Goal: Task Accomplishment & Management: Manage account settings

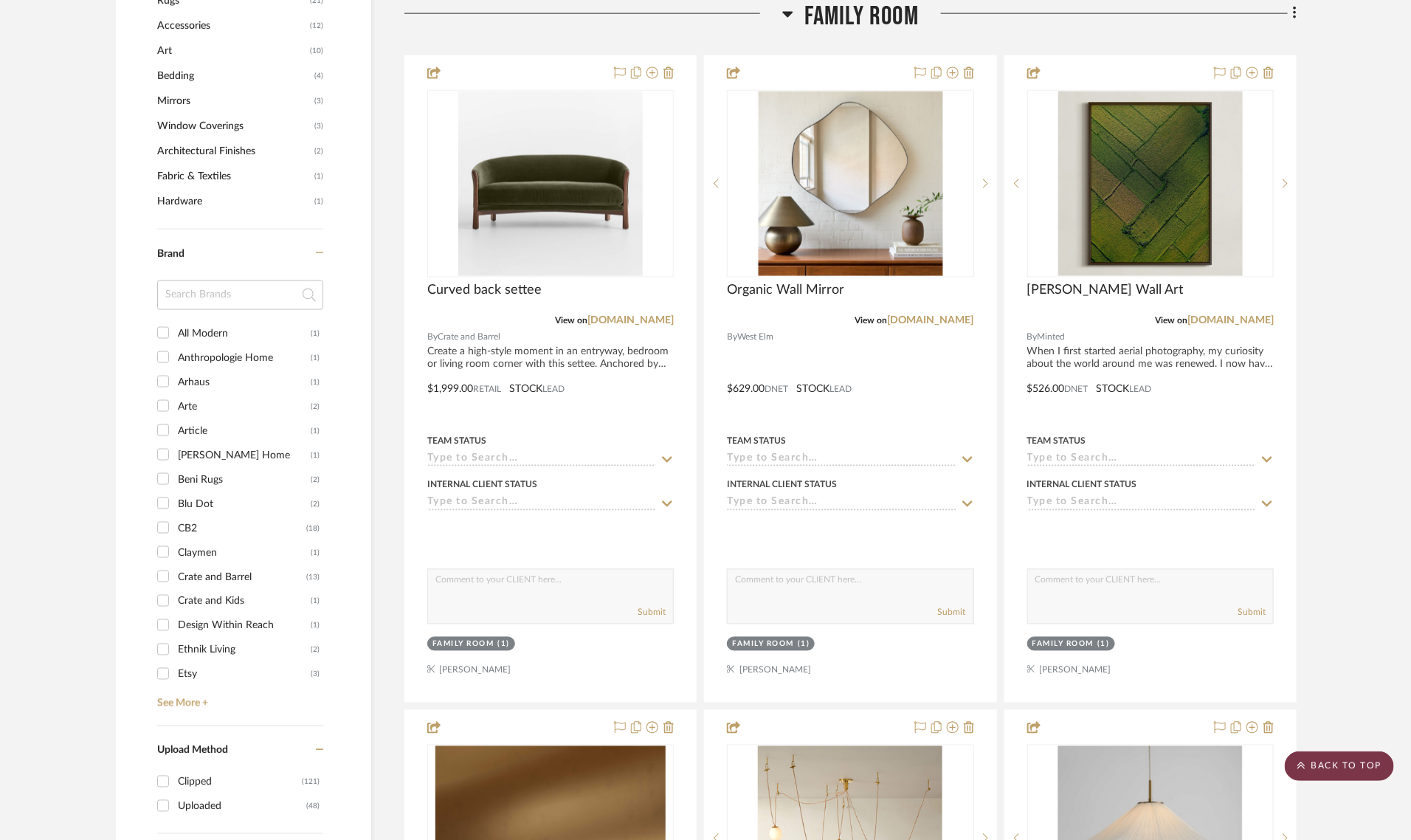
click at [1329, 769] on scroll-to-top-button "BACK TO TOP" at bounding box center [1339, 766] width 109 height 30
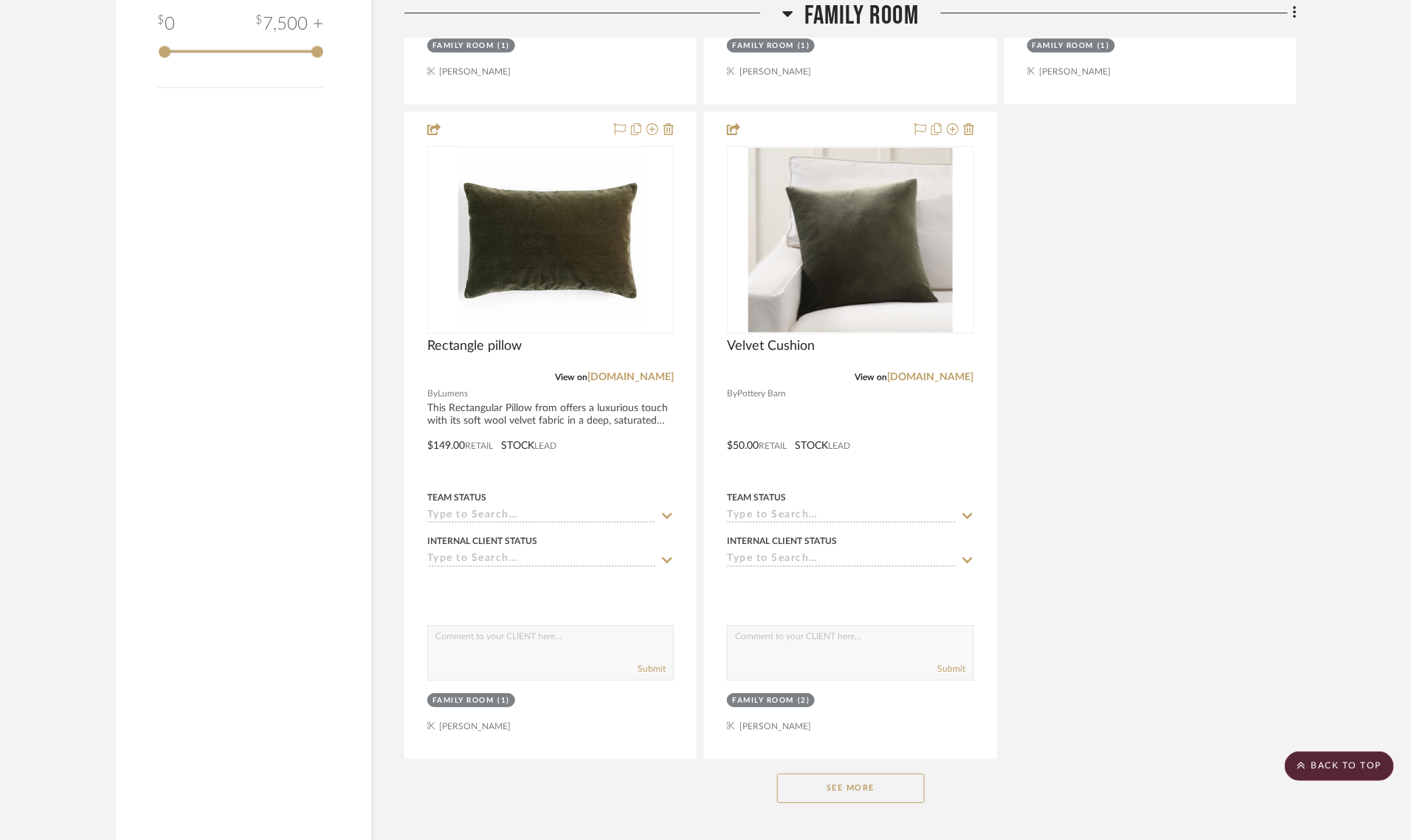
scroll to position [2583, 0]
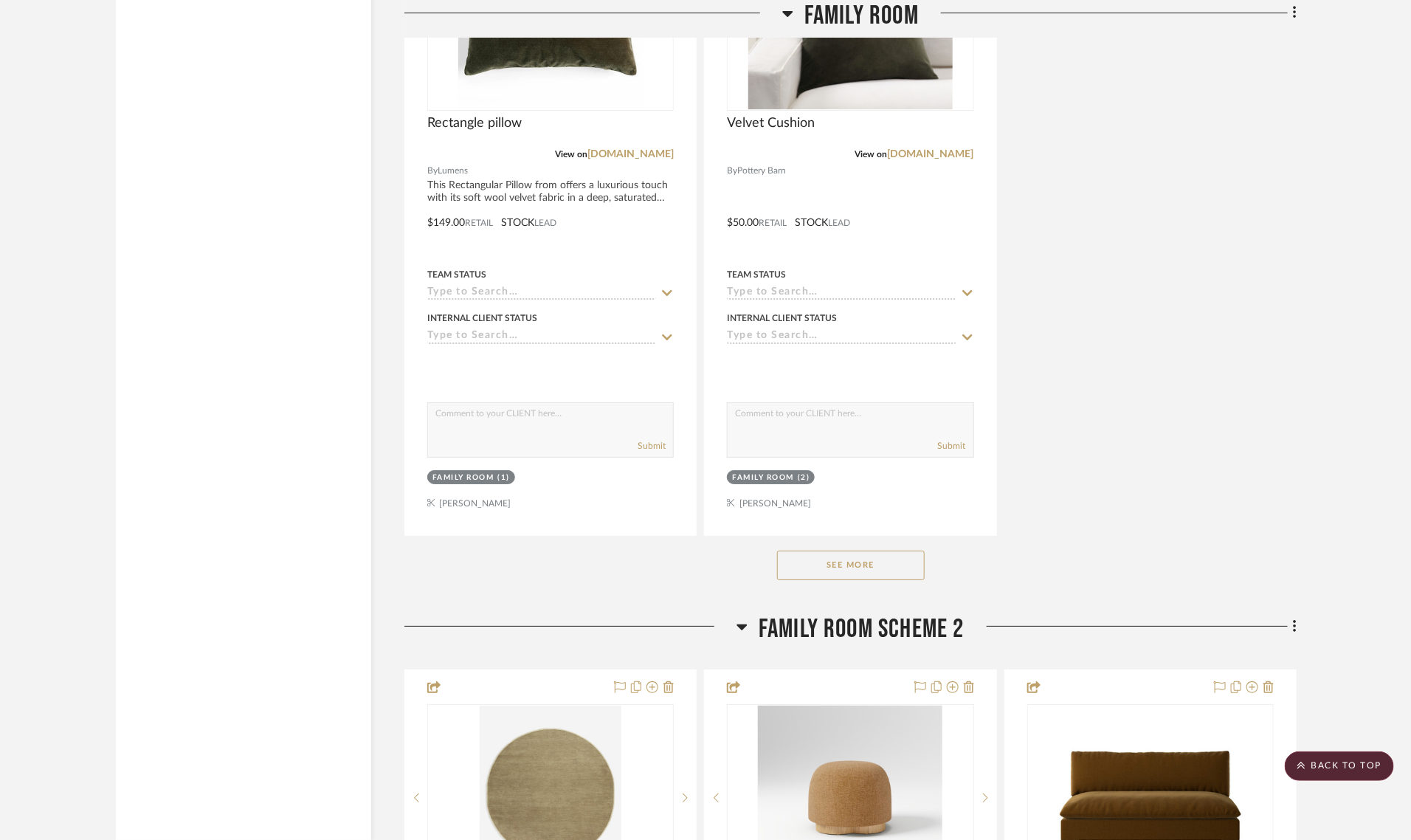
click at [840, 551] on button "See More" at bounding box center [850, 565] width 147 height 30
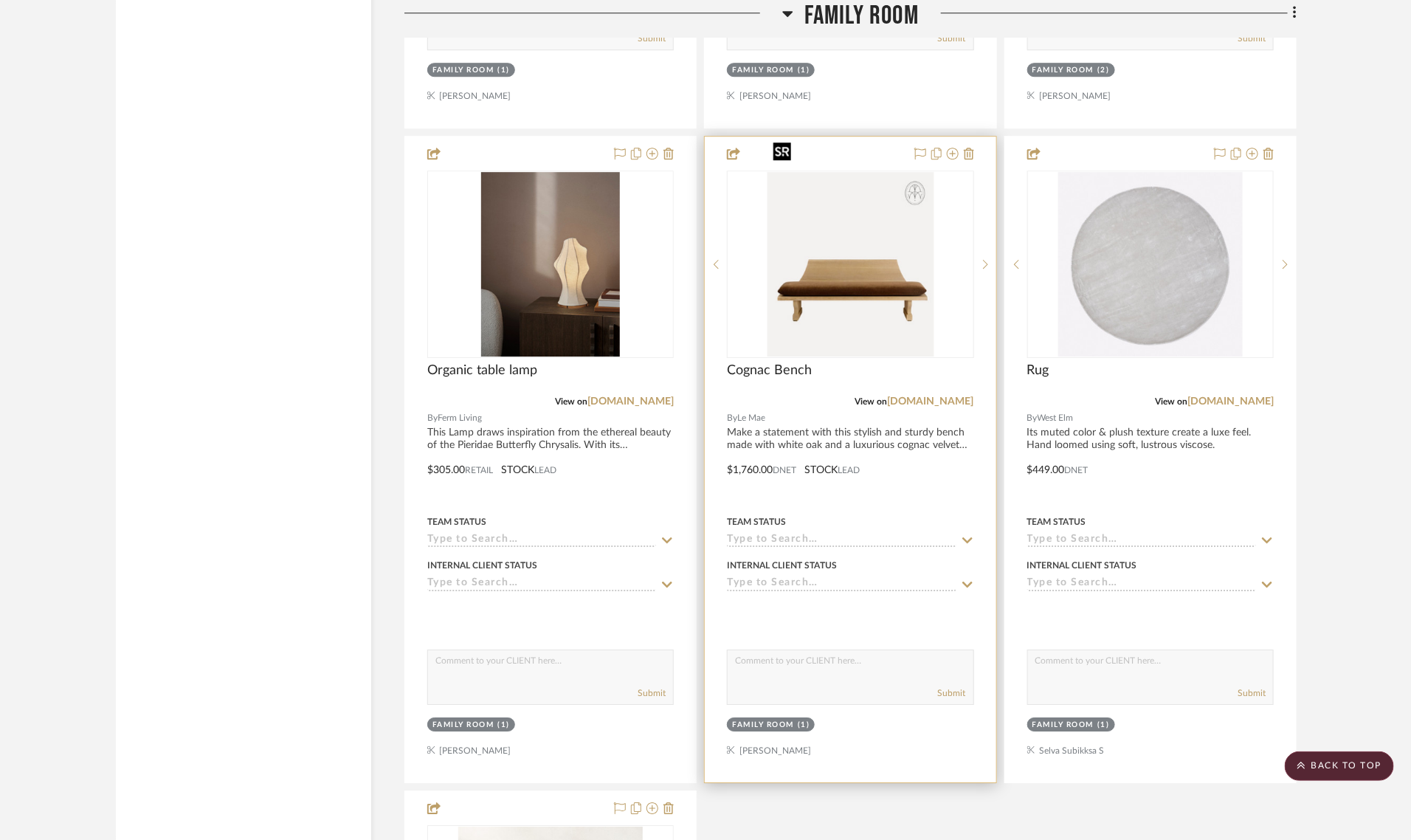
scroll to position [5257, 0]
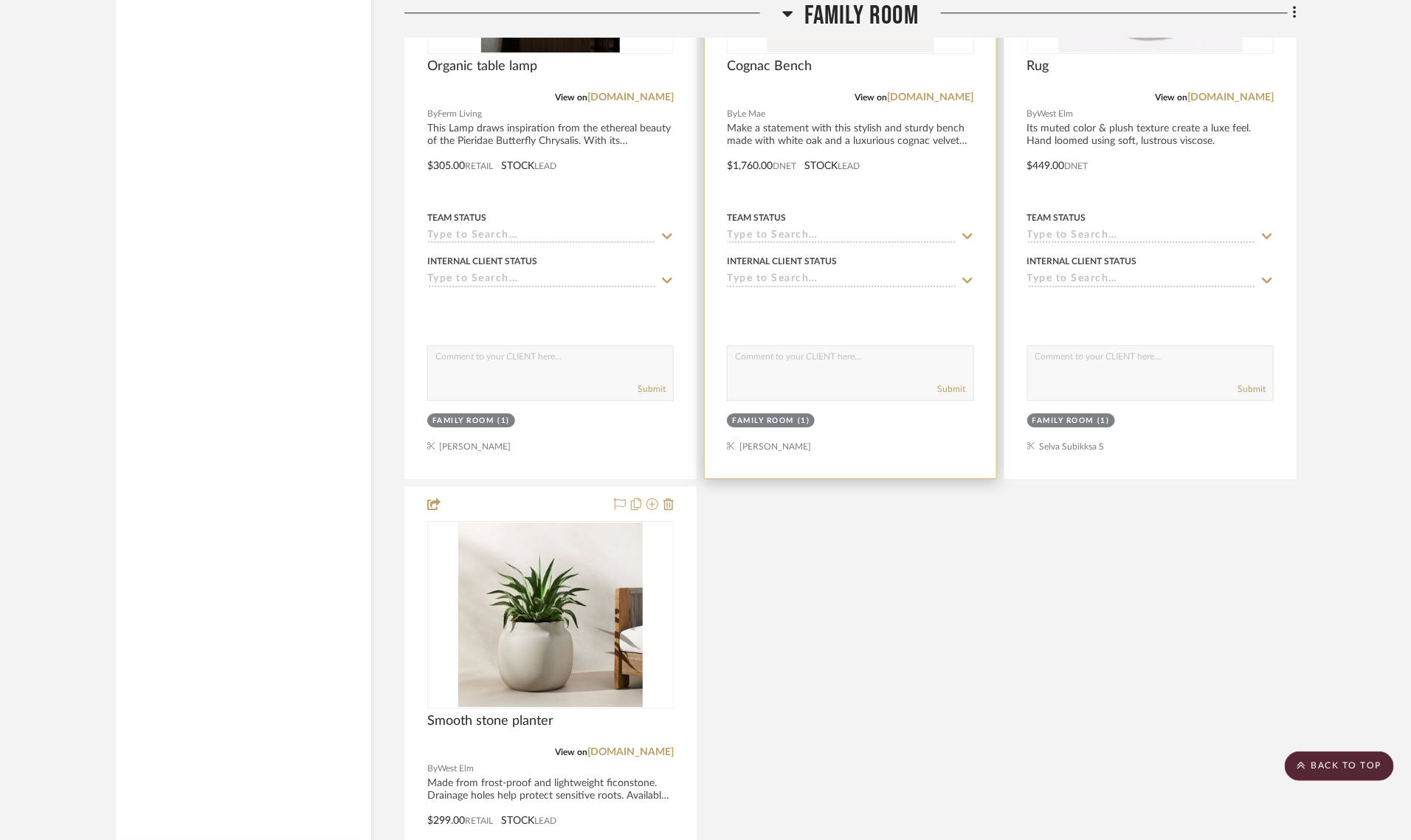
click at [772, 415] on div "Family Room" at bounding box center [762, 421] width 62 height 11
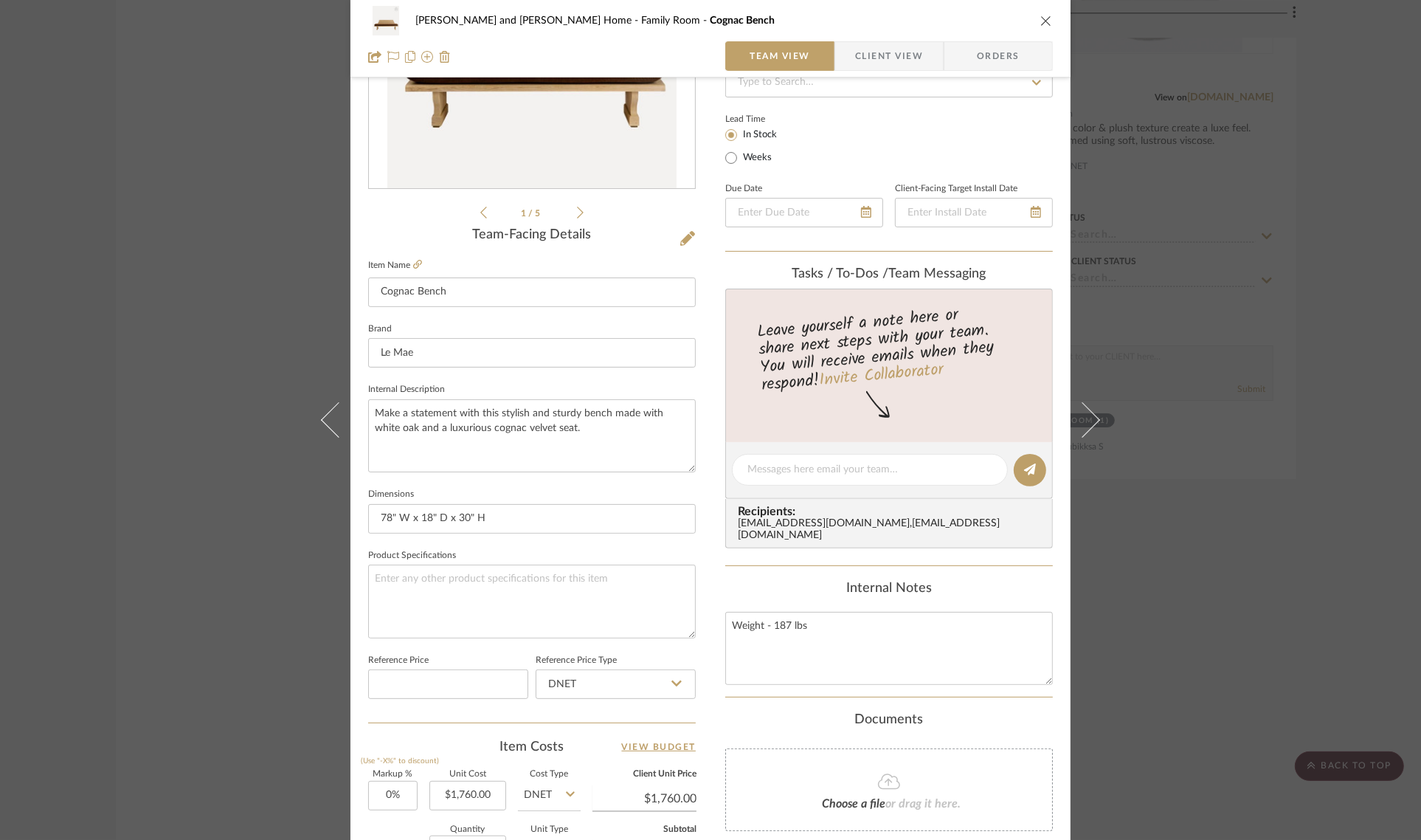
scroll to position [533, 0]
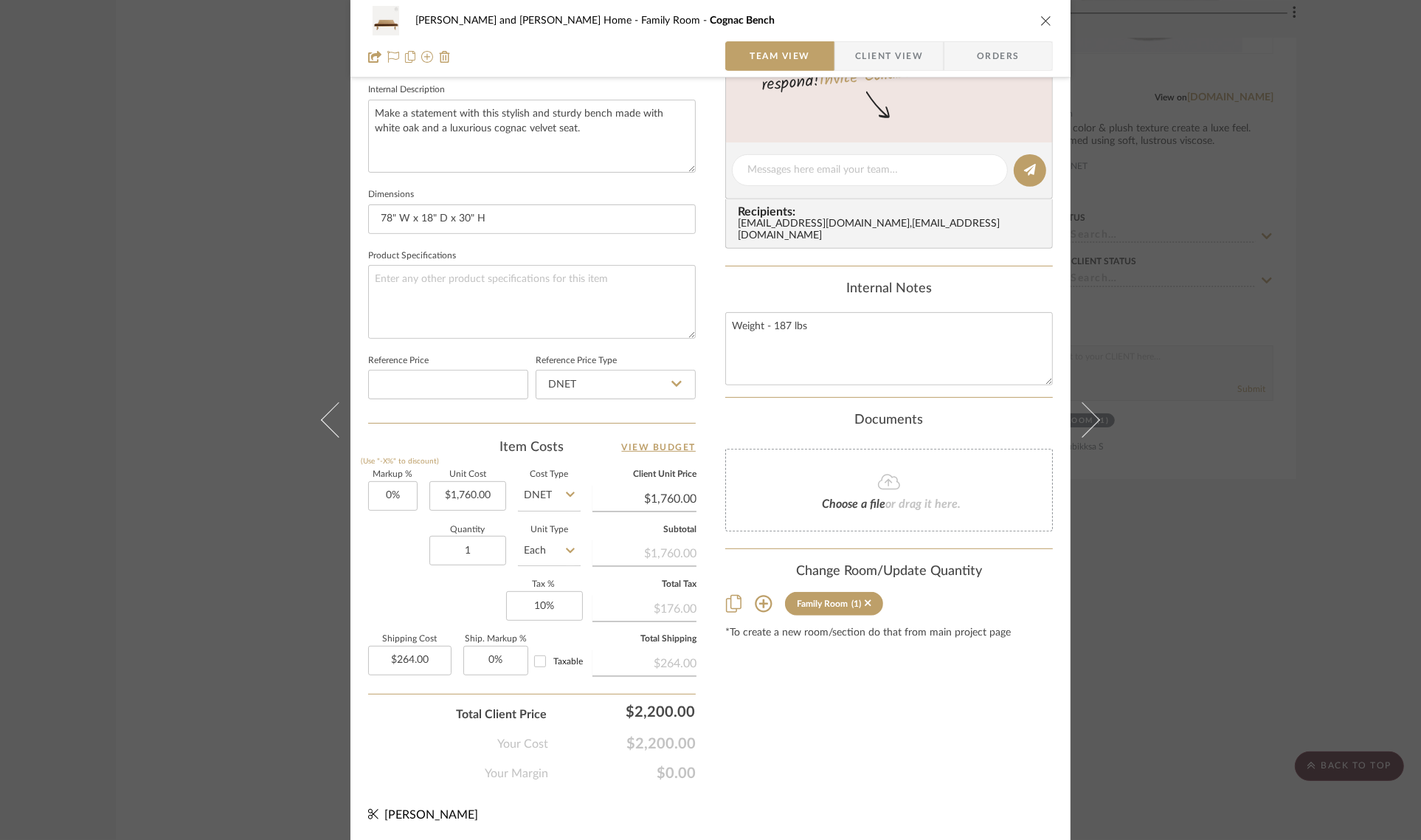
click at [754, 595] on icon at bounding box center [763, 603] width 18 height 18
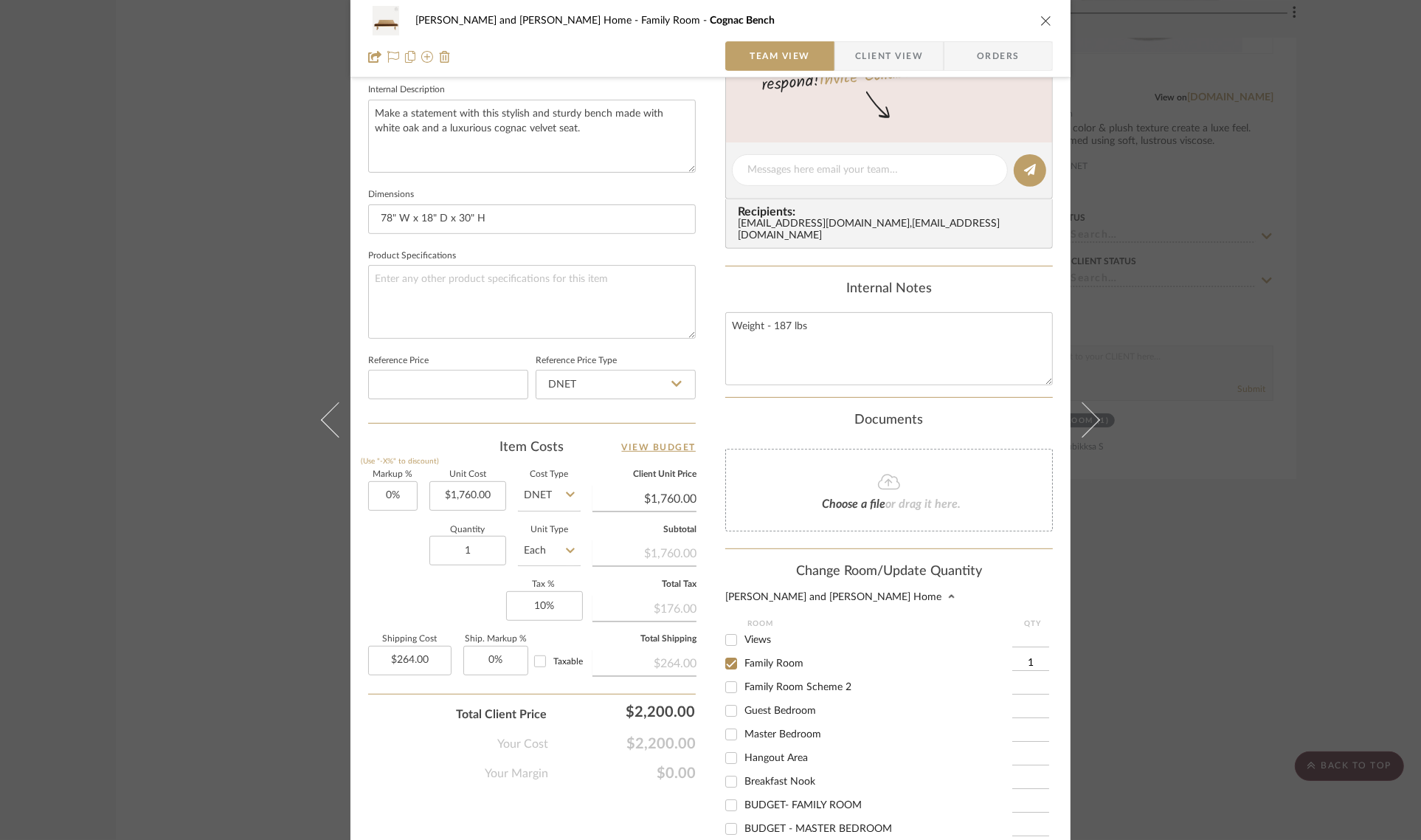
click at [725, 679] on input "Family Room Scheme 2" at bounding box center [731, 687] width 24 height 24
checkbox input "true"
type input "1"
click at [722, 655] on input "Family Room" at bounding box center [731, 663] width 24 height 24
checkbox input "false"
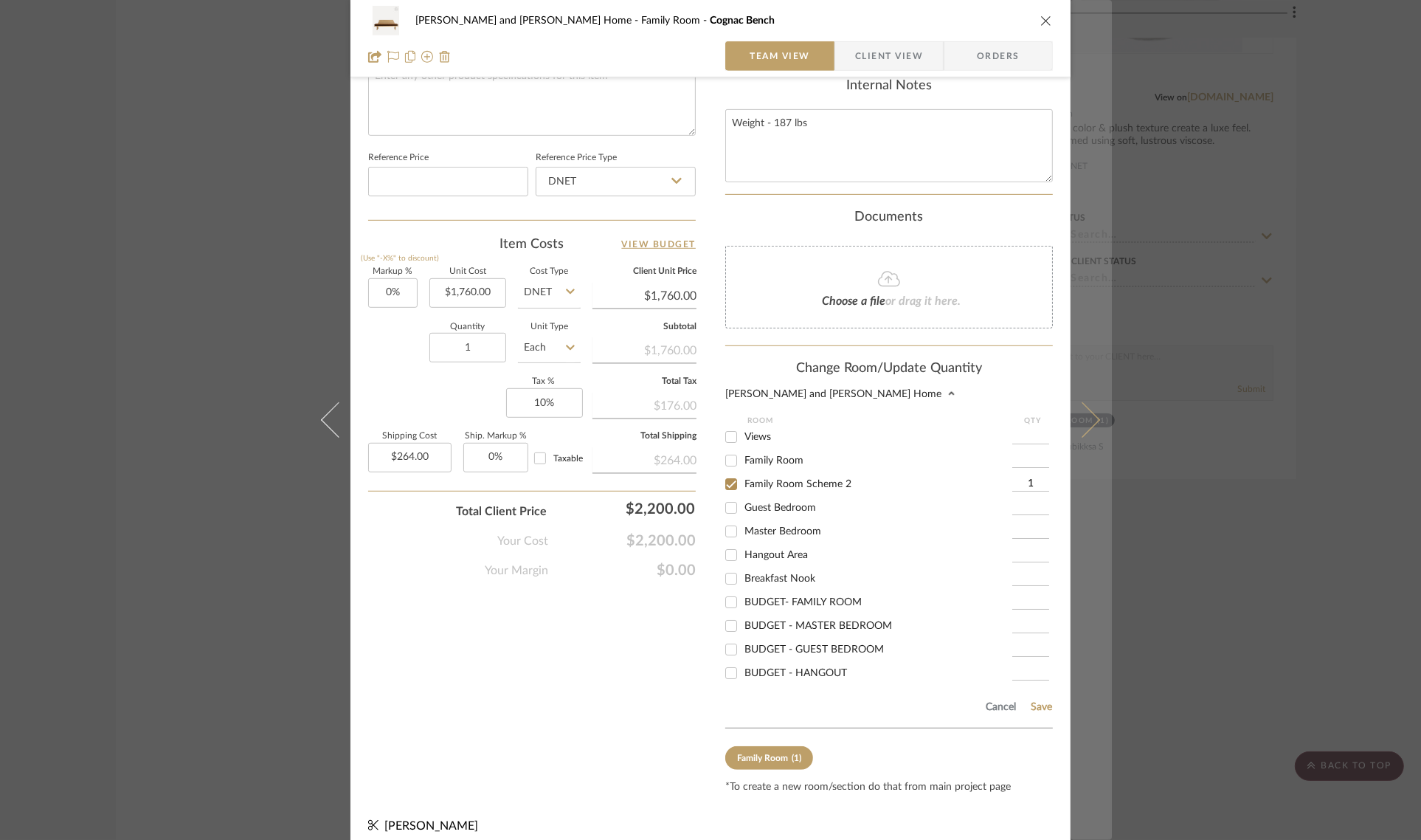
scroll to position [738, 0]
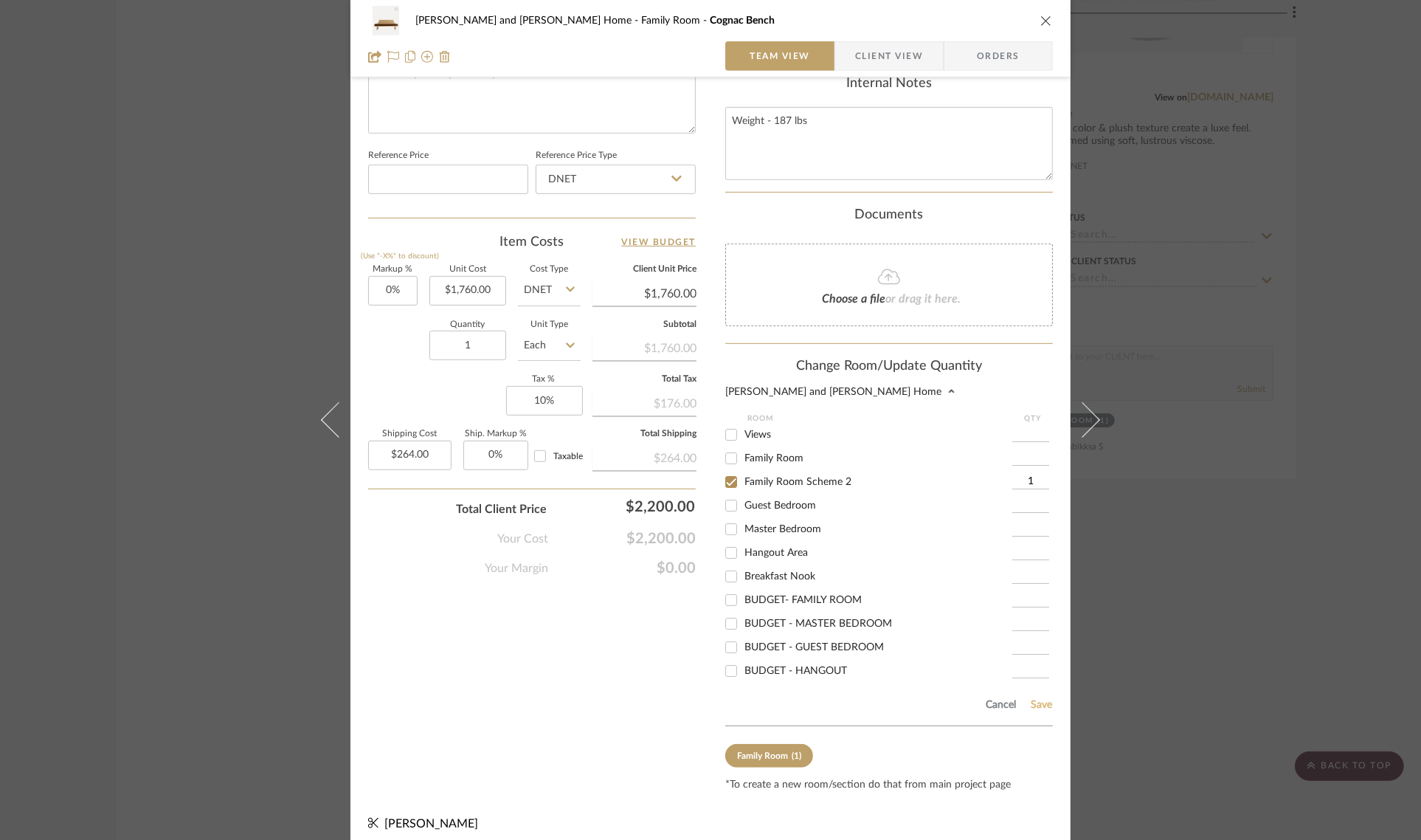
click at [1030, 699] on button "Save" at bounding box center [1042, 704] width 23 height 11
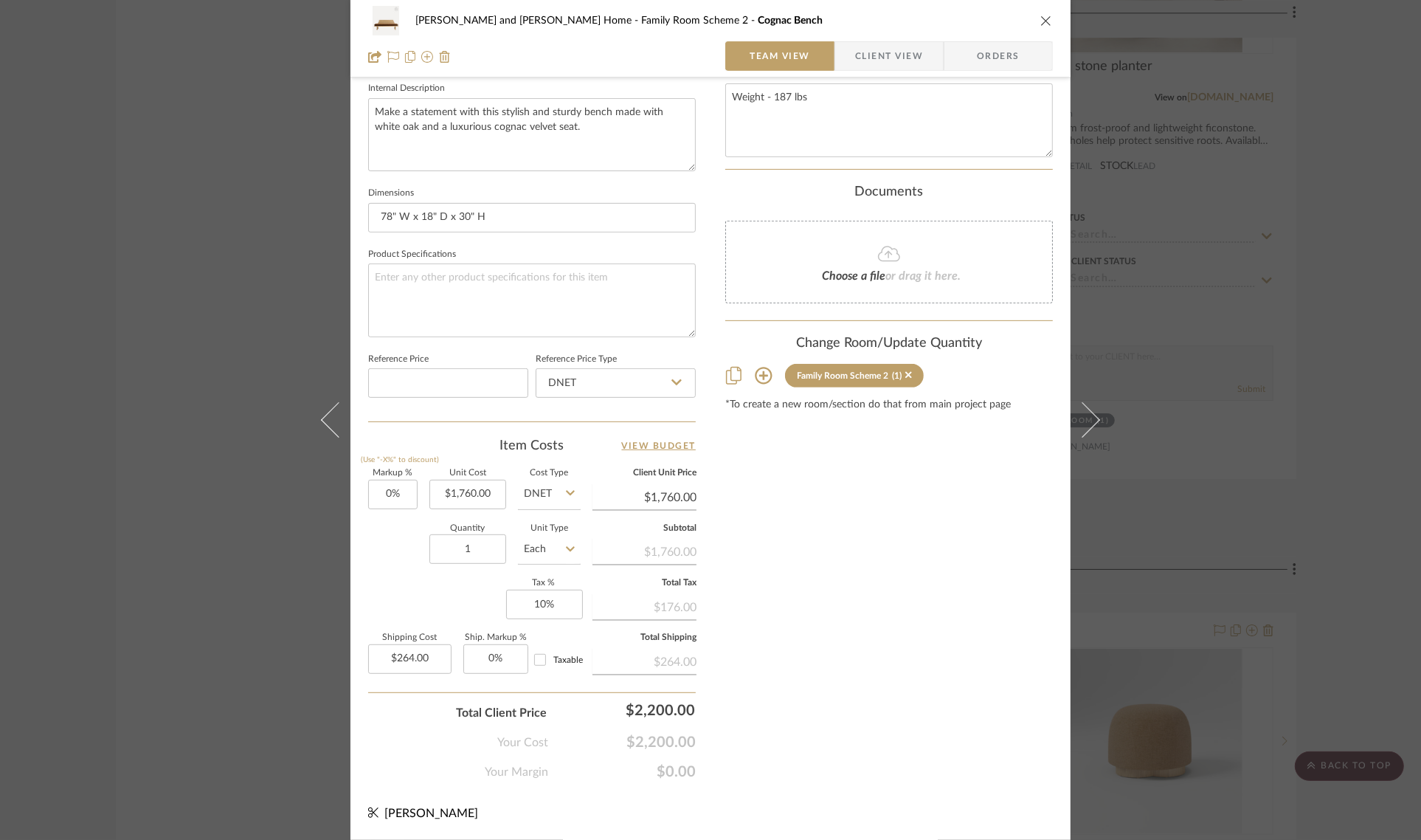
scroll to position [533, 0]
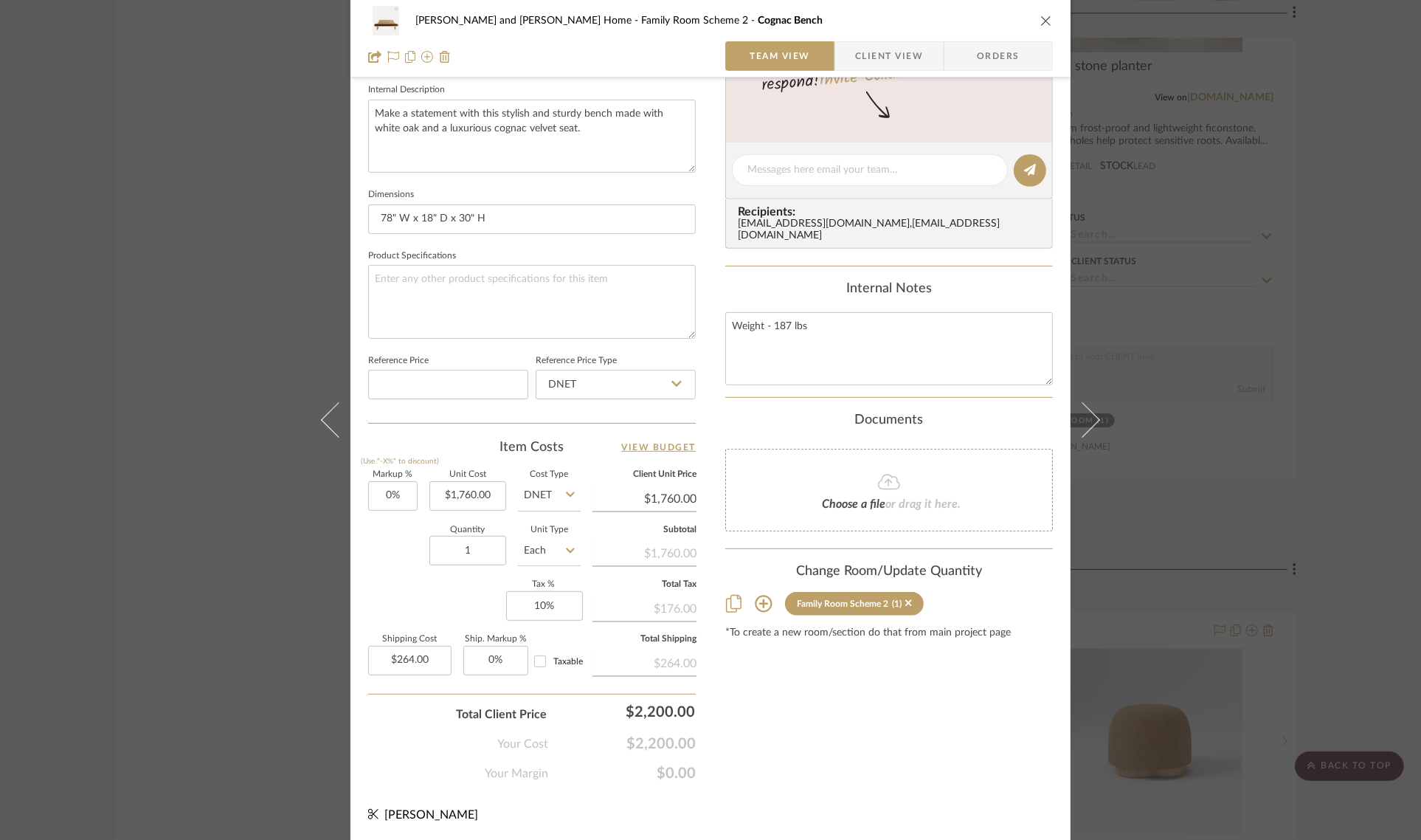
click at [1334, 484] on div "[PERSON_NAME] and [PERSON_NAME] Home Family Room Scheme 2 Cognac Bench Team Vie…" at bounding box center [710, 420] width 1421 height 840
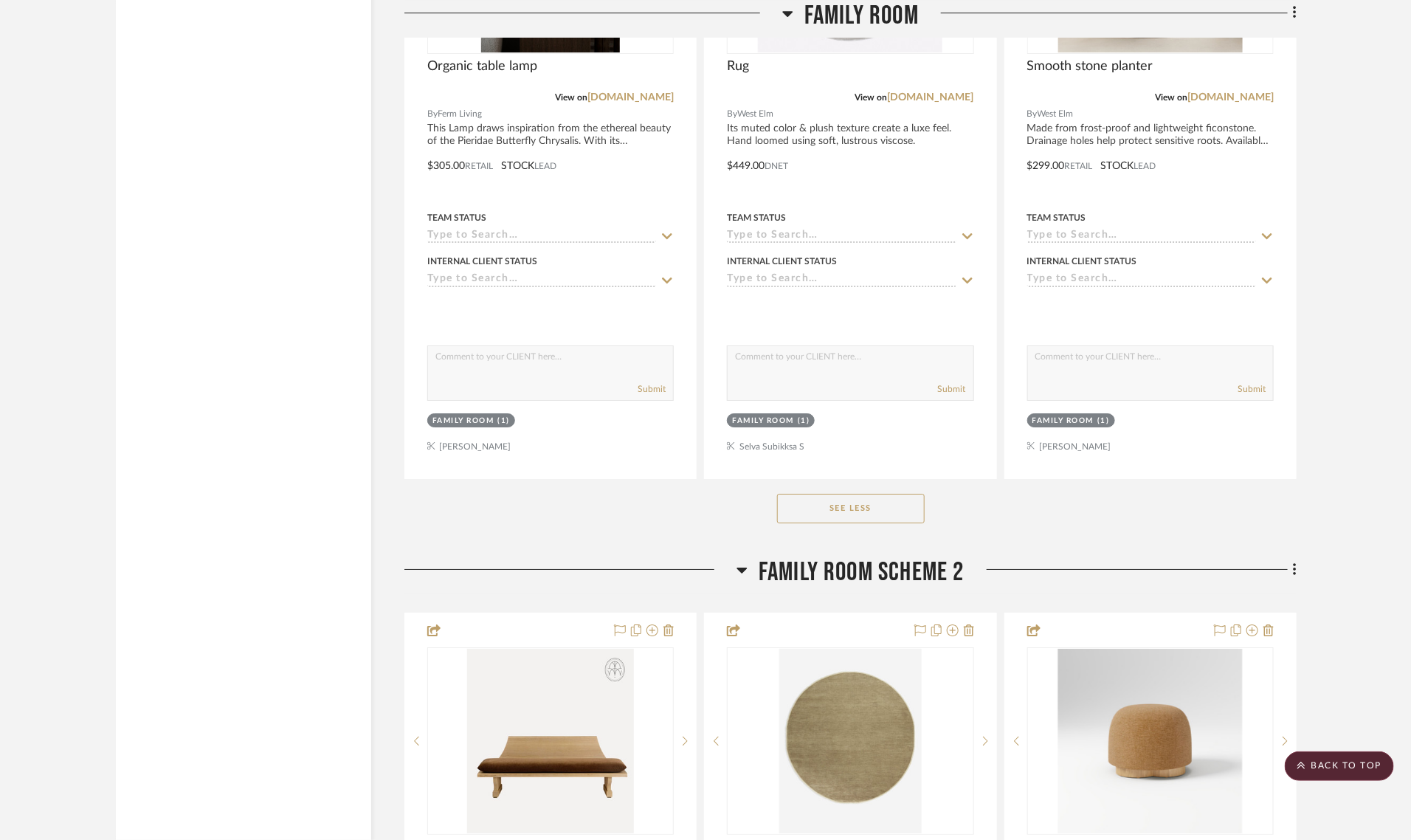
scroll to position [5903, 0]
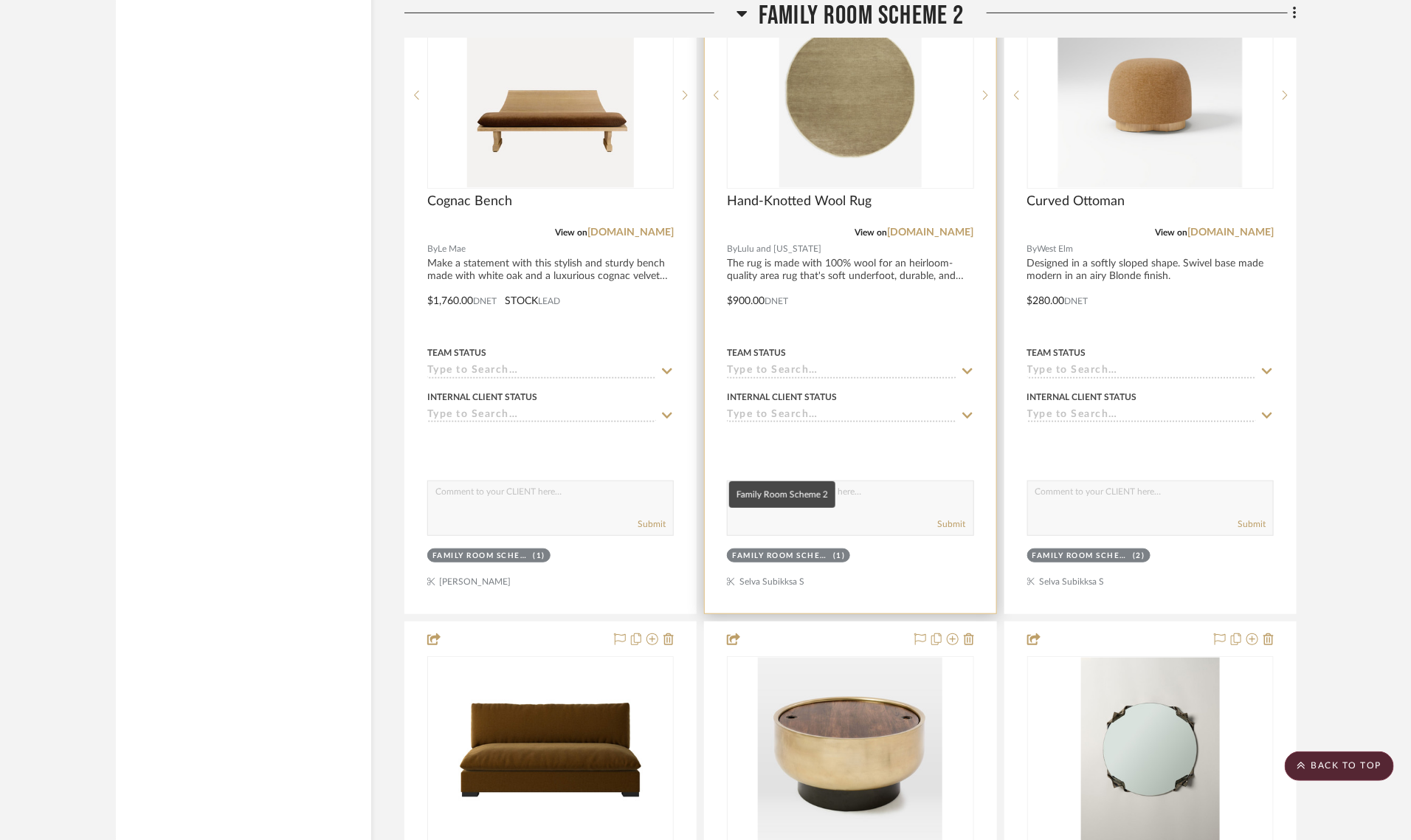
click at [769, 551] on div "Family Room Scheme 2" at bounding box center [781, 556] width 98 height 11
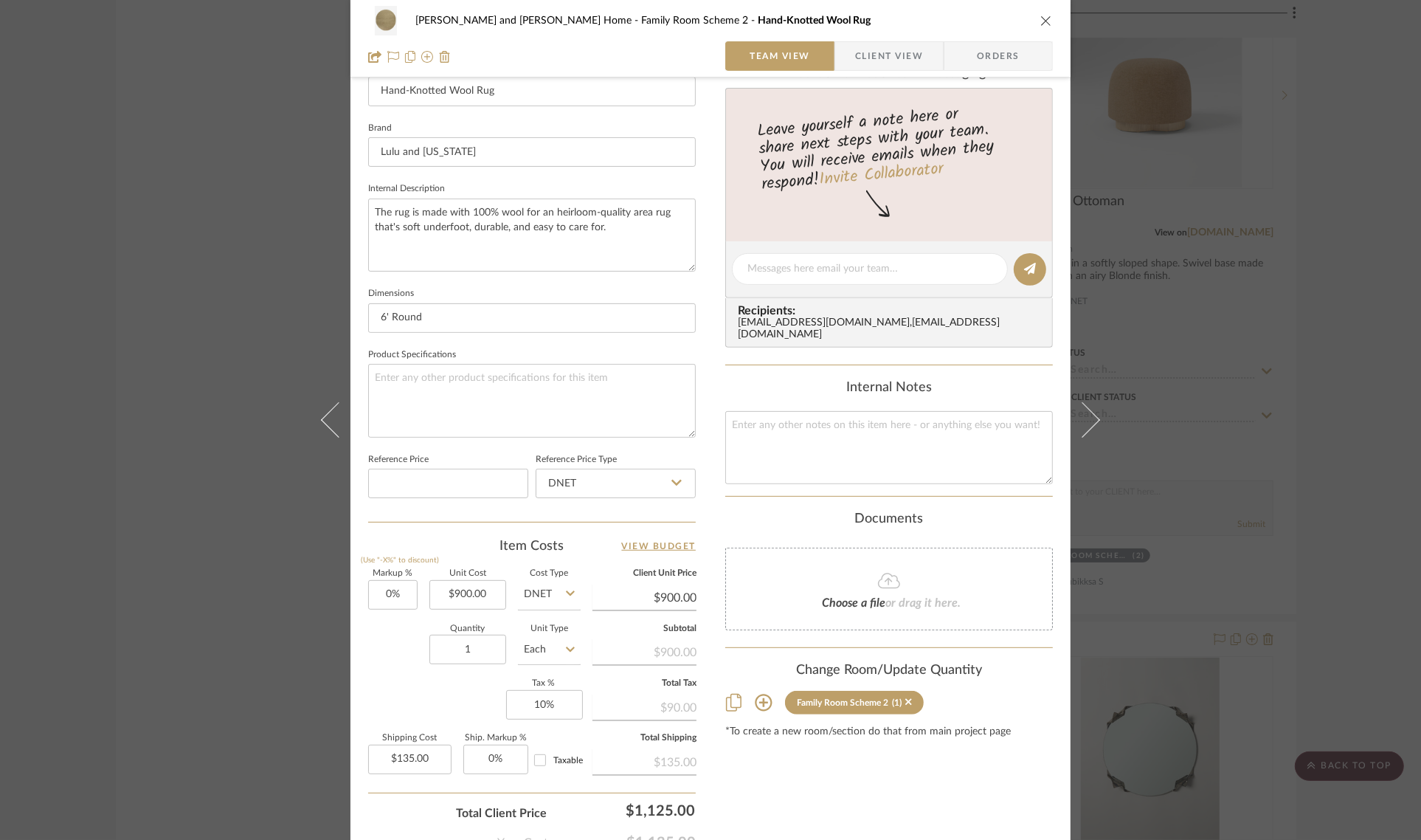
scroll to position [533, 0]
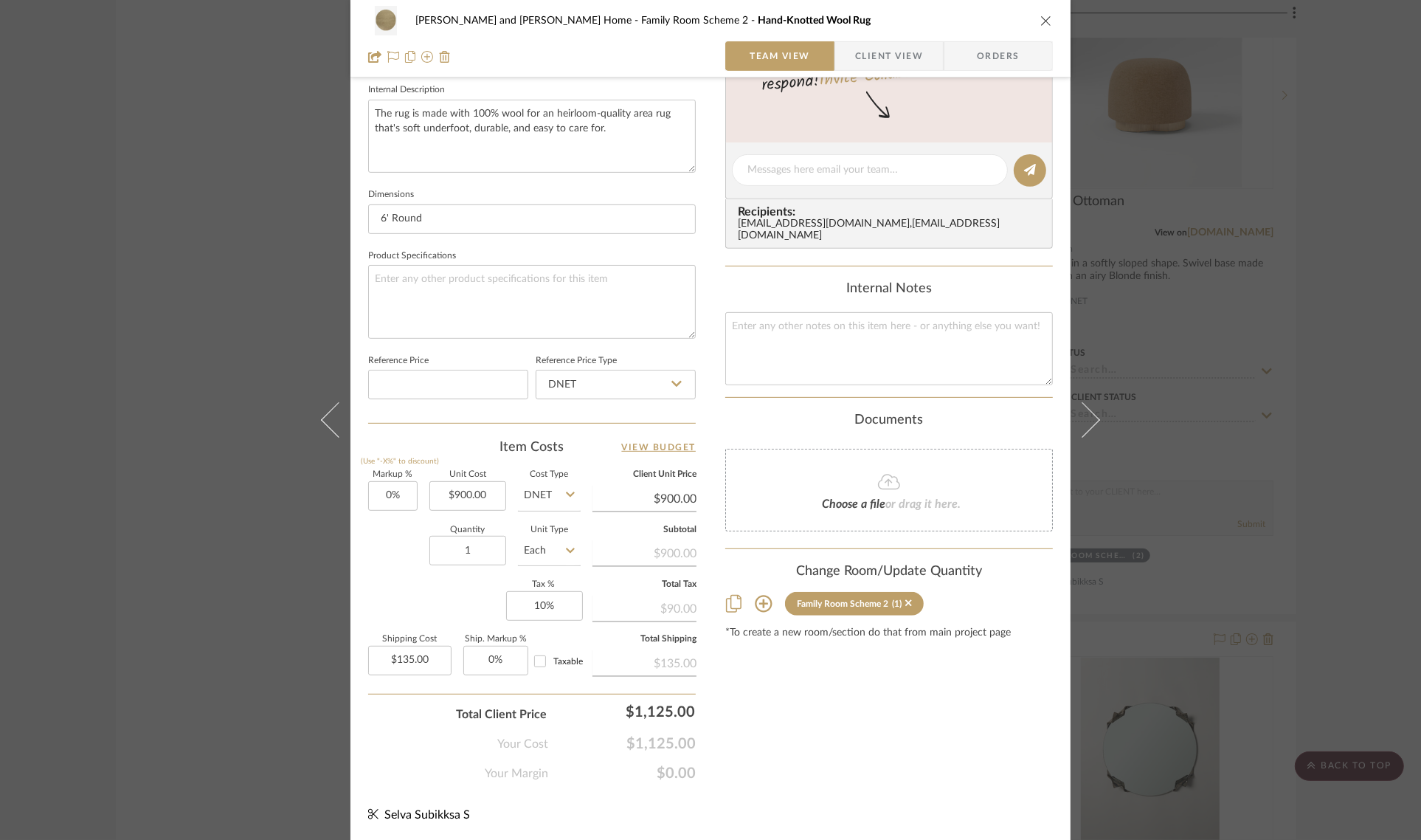
click at [764, 595] on icon at bounding box center [763, 603] width 18 height 18
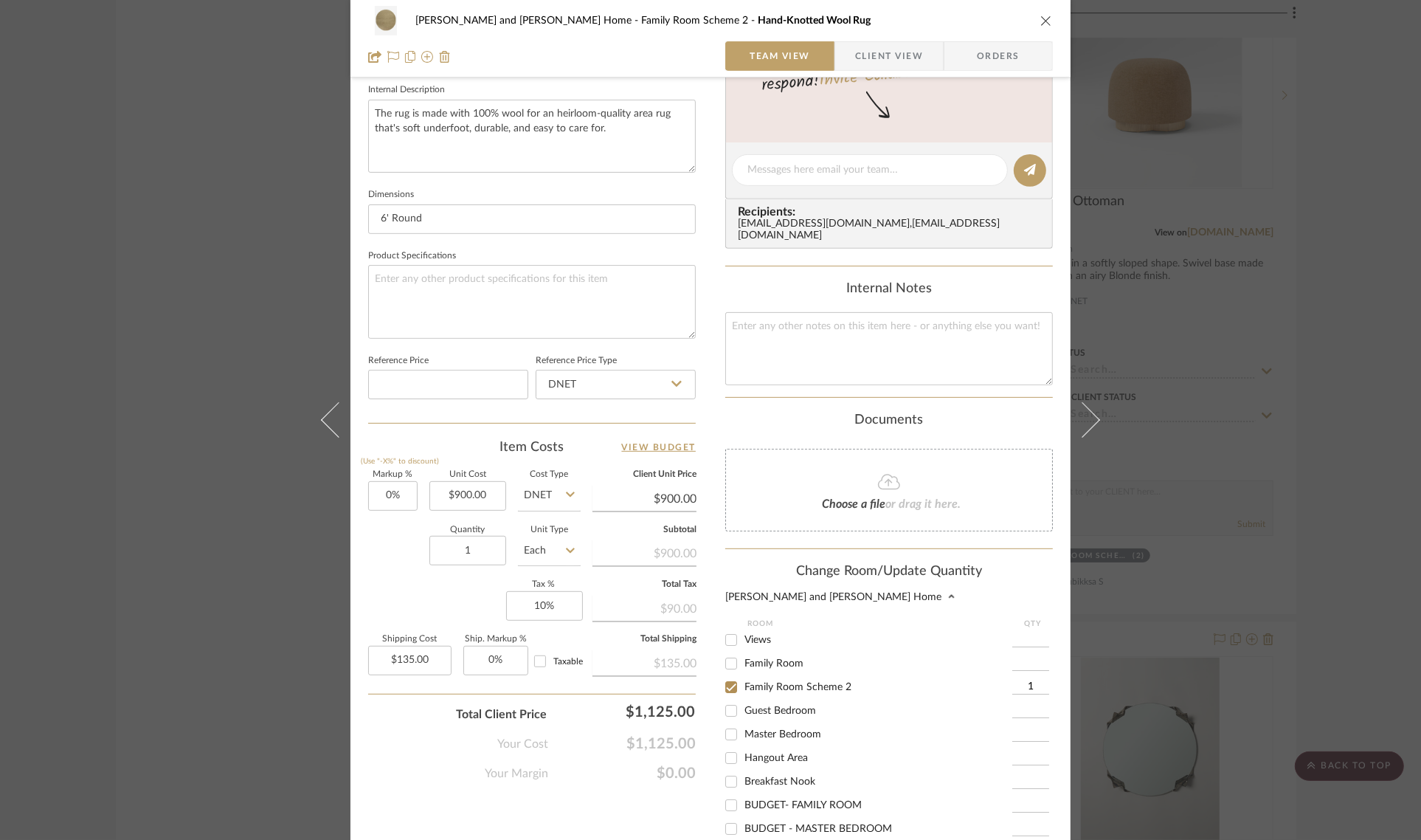
click at [725, 657] on input "Family Room" at bounding box center [731, 663] width 24 height 24
checkbox input "true"
type input "1"
click at [725, 680] on input "Family Room Scheme 2" at bounding box center [731, 687] width 24 height 24
checkbox input "false"
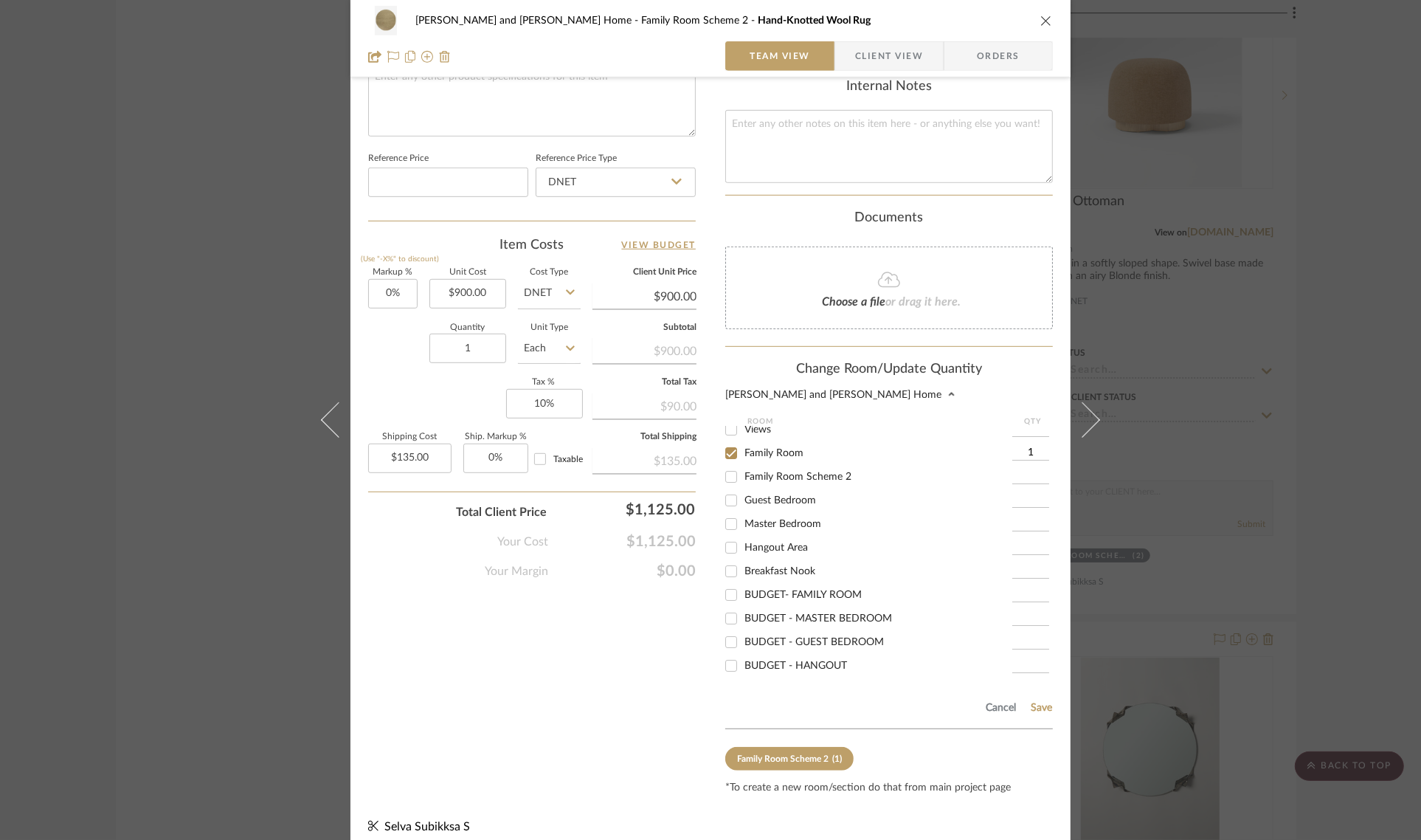
scroll to position [738, 0]
click at [1037, 699] on button "Save" at bounding box center [1042, 704] width 23 height 11
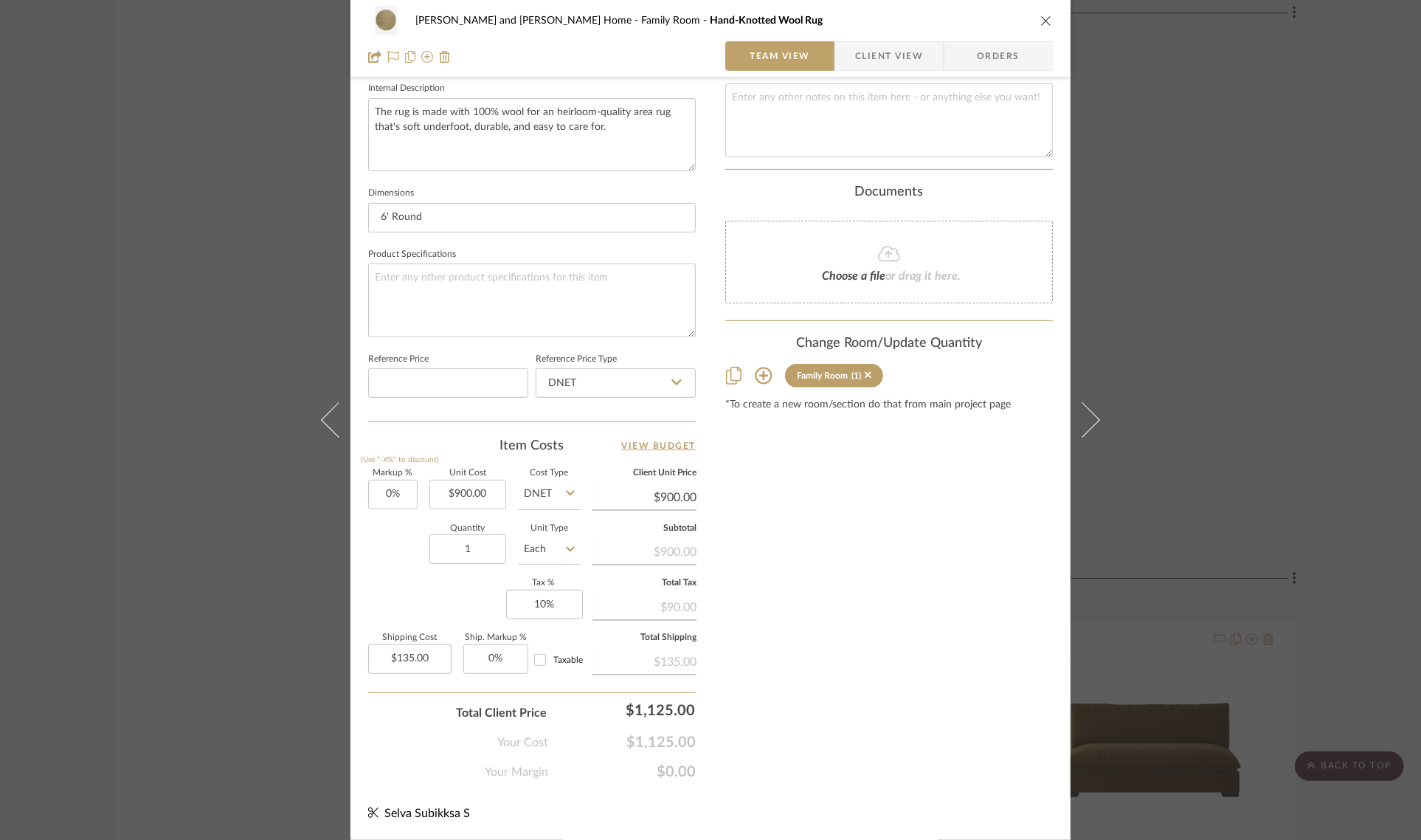
scroll to position [533, 0]
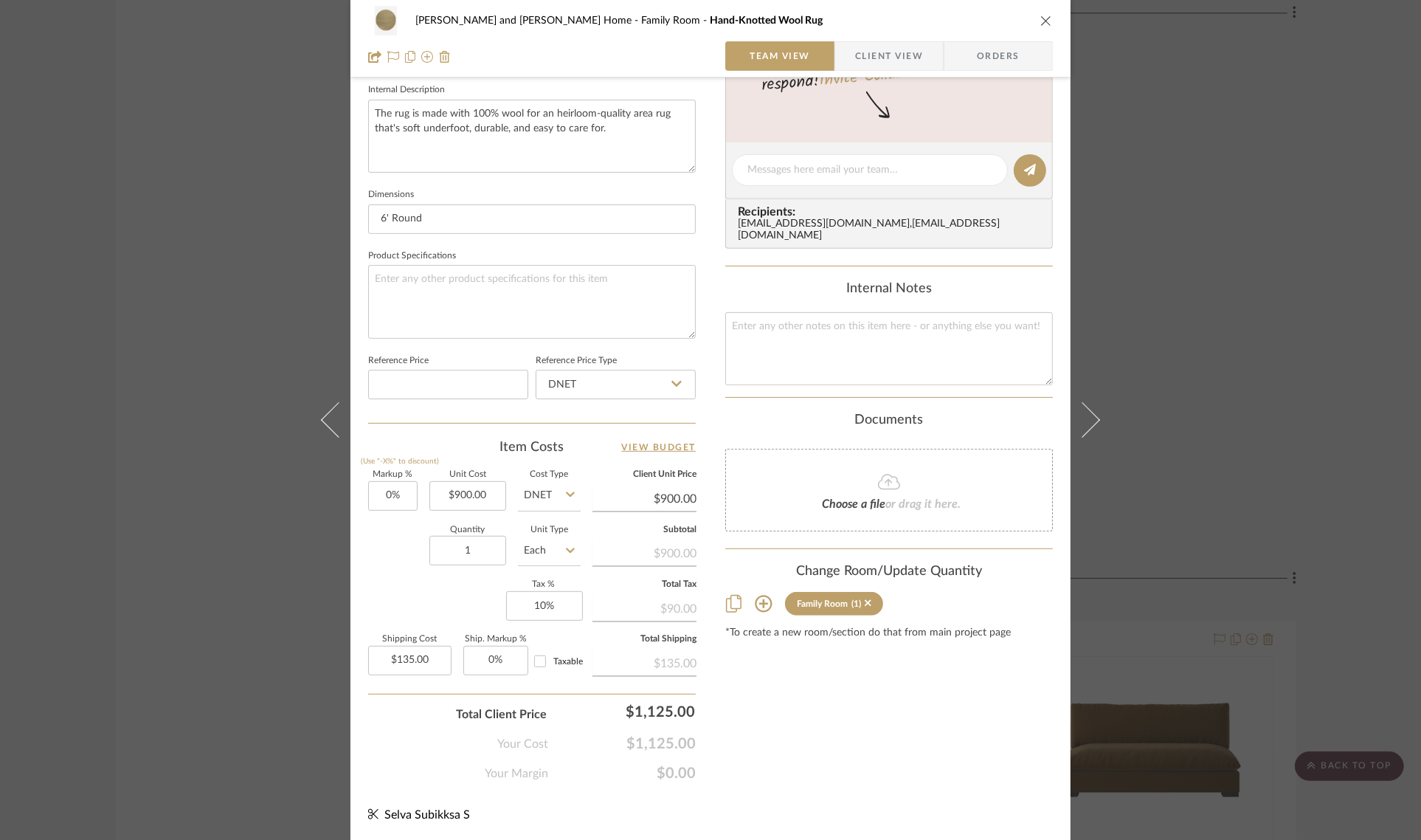
click at [1364, 511] on div "[PERSON_NAME] and [PERSON_NAME] Home Family Room Hand-Knotted Wool Rug Team Vie…" at bounding box center [710, 420] width 1421 height 840
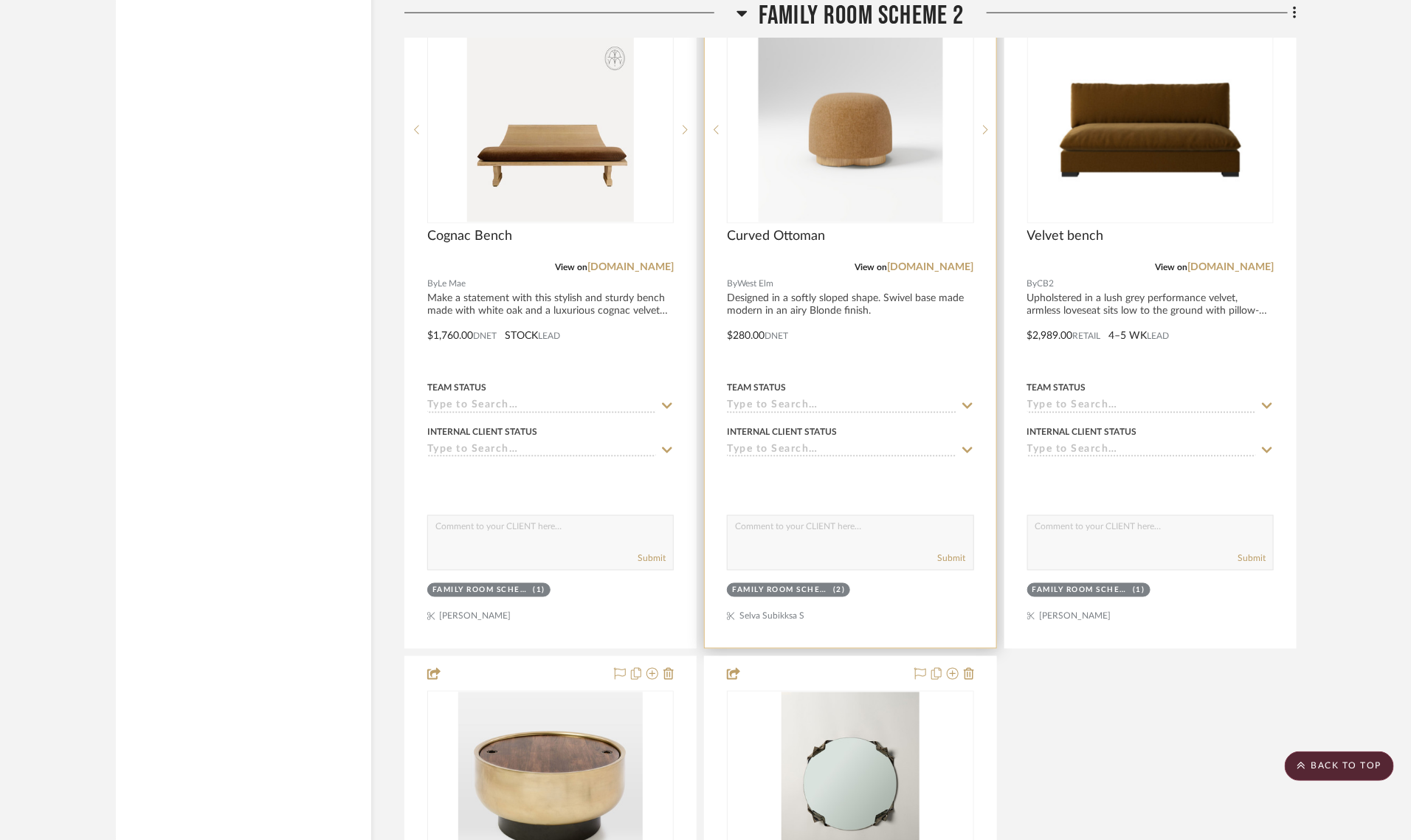
scroll to position [6548, 0]
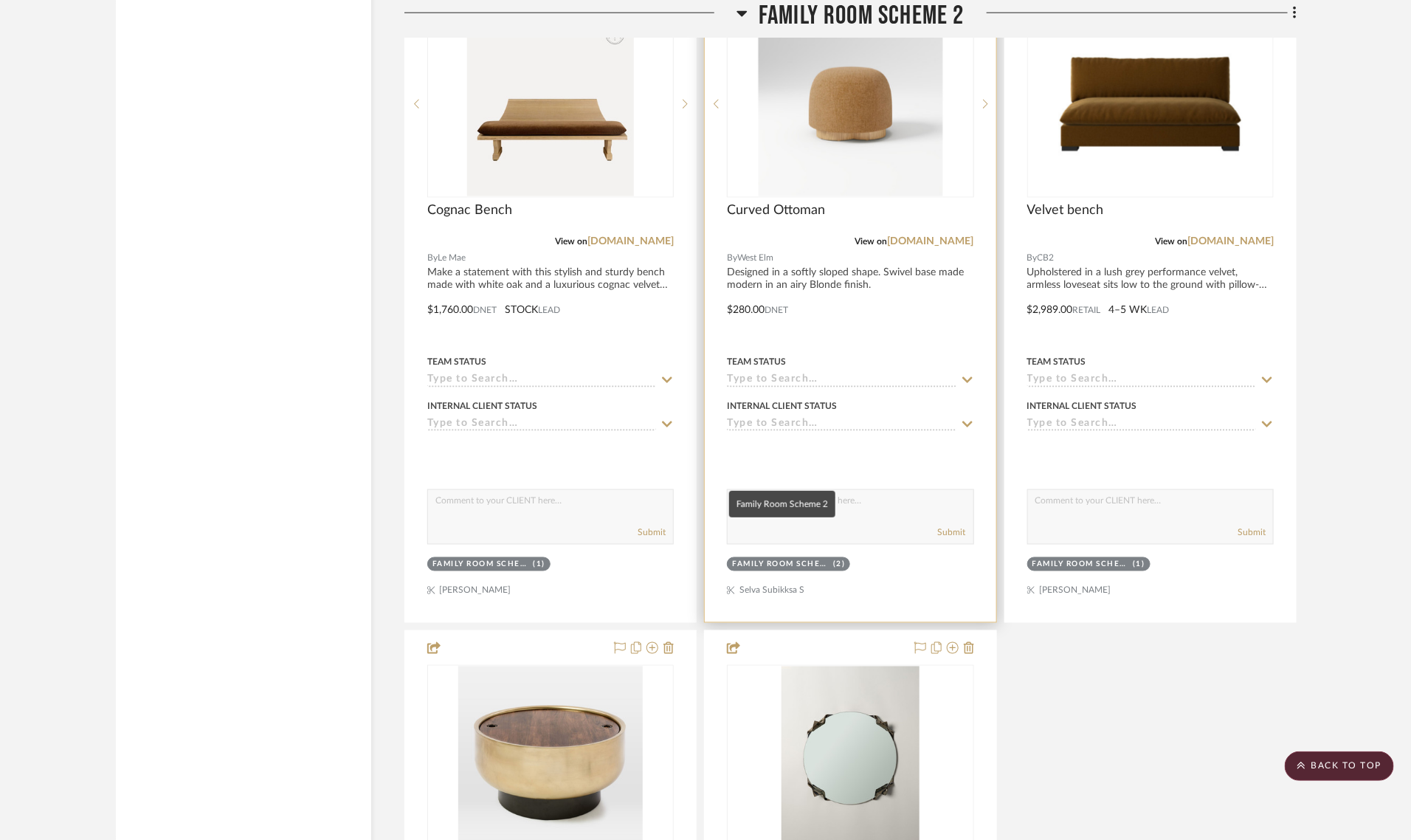
click at [766, 559] on div "Family Room Scheme 2" at bounding box center [781, 564] width 98 height 11
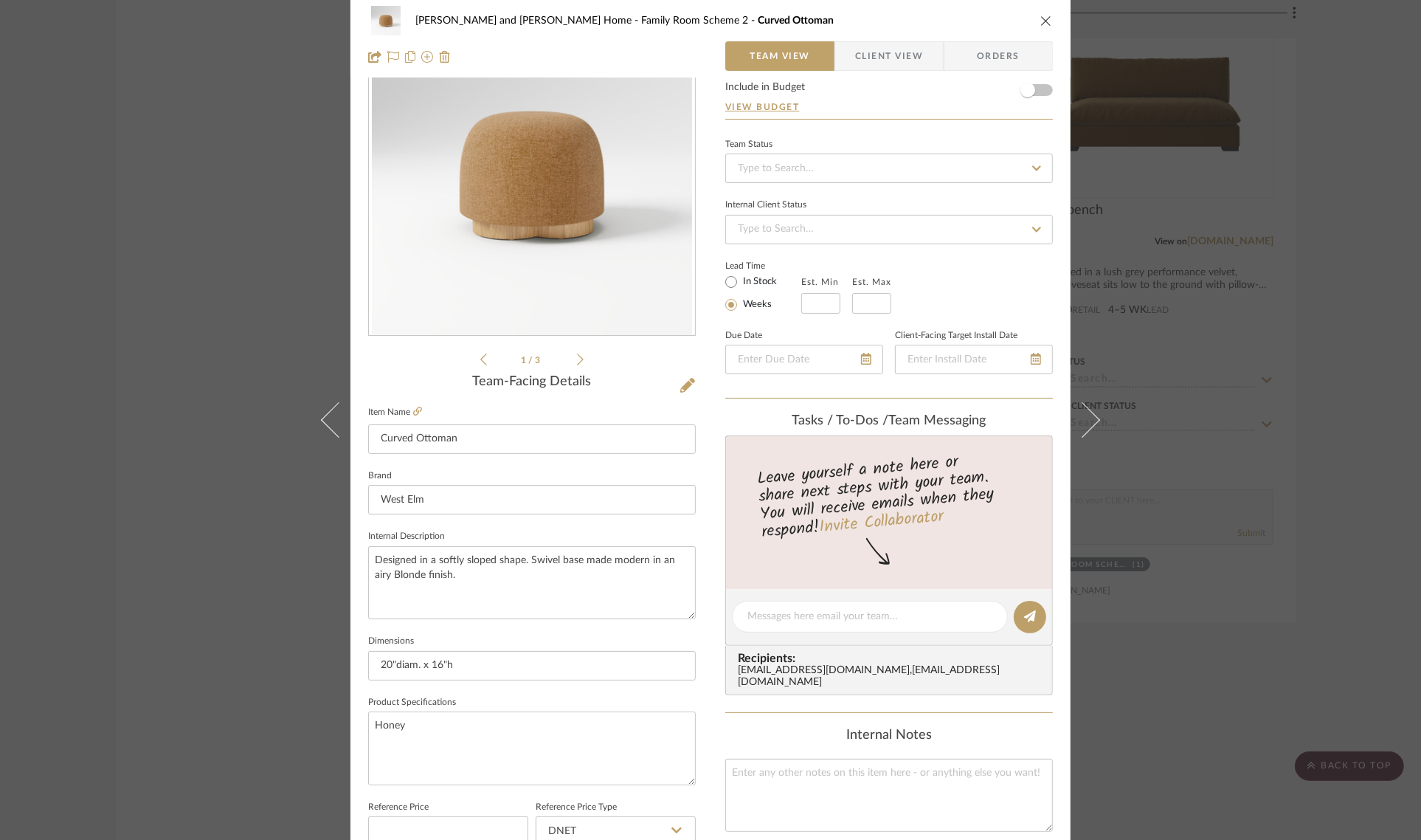
scroll to position [533, 0]
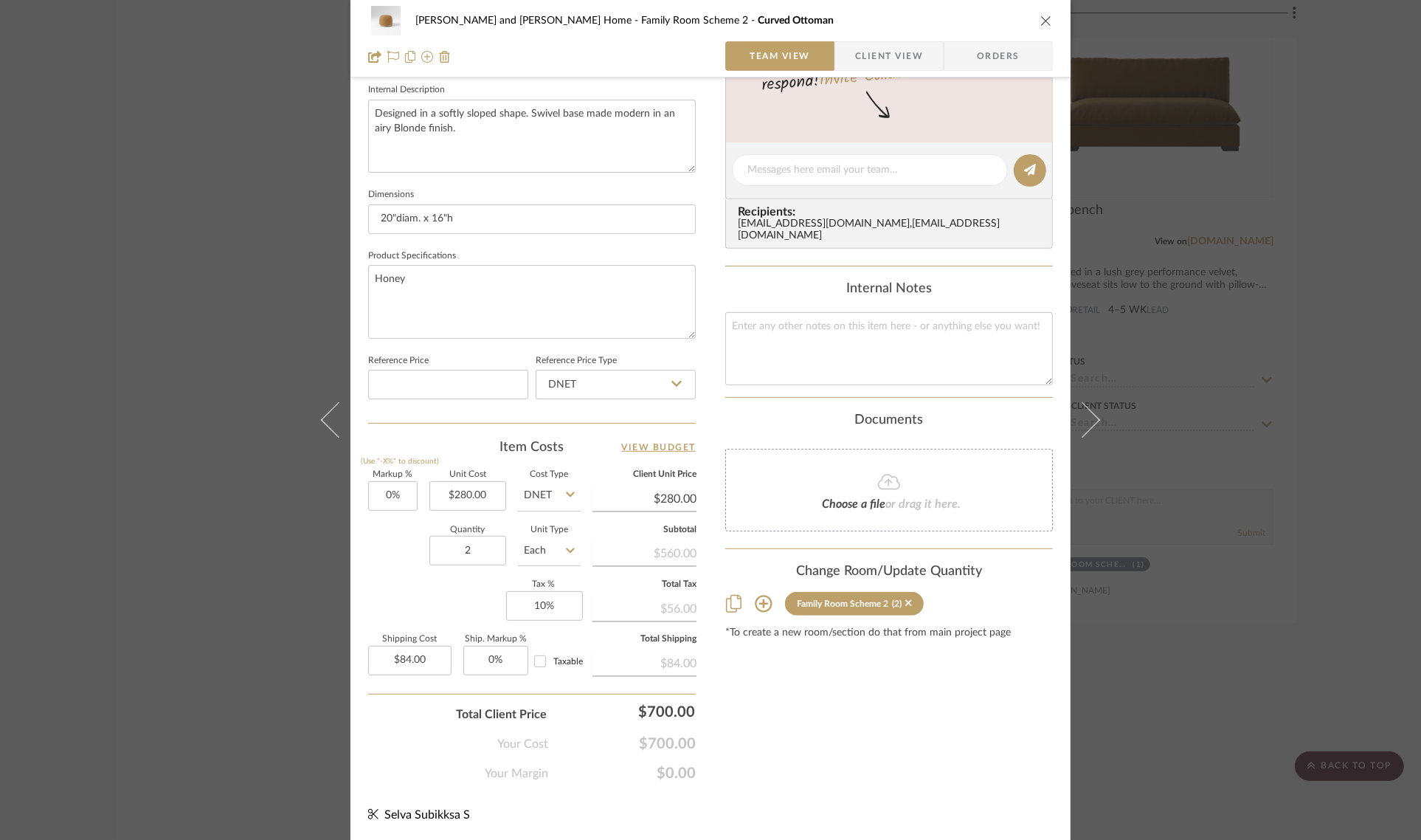
click at [758, 596] on icon at bounding box center [763, 604] width 17 height 17
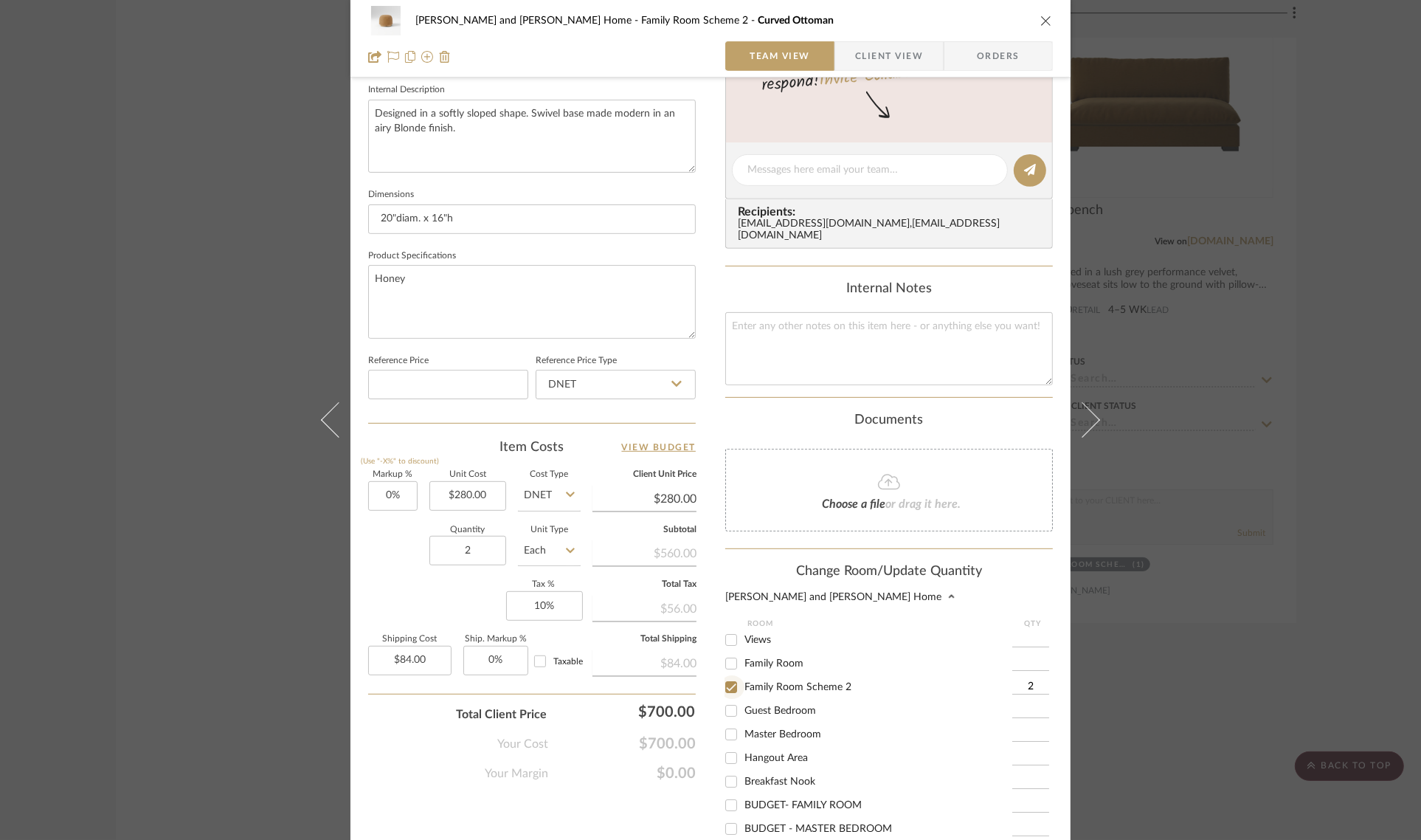
click at [729, 675] on input "Family Room Scheme 2" at bounding box center [731, 687] width 24 height 24
checkbox input "false"
click at [728, 654] on input "Family Room" at bounding box center [731, 663] width 24 height 24
checkbox input "true"
type input "1"
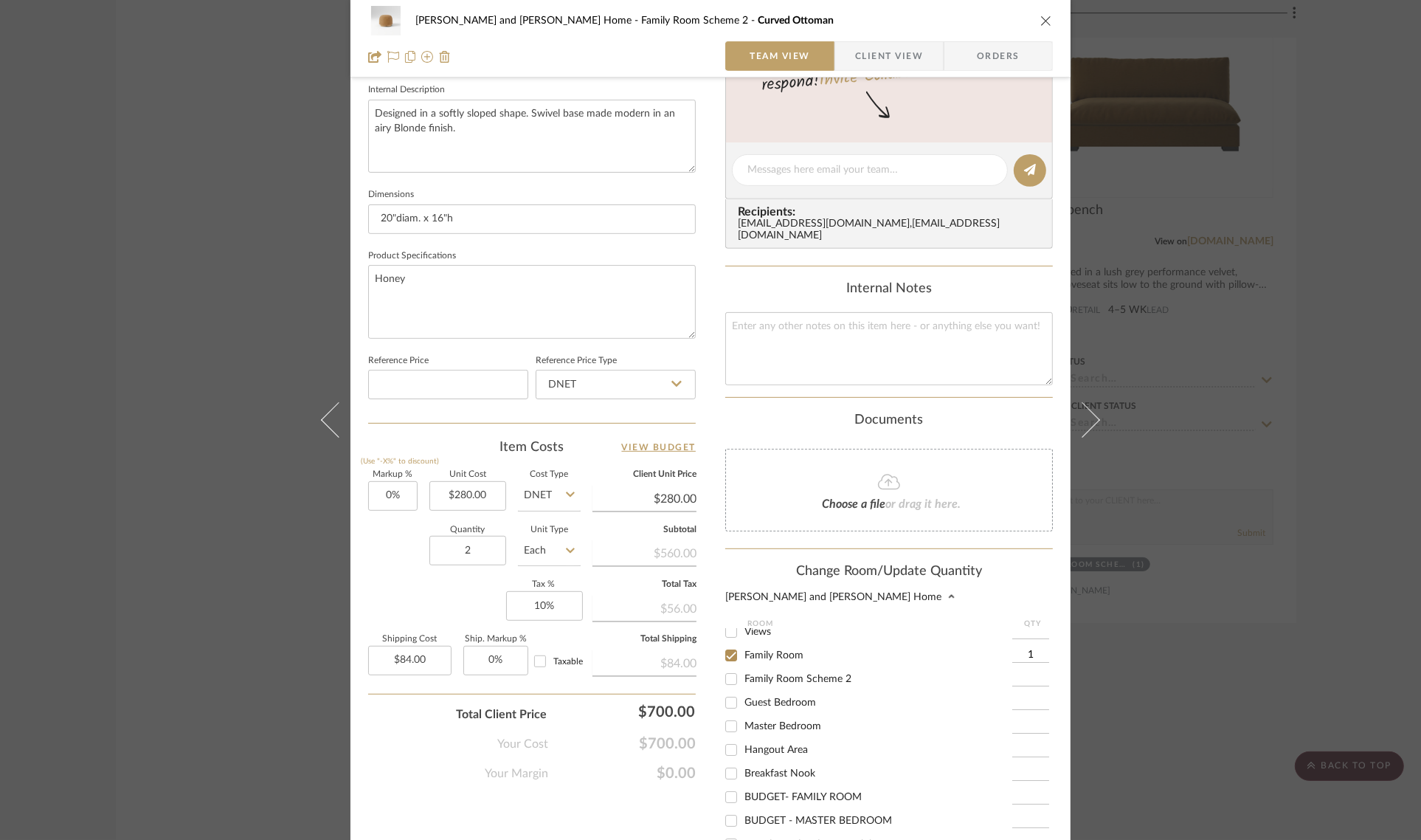
scroll to position [738, 0]
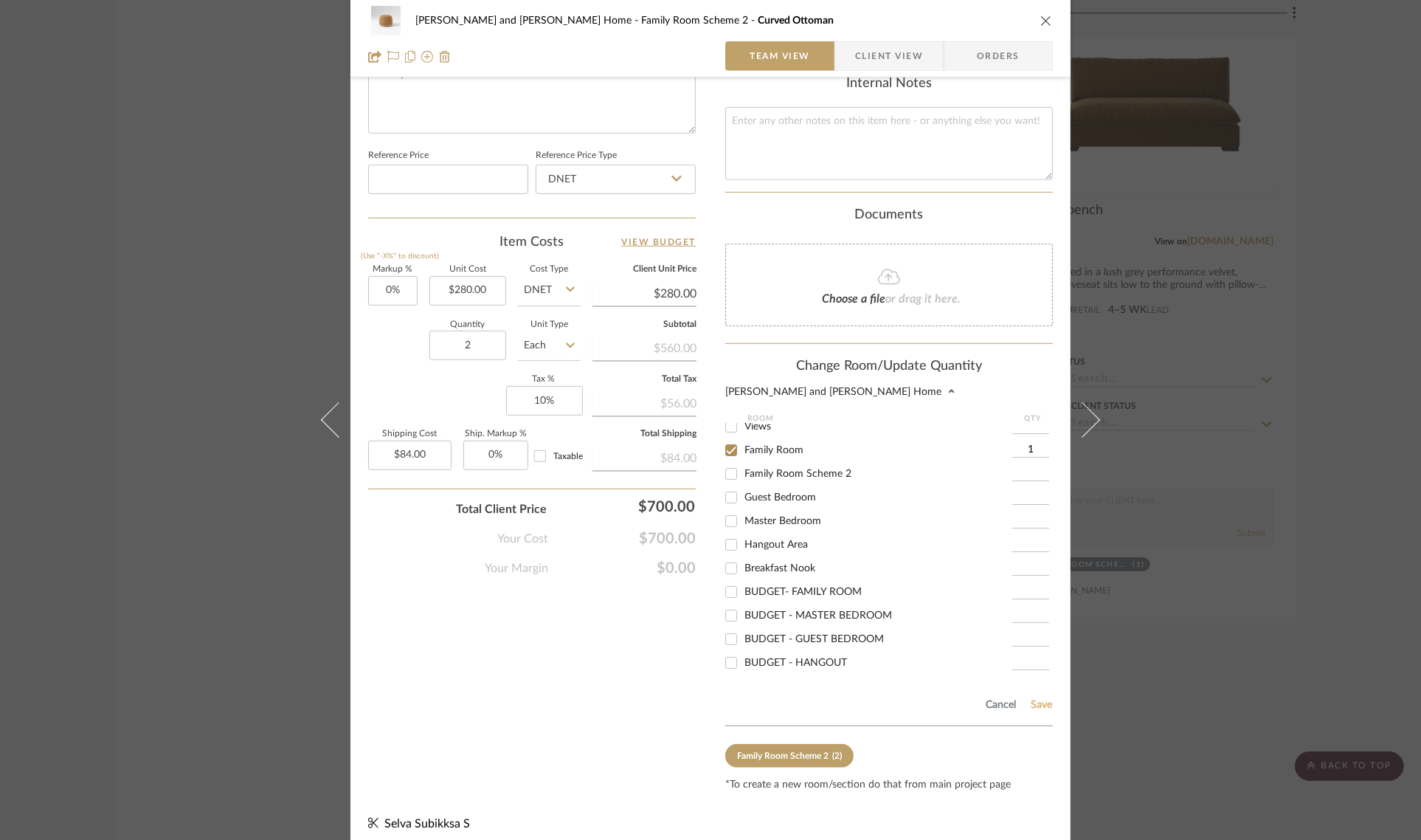
click at [1040, 699] on button "Save" at bounding box center [1042, 704] width 23 height 11
type input "1"
type input "$42.00"
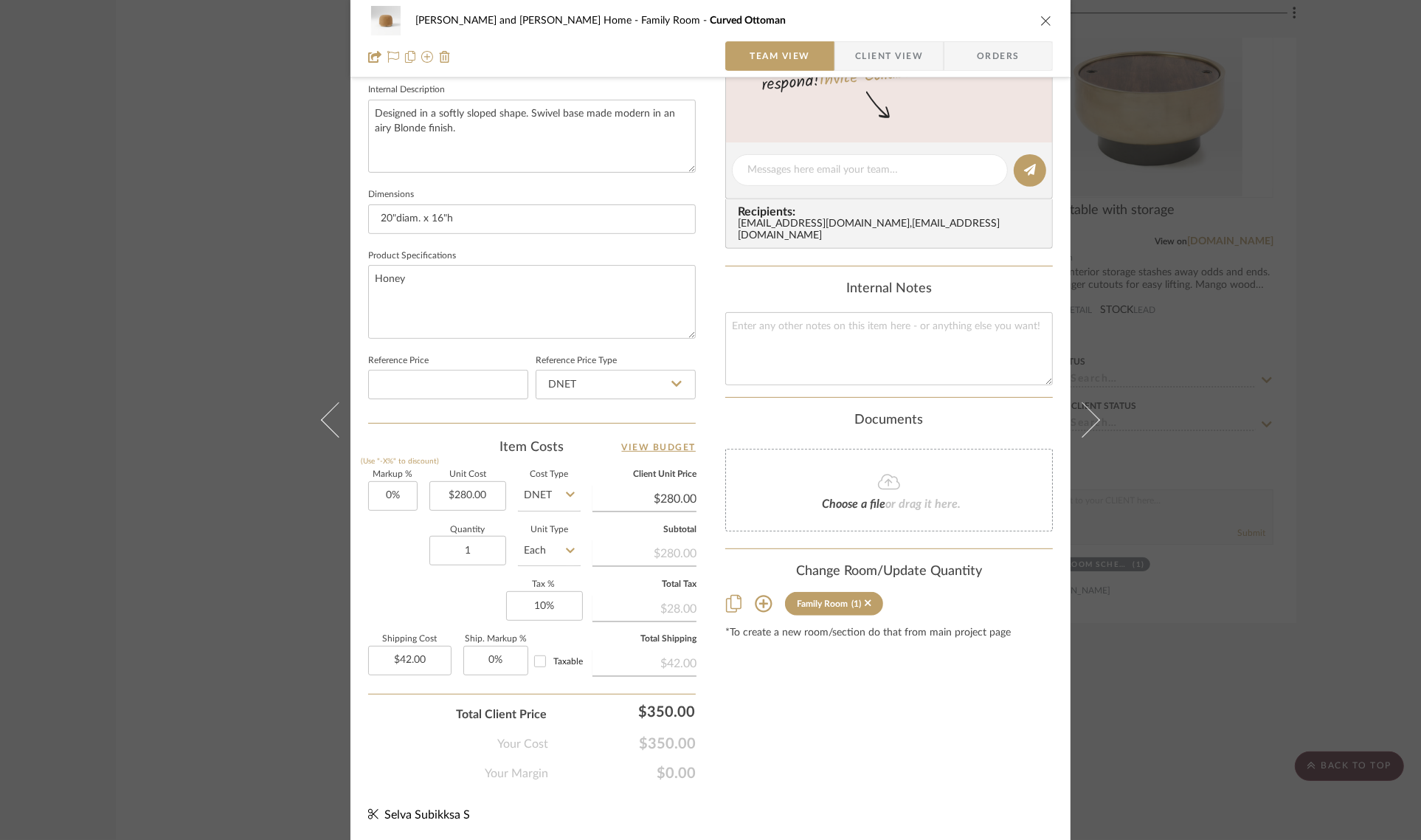
click at [1322, 552] on div "[PERSON_NAME] and [PERSON_NAME] Home Family Room Curved Ottoman Team View Clien…" at bounding box center [710, 420] width 1421 height 840
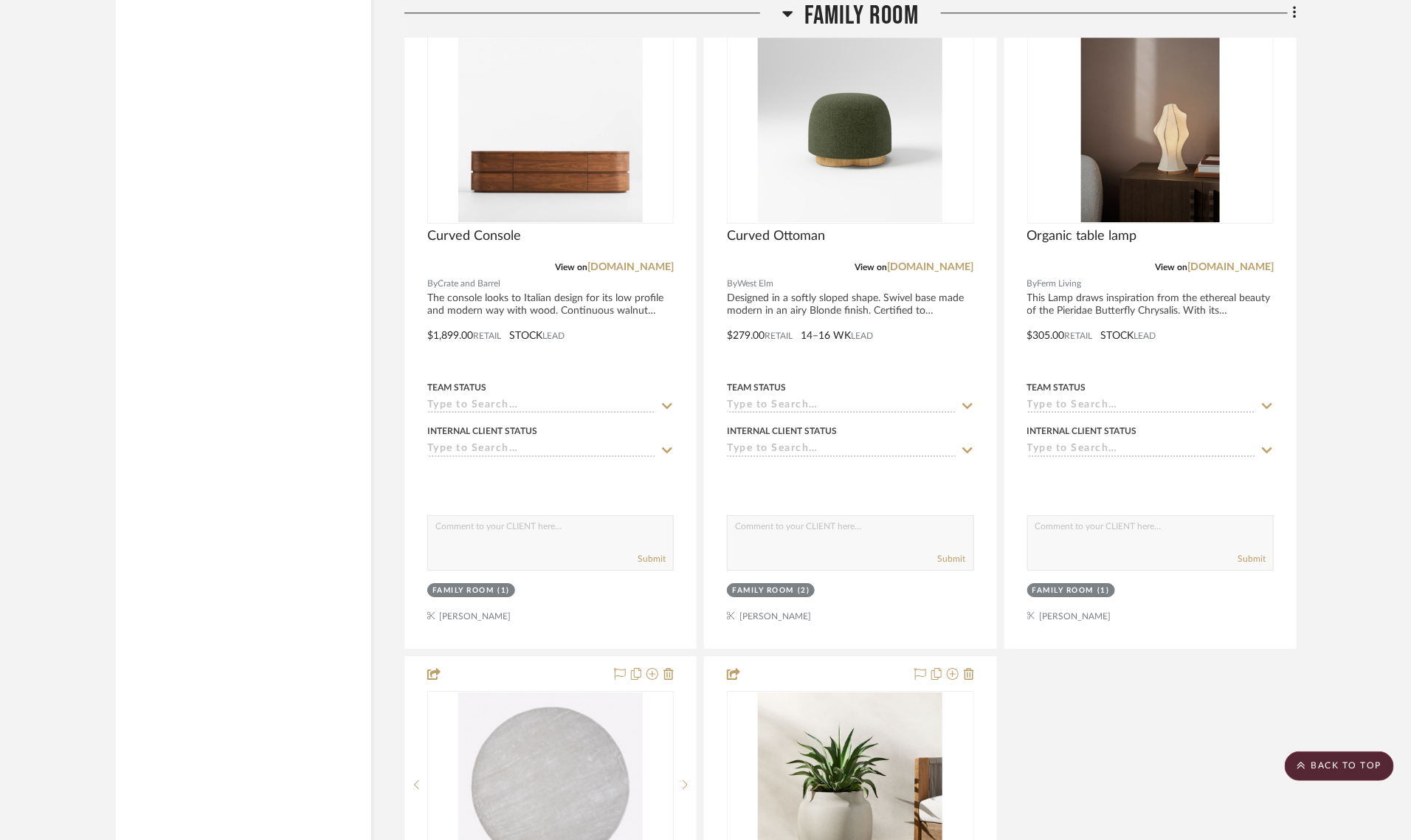
scroll to position [5257, 0]
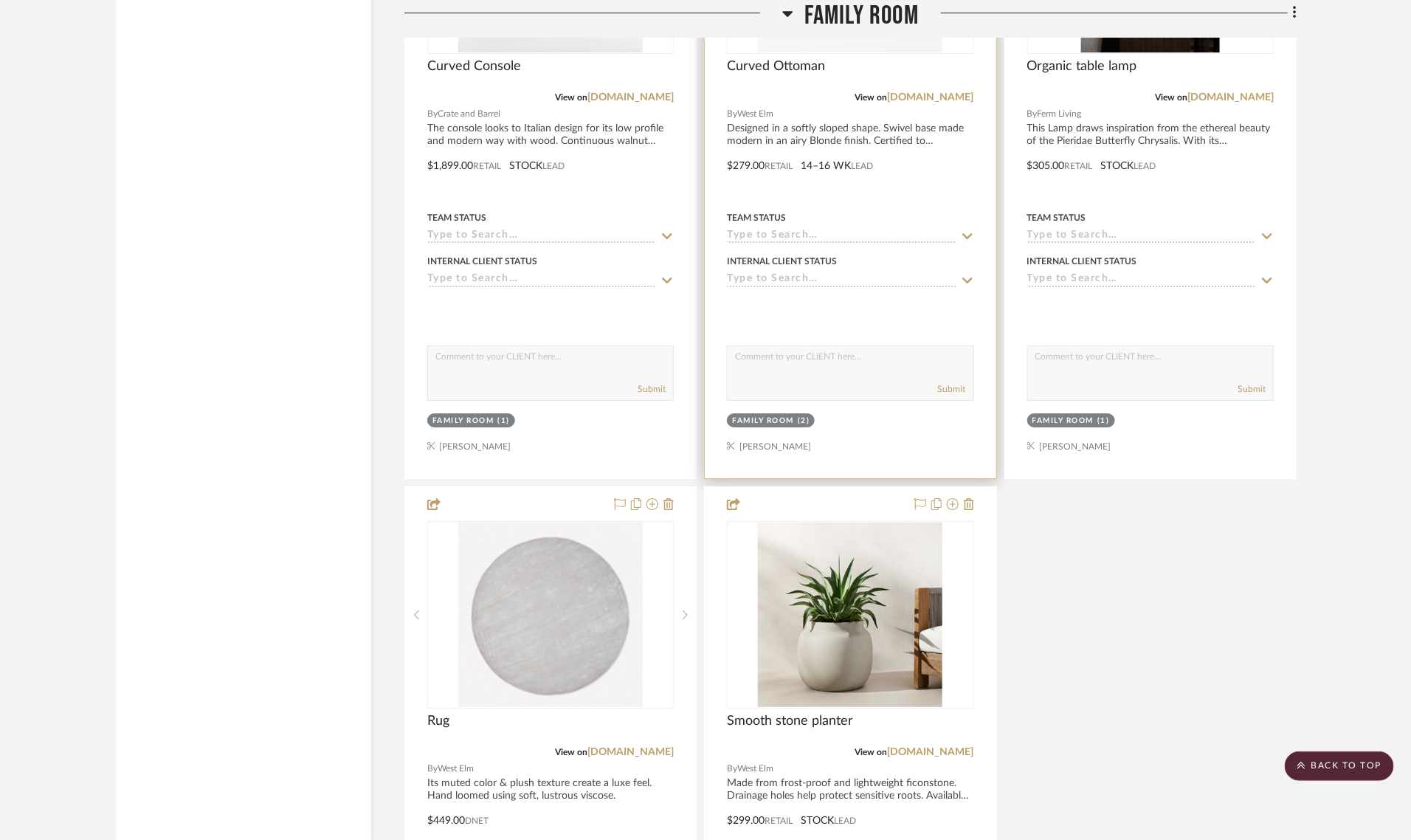
click at [757, 415] on div "Family Room" at bounding box center [762, 421] width 62 height 11
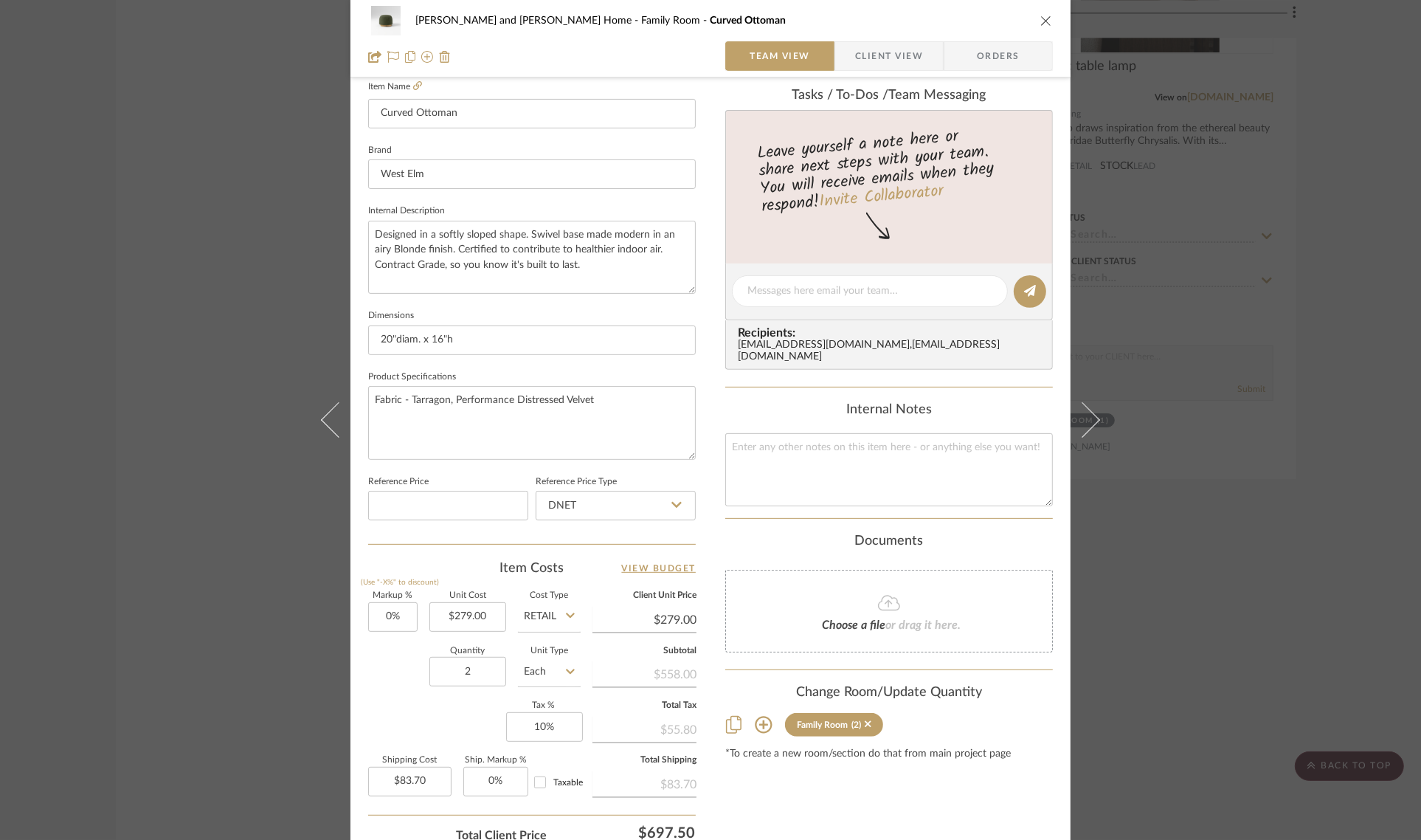
scroll to position [533, 0]
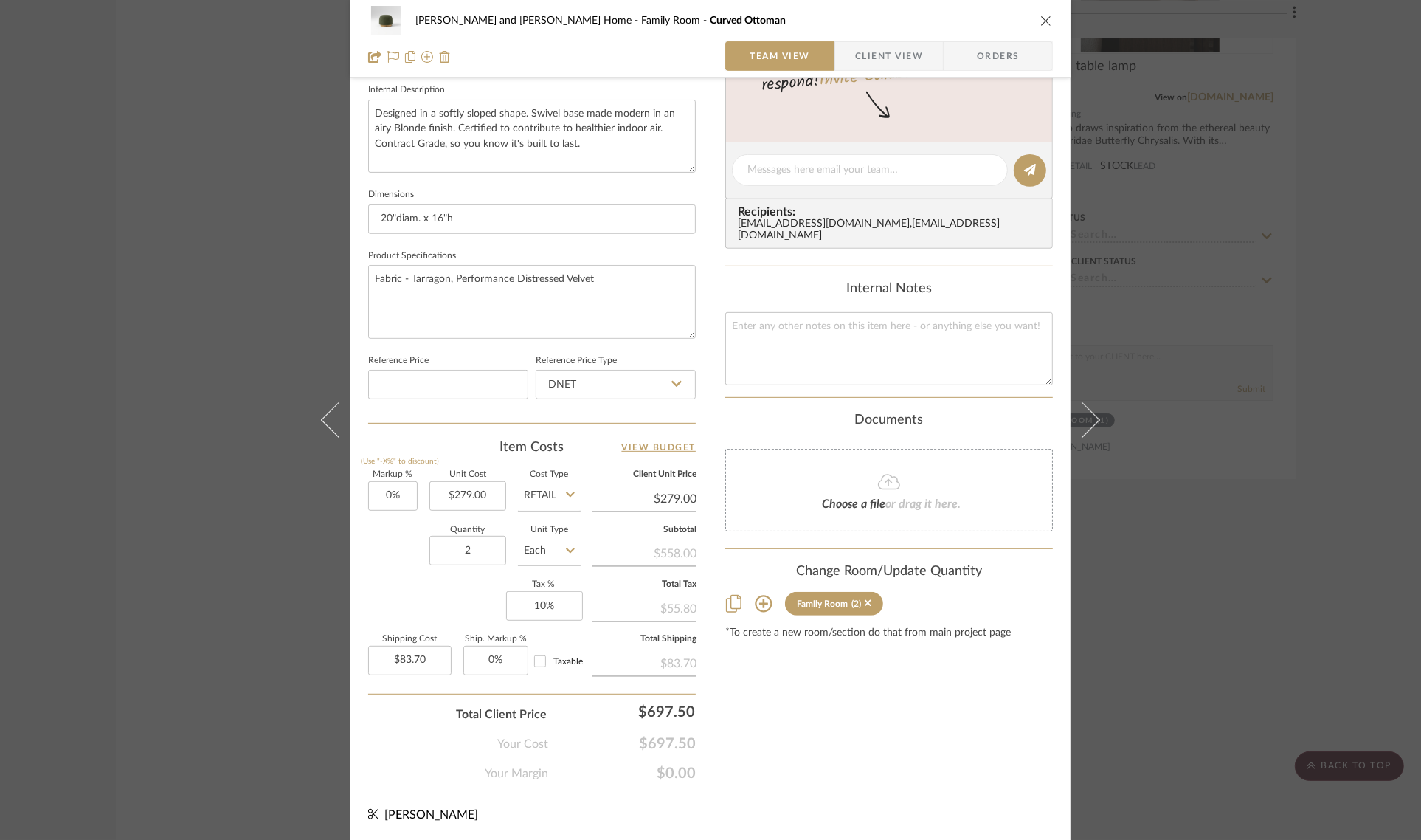
click at [754, 595] on icon at bounding box center [763, 603] width 18 height 18
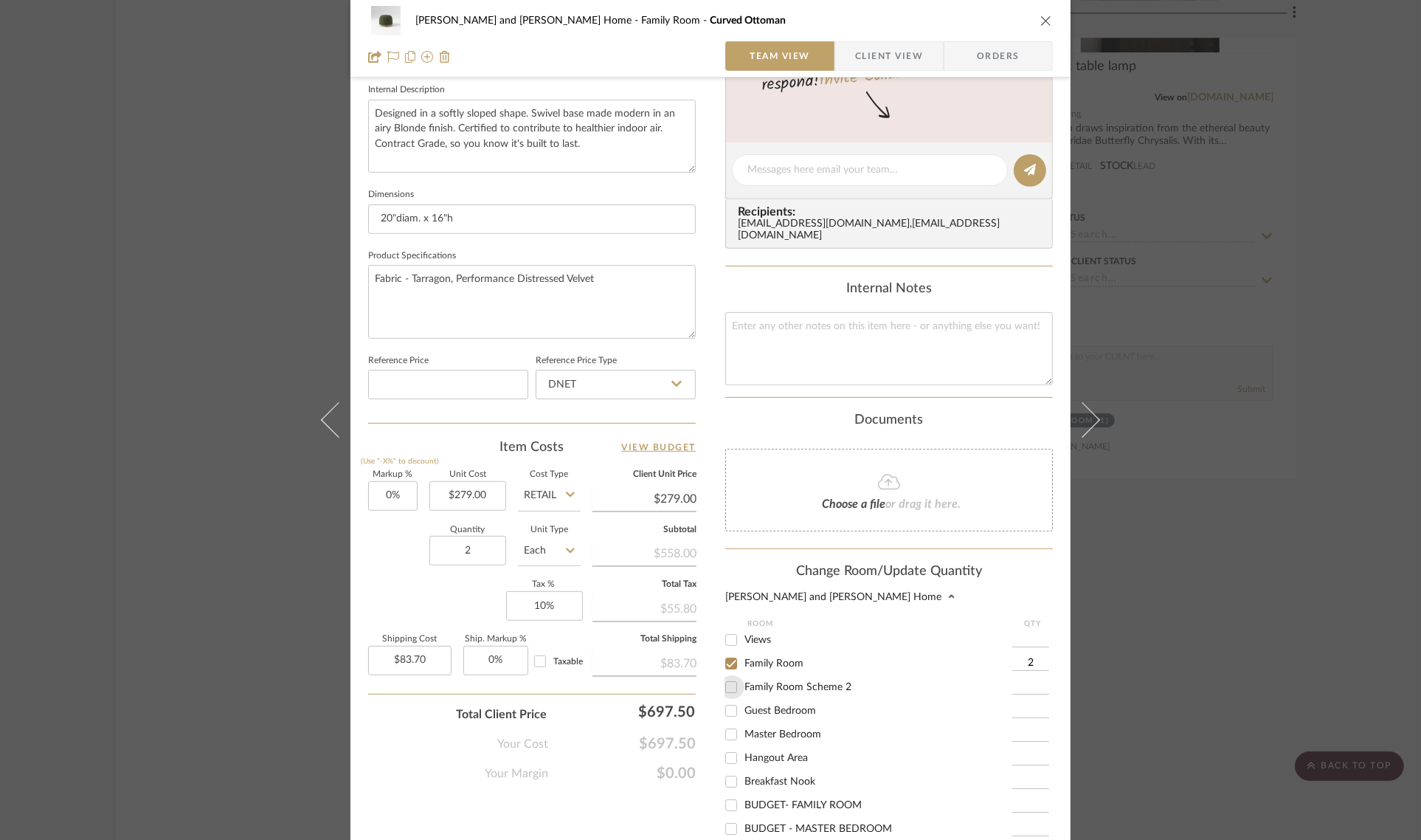
click at [731, 680] on input "Family Room Scheme 2" at bounding box center [731, 687] width 24 height 24
checkbox input "true"
type input "1"
click at [727, 651] on input "Family Room" at bounding box center [731, 663] width 24 height 24
checkbox input "false"
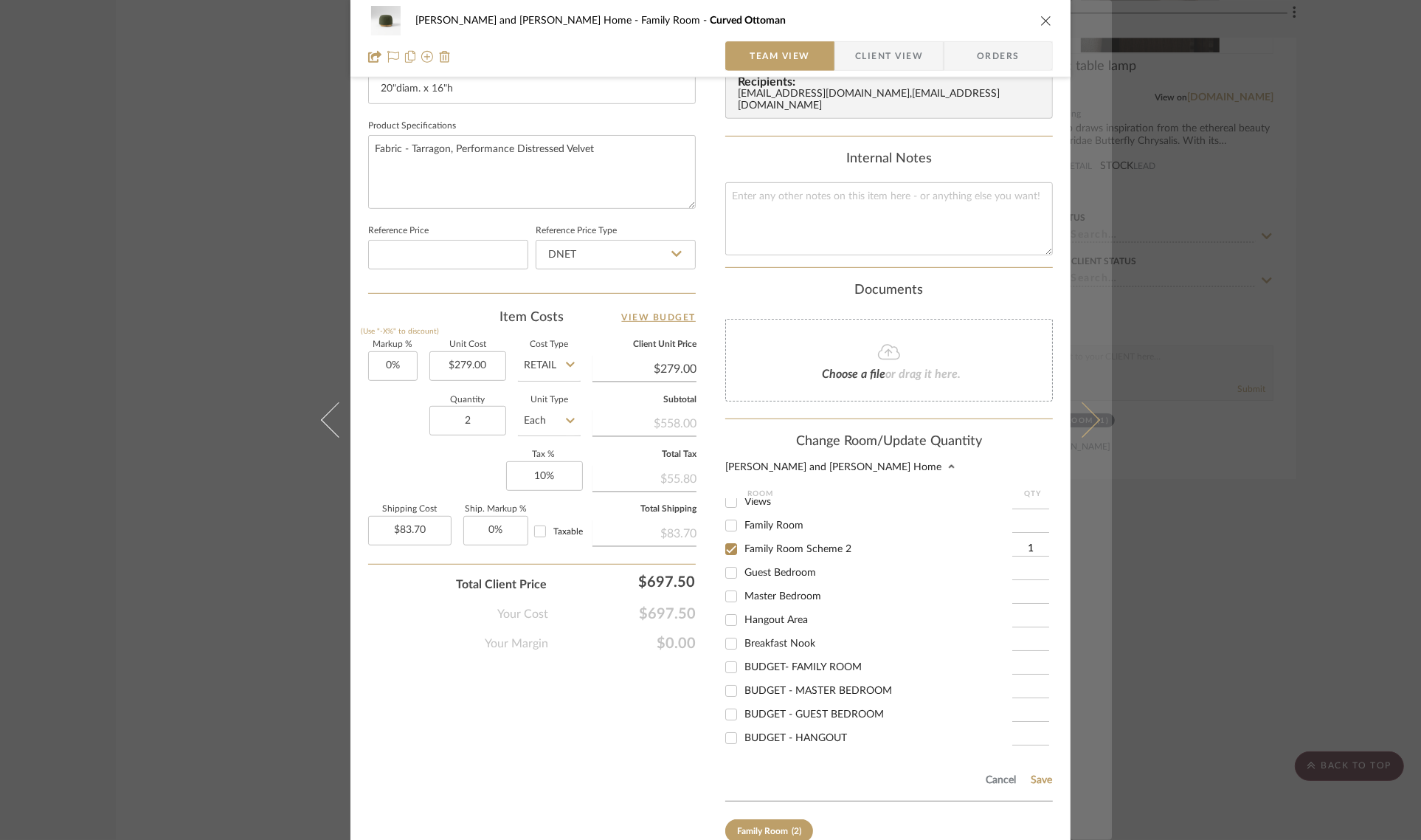
scroll to position [738, 0]
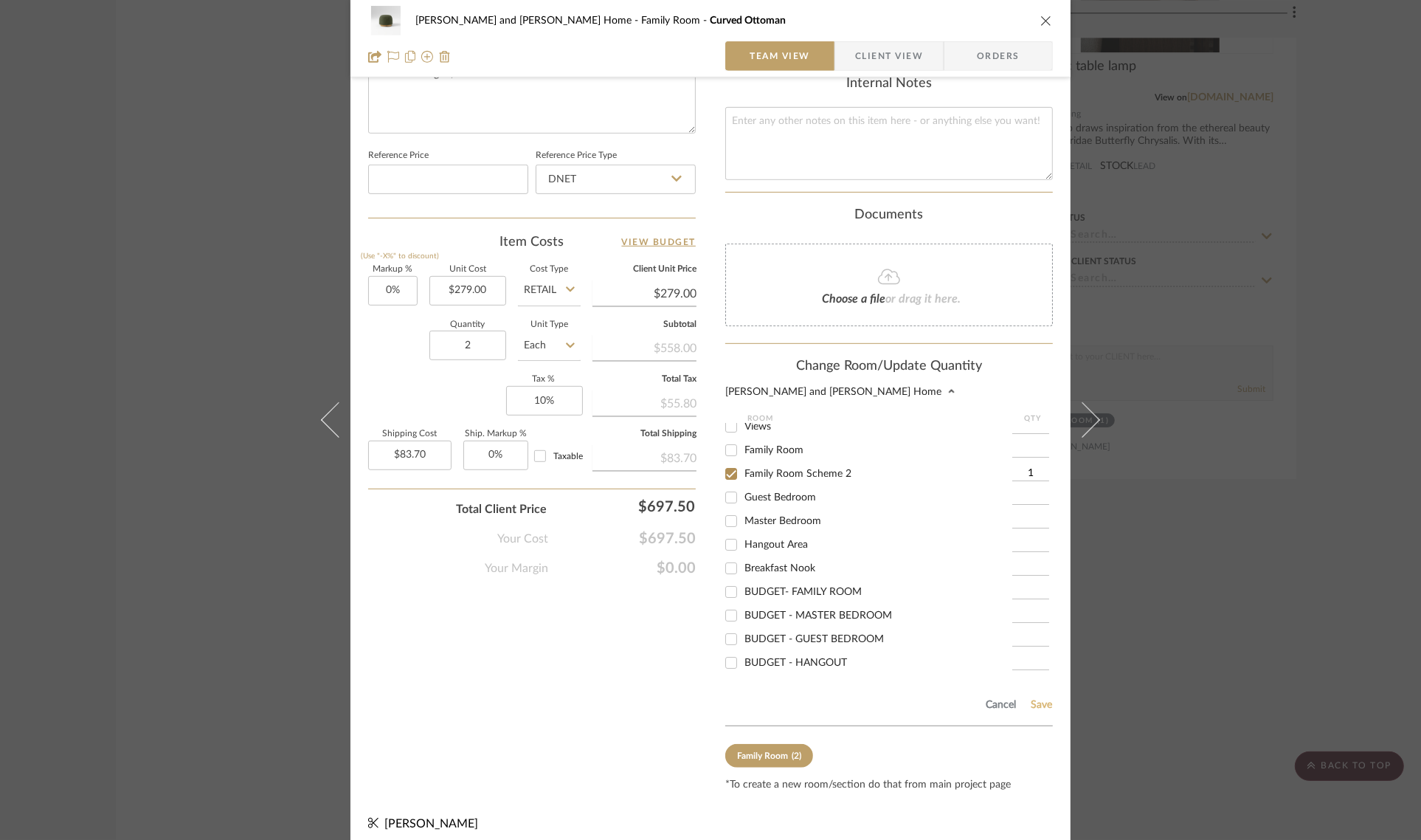
click at [1033, 699] on button "Save" at bounding box center [1042, 704] width 23 height 11
type input "1"
type input "$41.85"
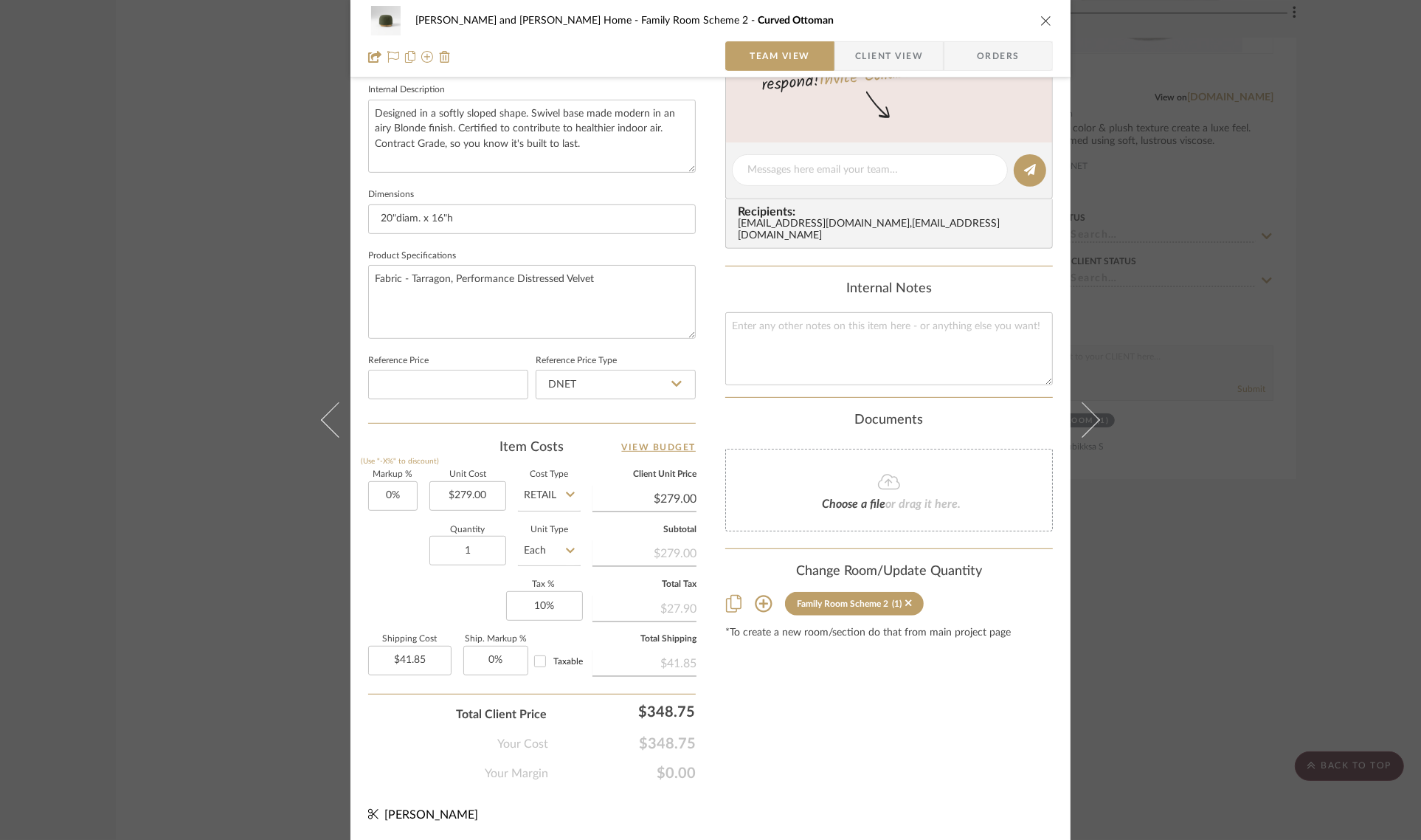
click at [1221, 662] on div "[PERSON_NAME] and [PERSON_NAME] Home Family Room Scheme 2 Curved Ottoman Team V…" at bounding box center [710, 420] width 1421 height 840
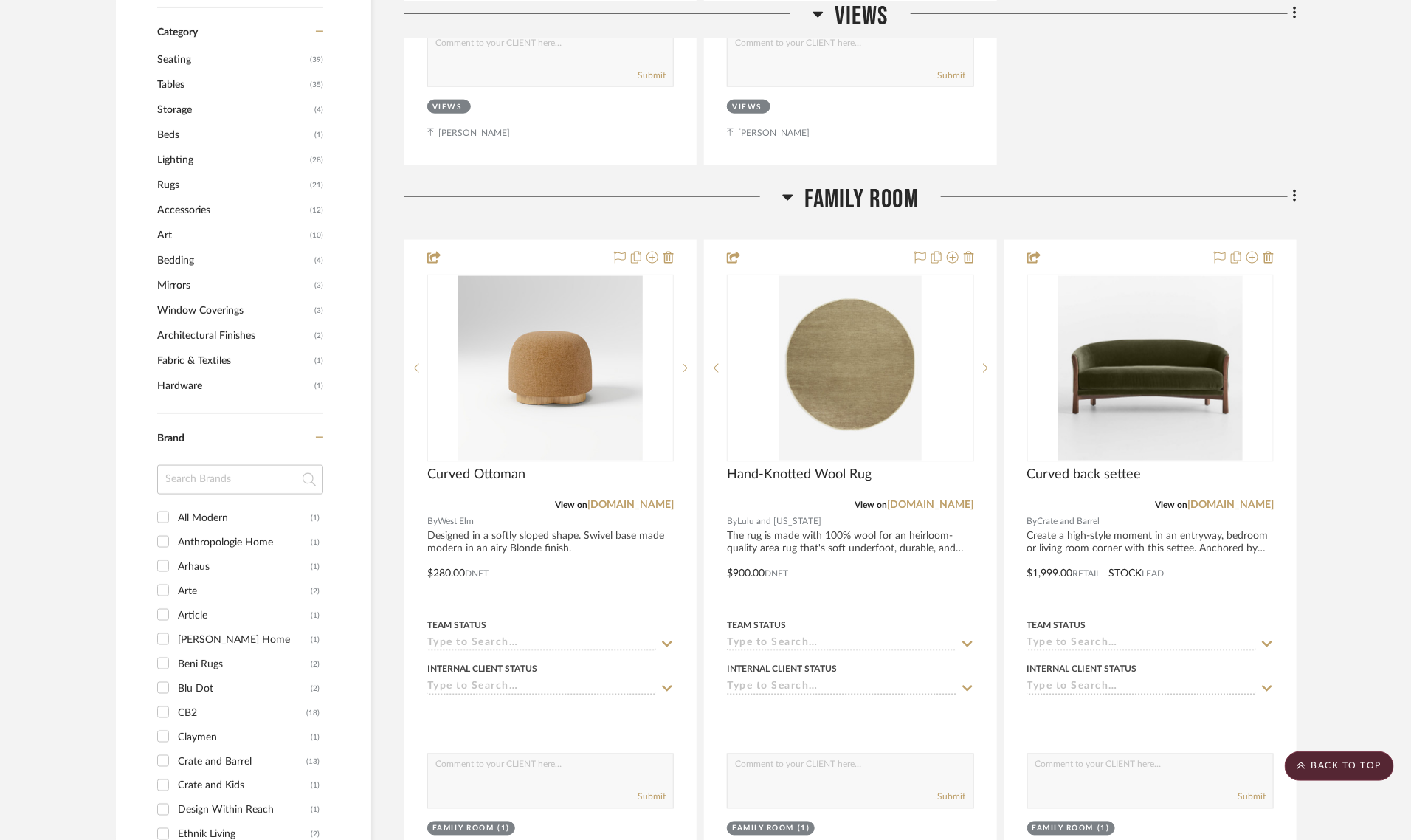
scroll to position [1107, 0]
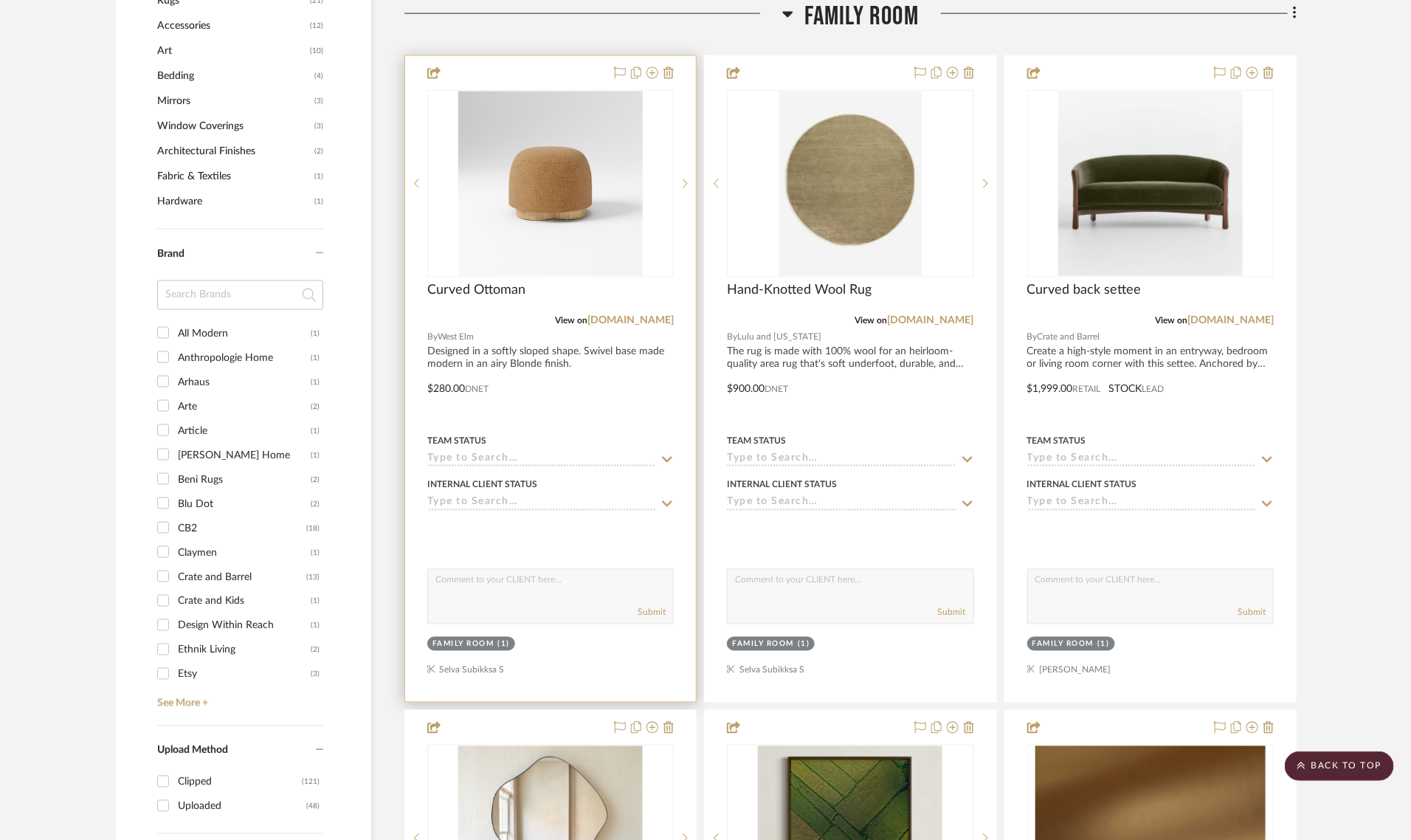
click at [474, 639] on div "Family Room" at bounding box center [463, 645] width 62 height 11
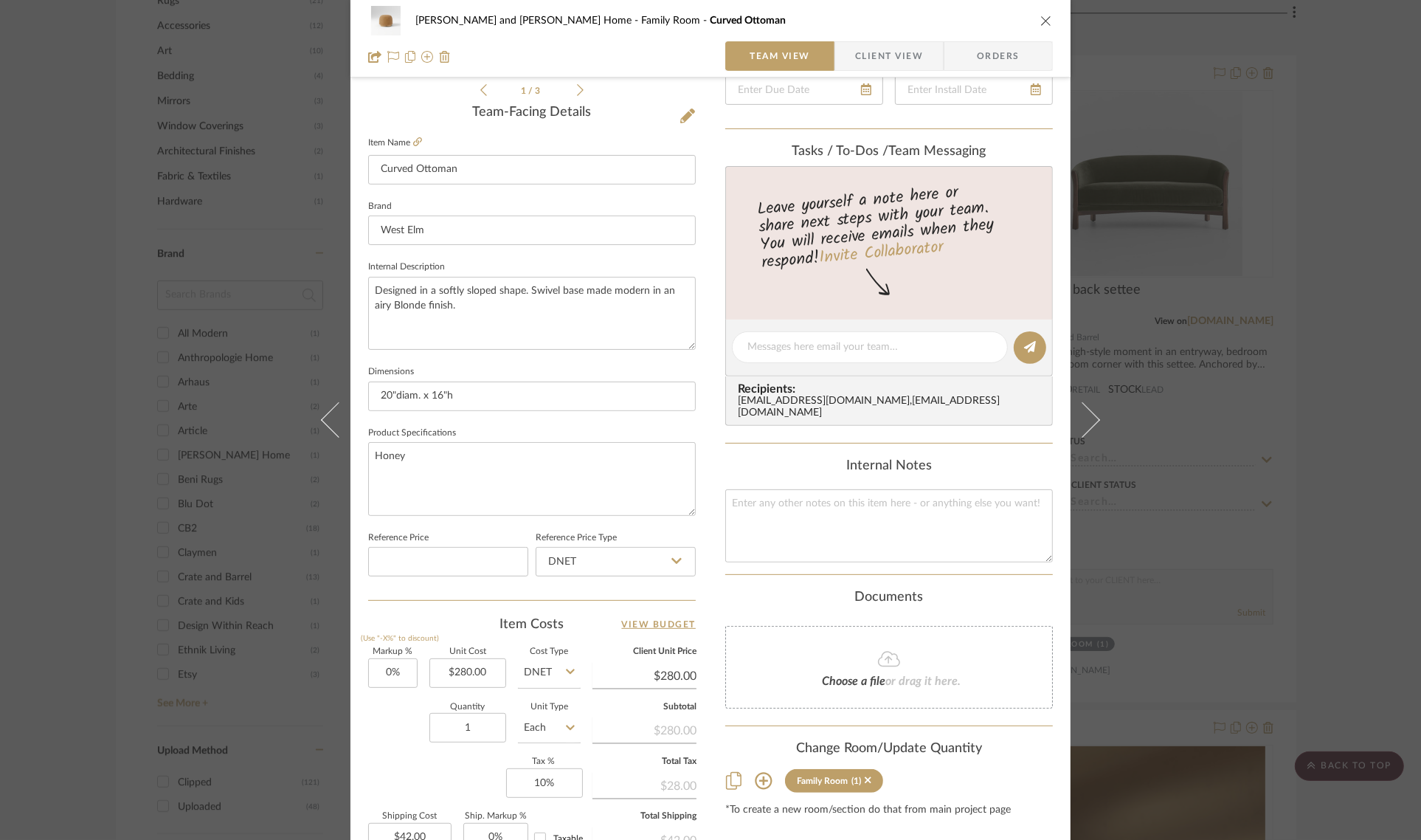
scroll to position [533, 0]
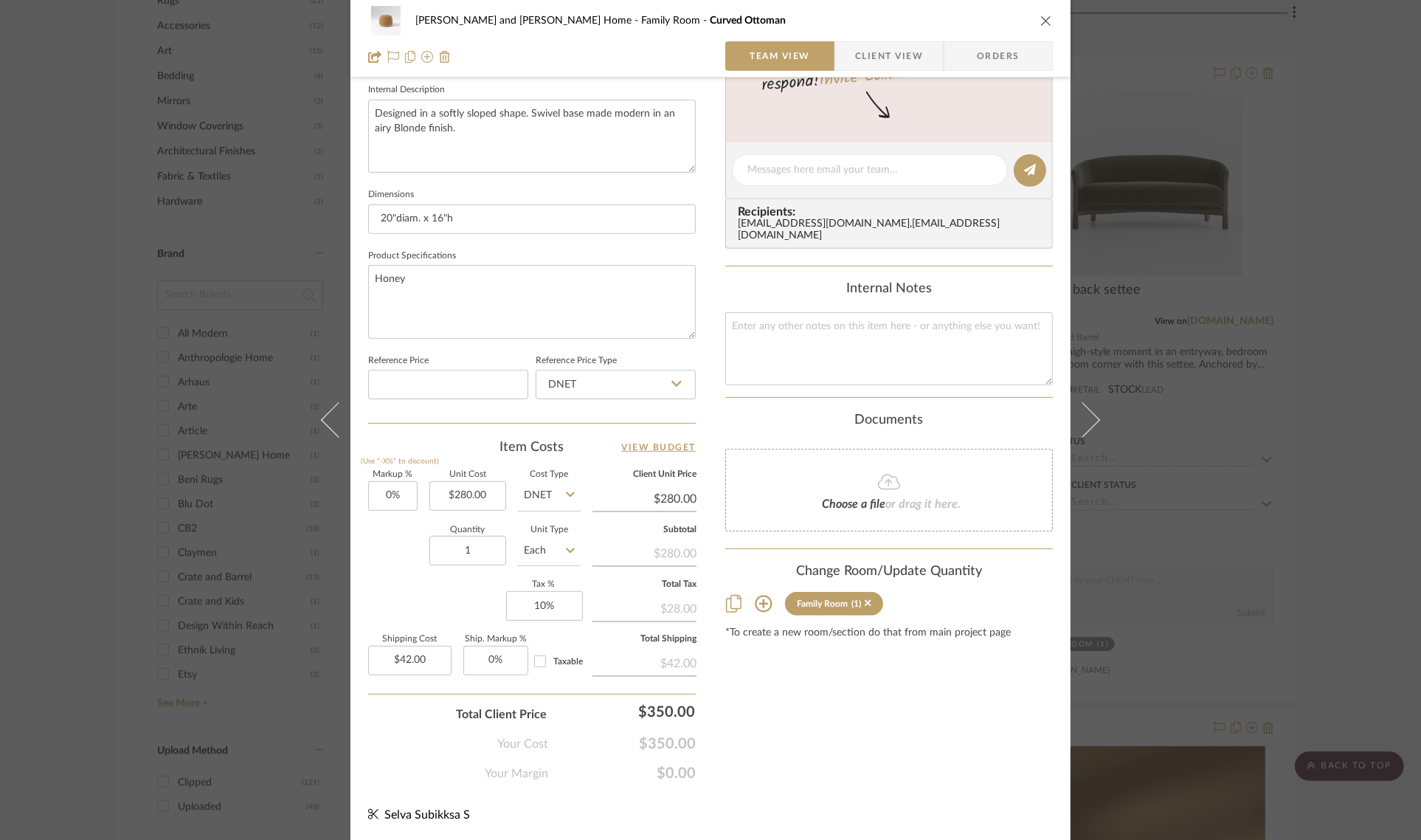
click at [758, 596] on icon at bounding box center [763, 604] width 17 height 17
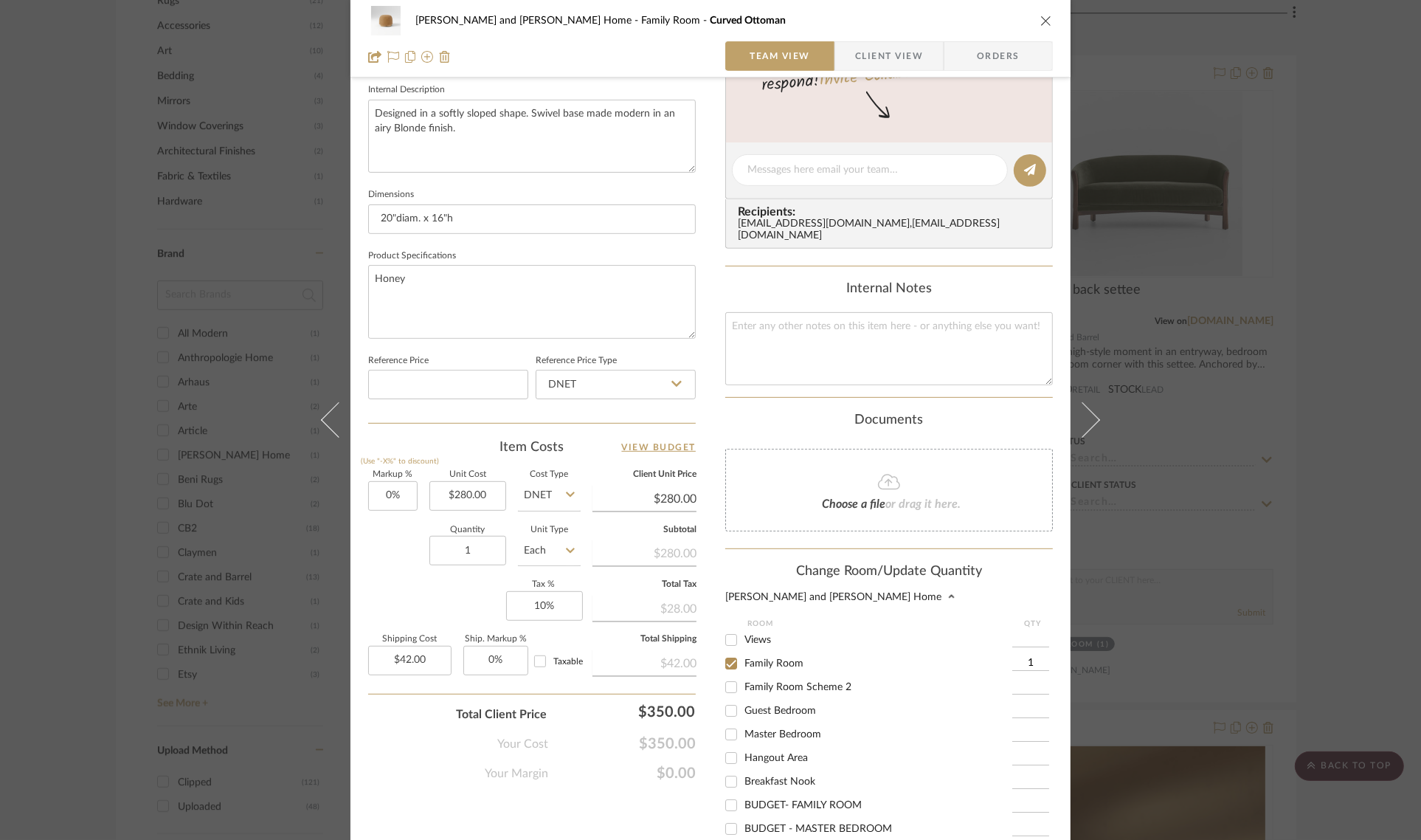
click at [1022, 656] on input "1" at bounding box center [1031, 663] width 37 height 15
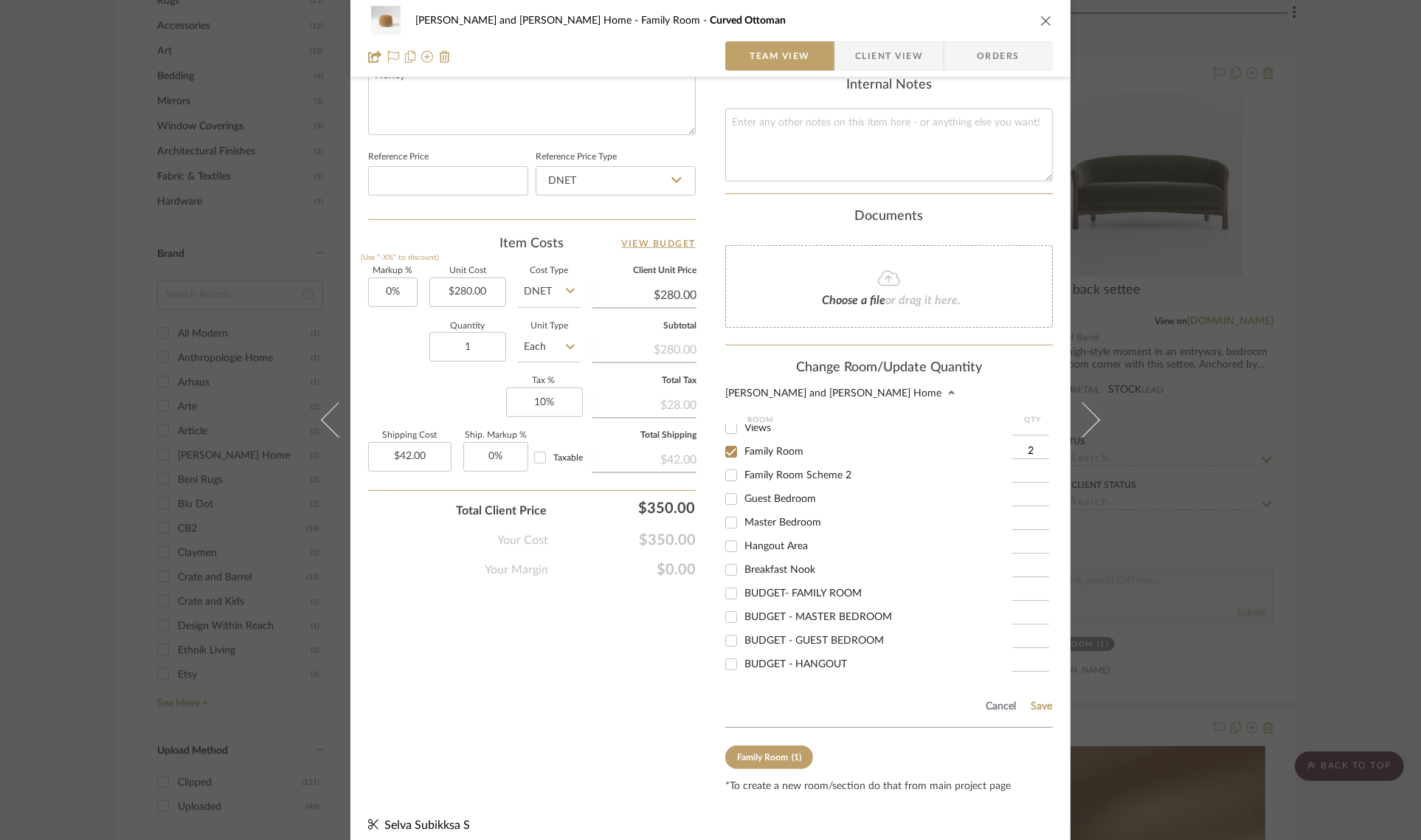
scroll to position [738, 0]
type input "2"
click at [1035, 699] on button "Save" at bounding box center [1042, 704] width 23 height 11
type input "2"
type input "$84.00"
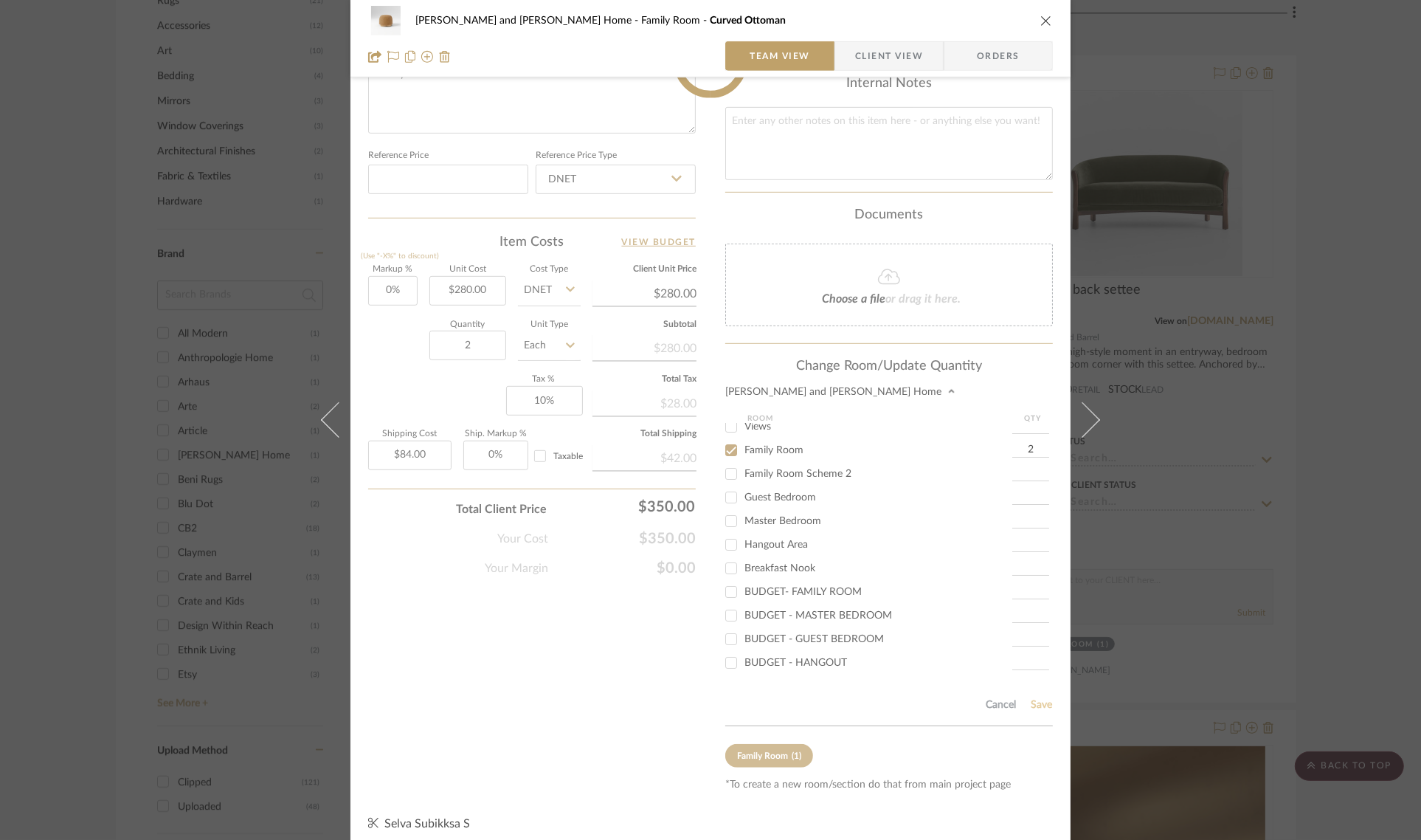
scroll to position [533, 0]
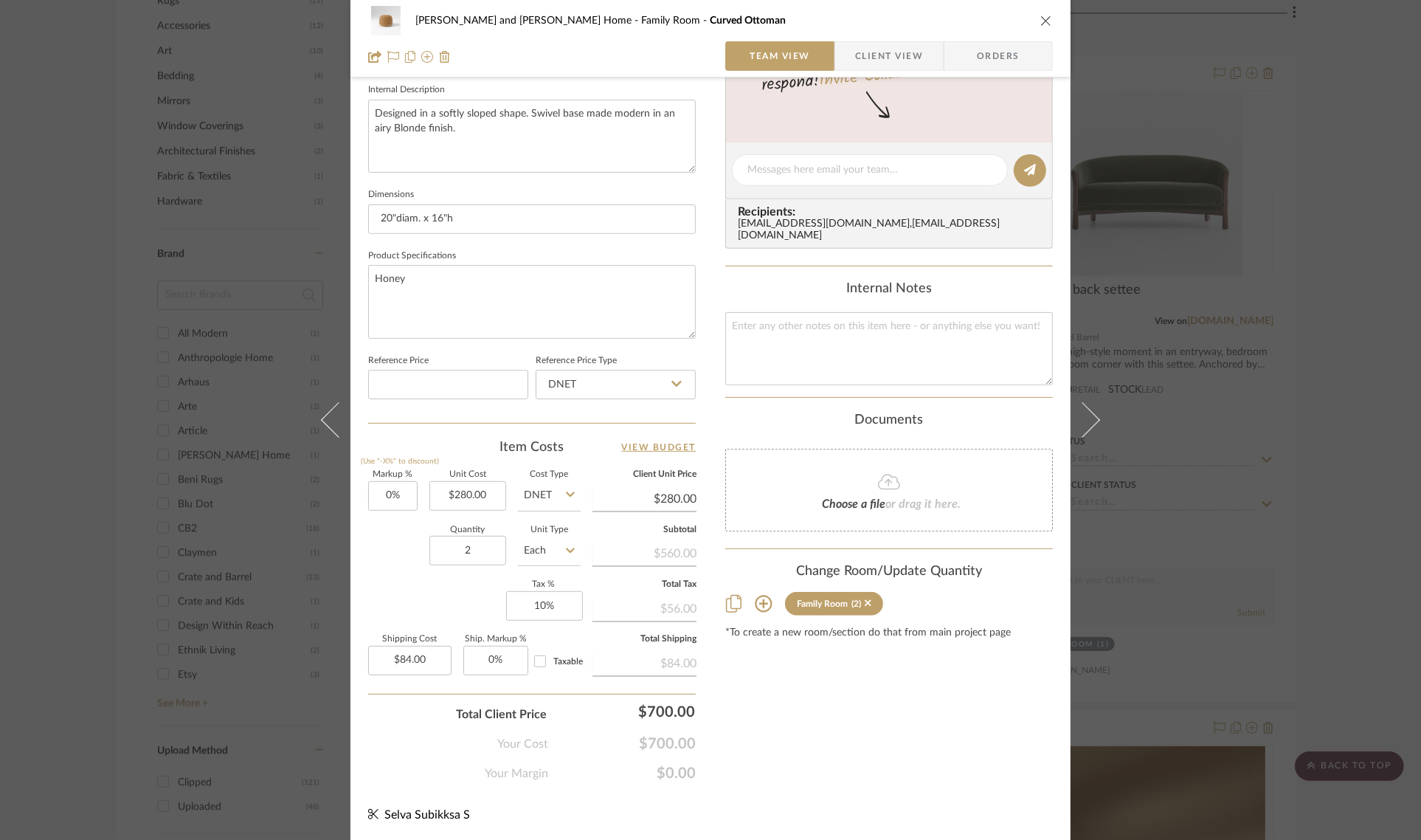
click at [1332, 312] on div "[PERSON_NAME] and [PERSON_NAME] Home Family Room Curved Ottoman Team View Clien…" at bounding box center [710, 420] width 1421 height 840
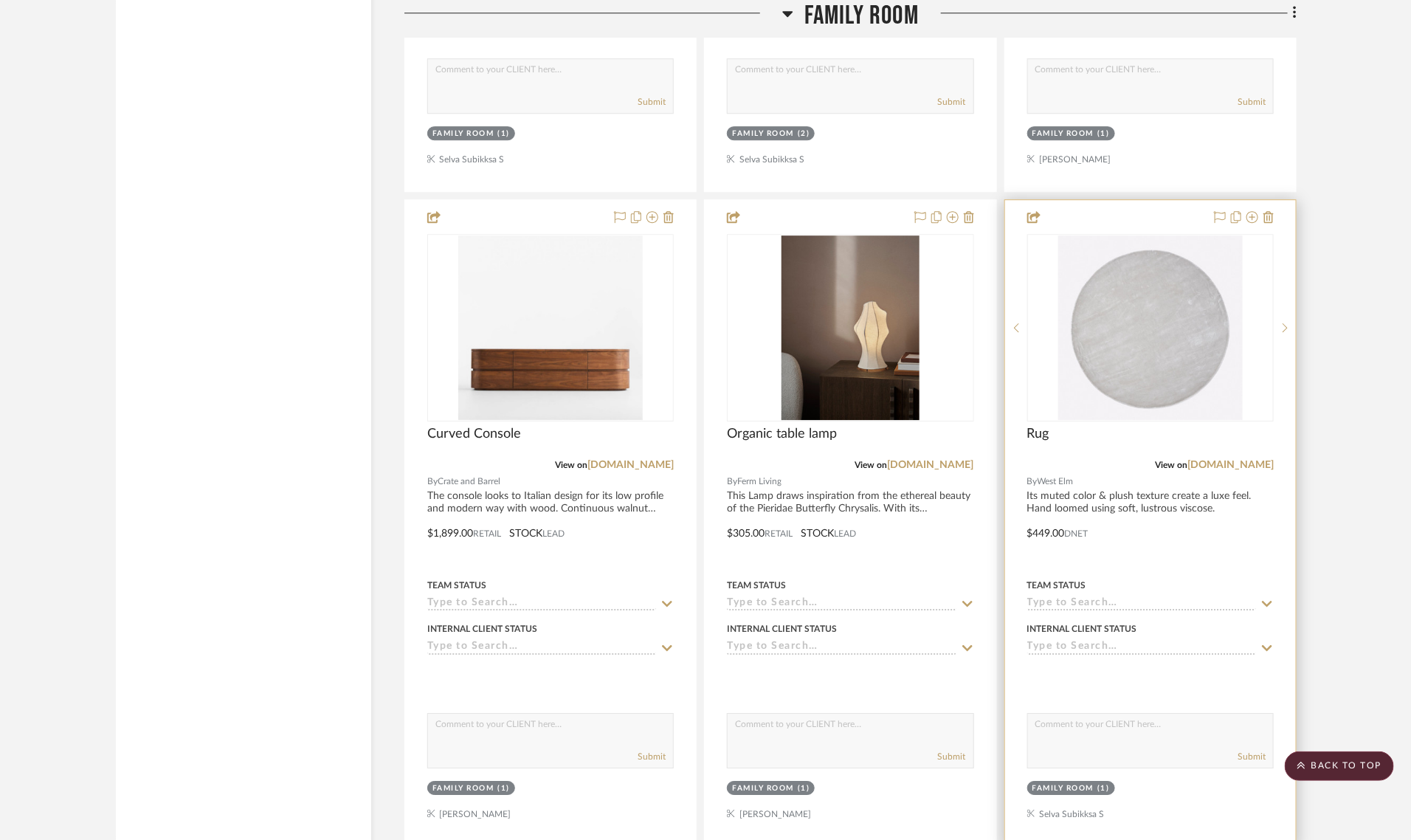
scroll to position [4888, 0]
click at [1270, 212] on icon at bounding box center [1269, 218] width 11 height 11
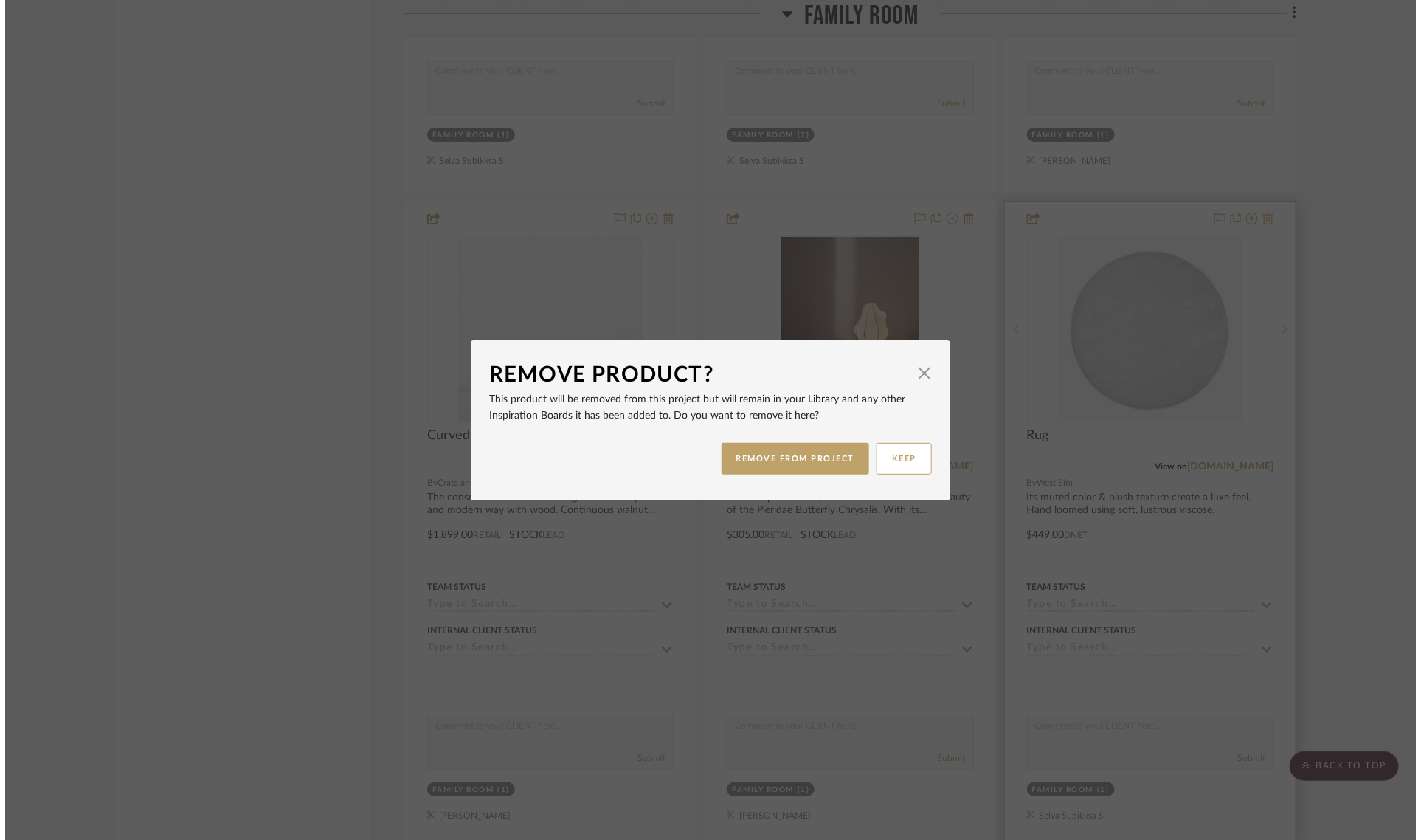
scroll to position [0, 0]
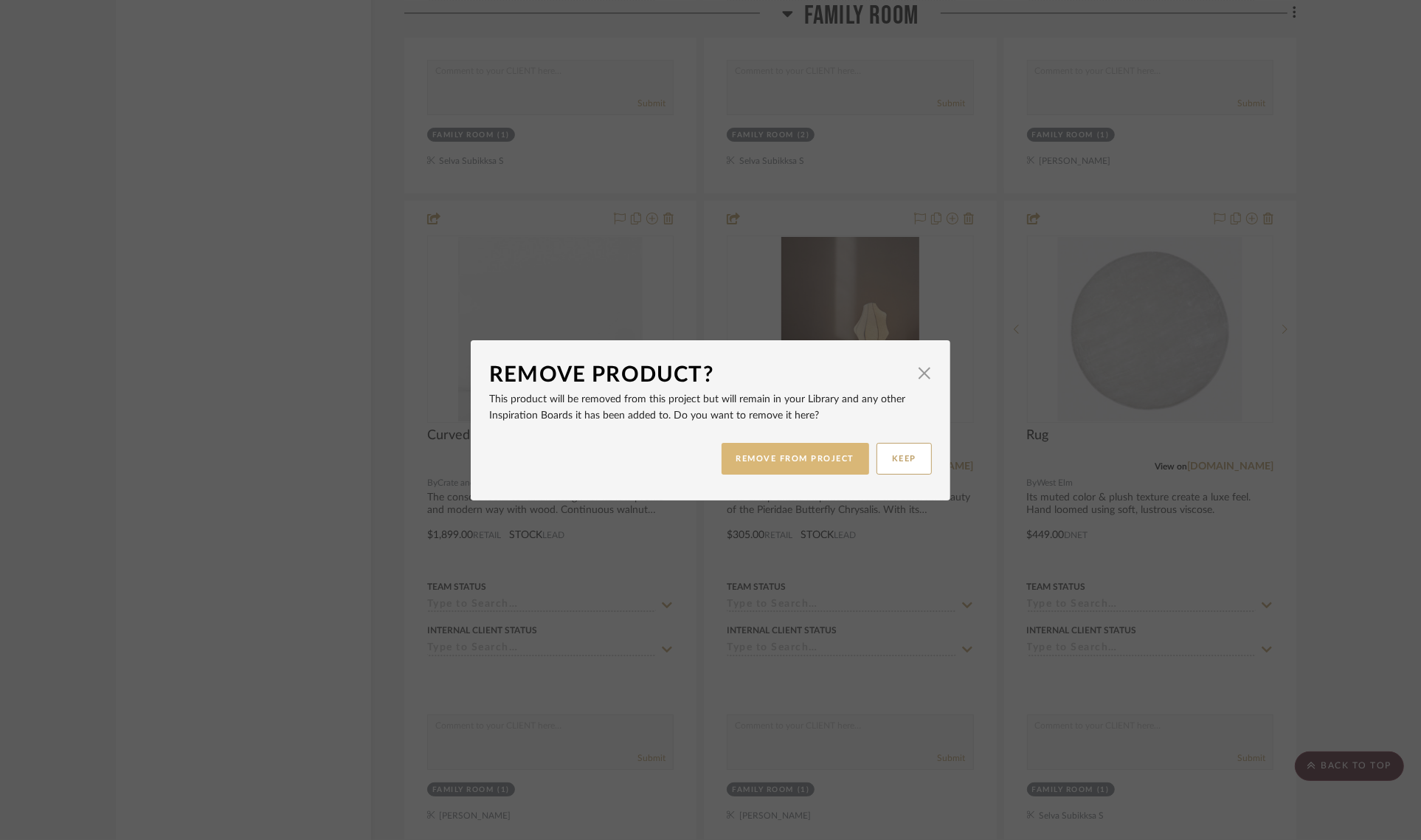
click at [771, 466] on button "REMOVE FROM PROJECT" at bounding box center [796, 459] width 148 height 32
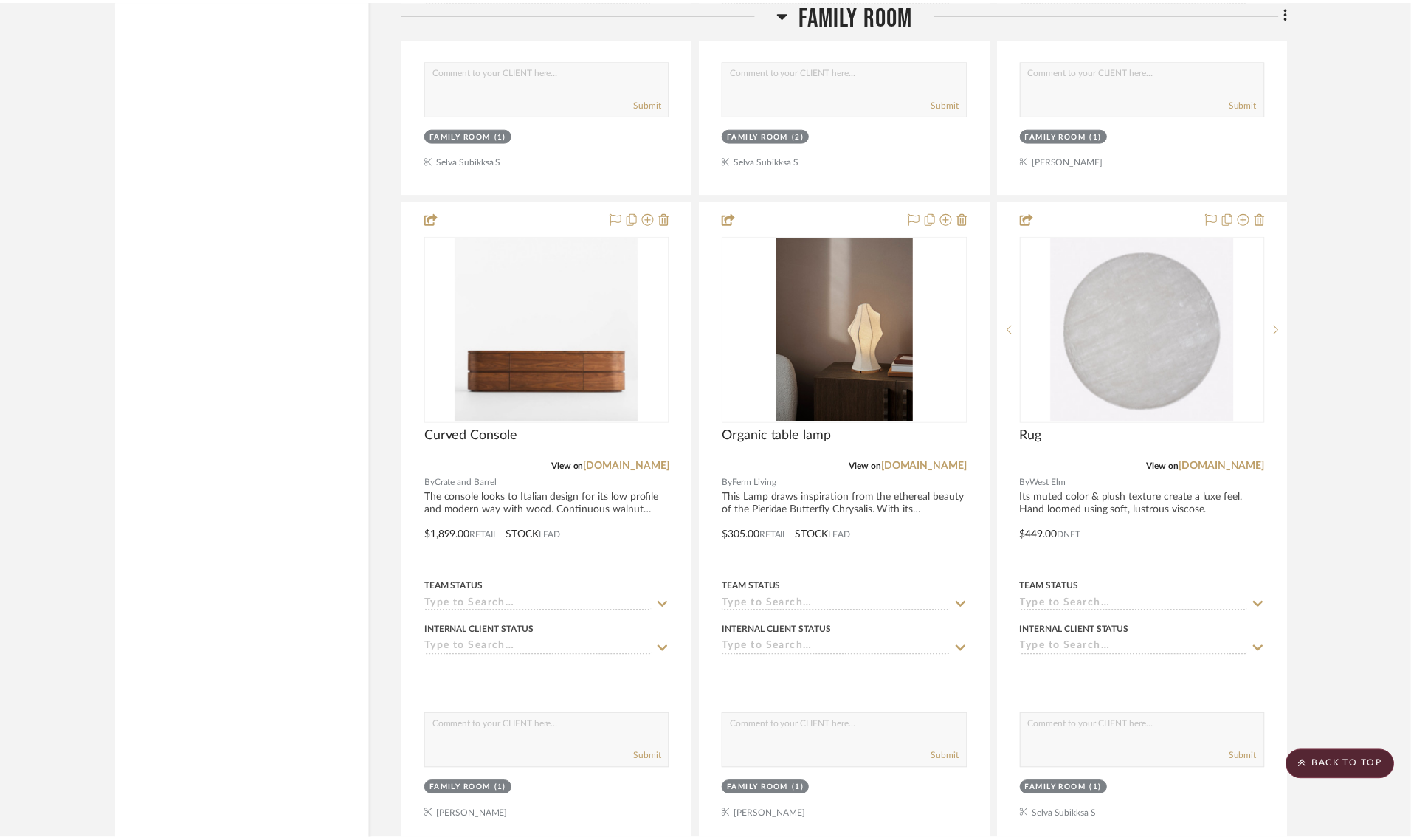
scroll to position [4888, 0]
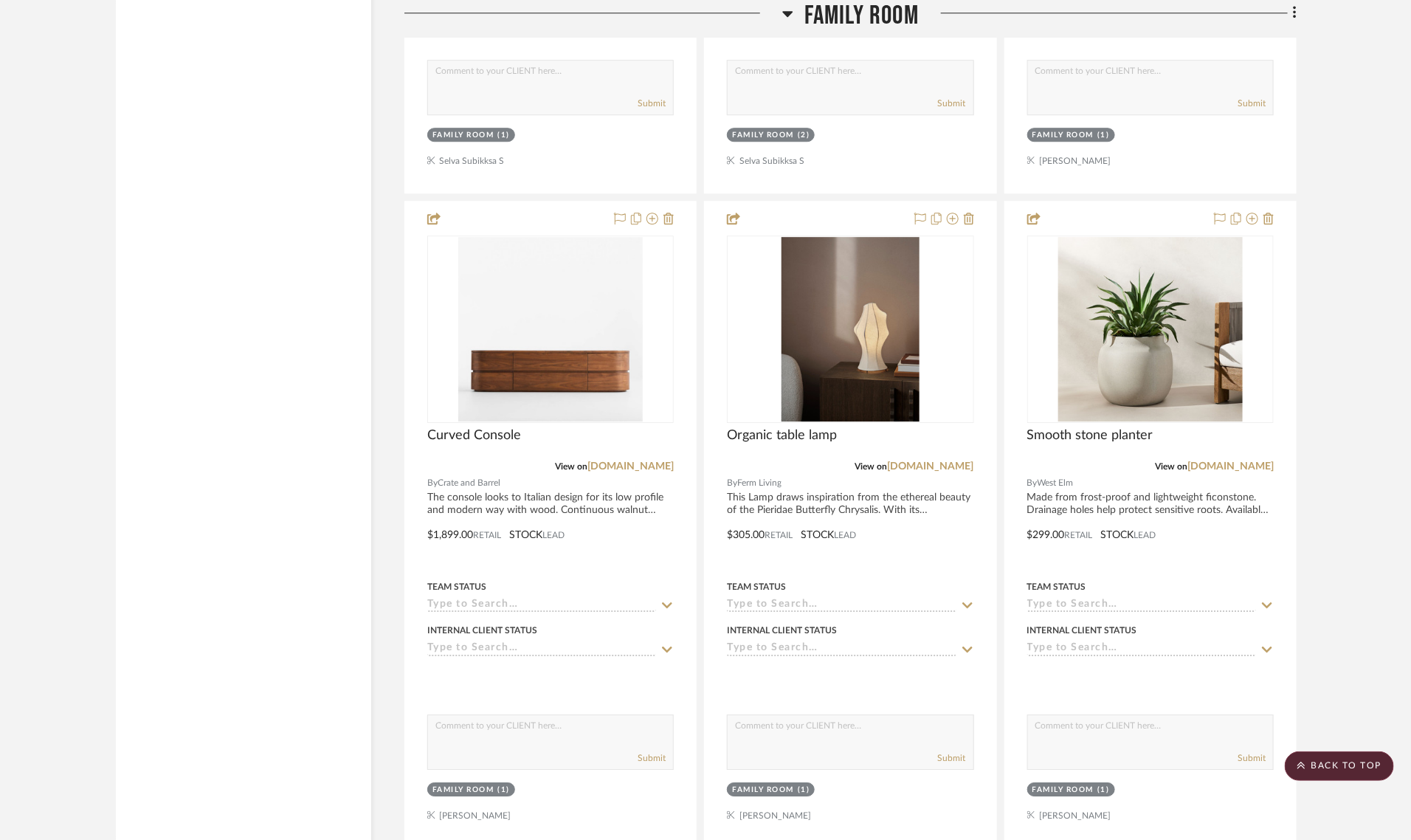
click at [1316, 433] on div "Filter by keyword, category or name prior to exporting to Excel or Bulk Actions…" at bounding box center [706, 602] width 1224 height 10401
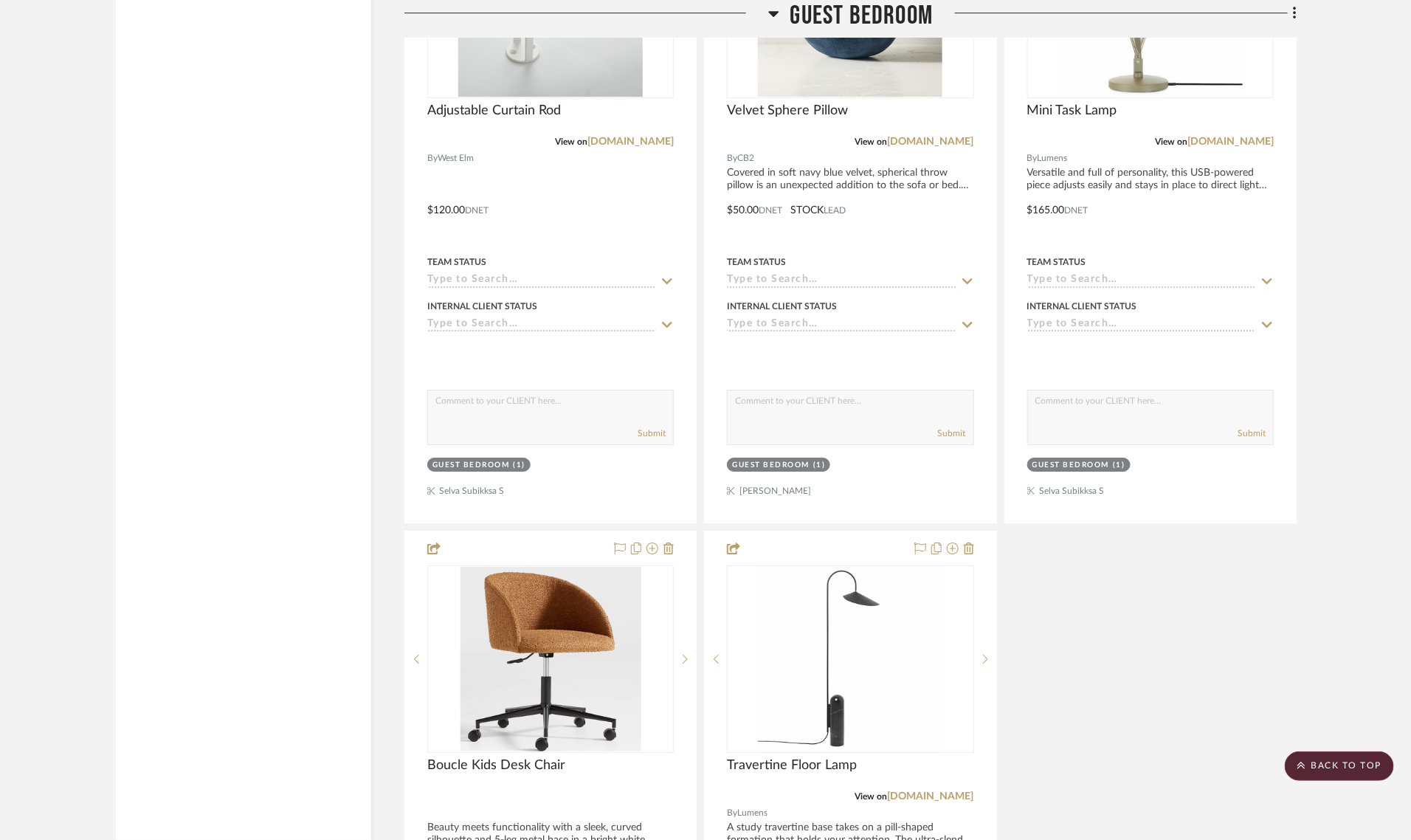
scroll to position [8670, 0]
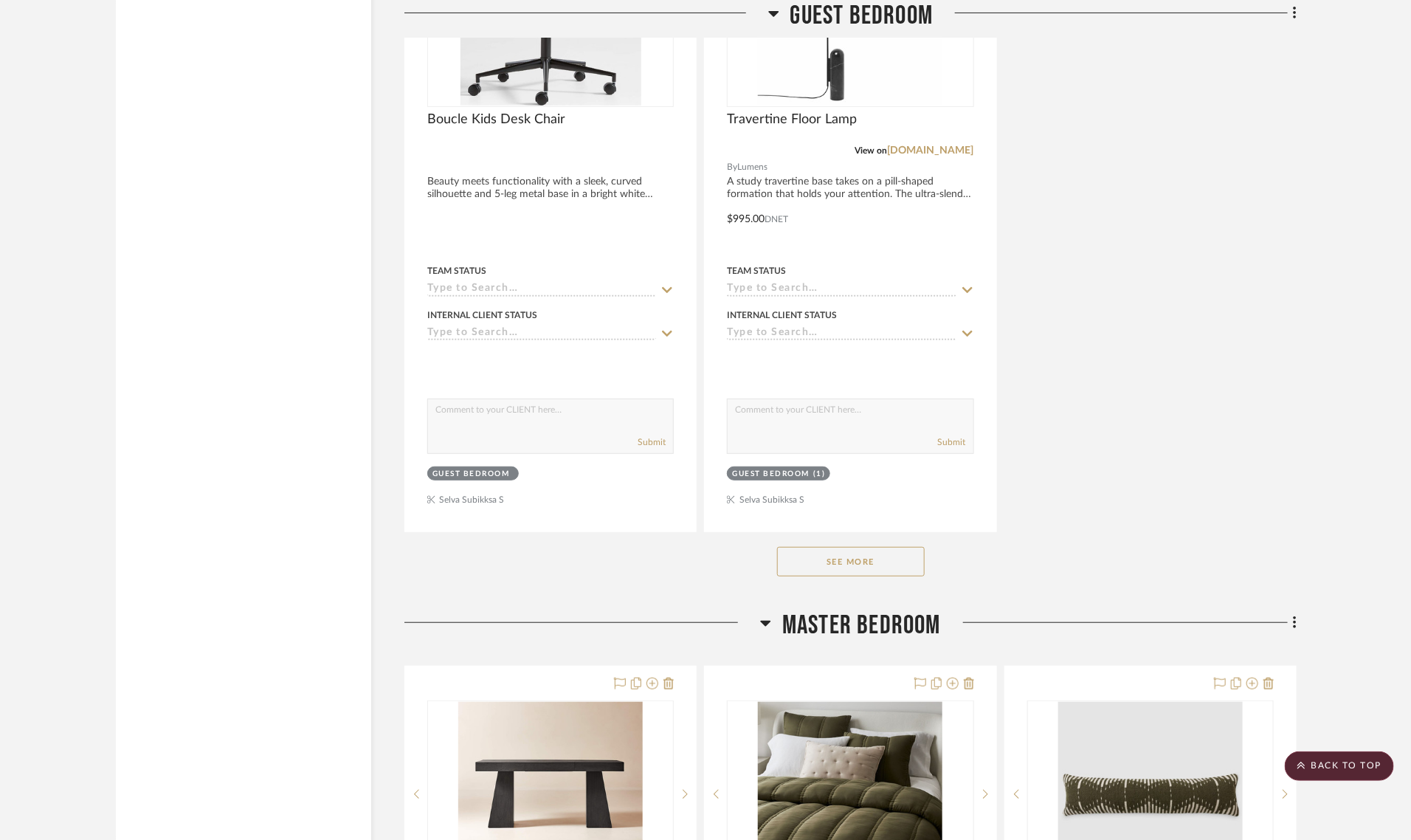
click at [843, 547] on button "See More" at bounding box center [850, 561] width 147 height 30
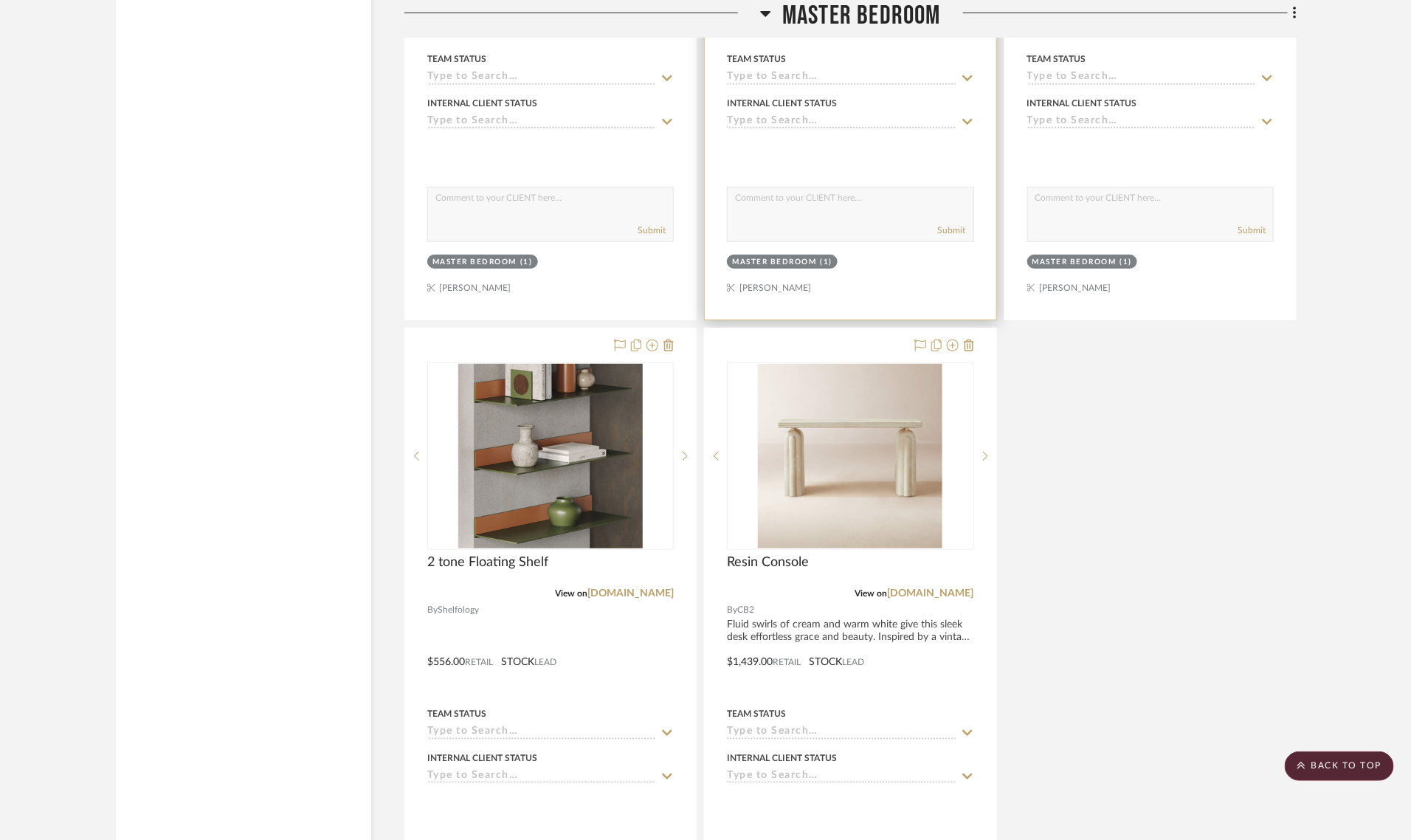
scroll to position [11990, 0]
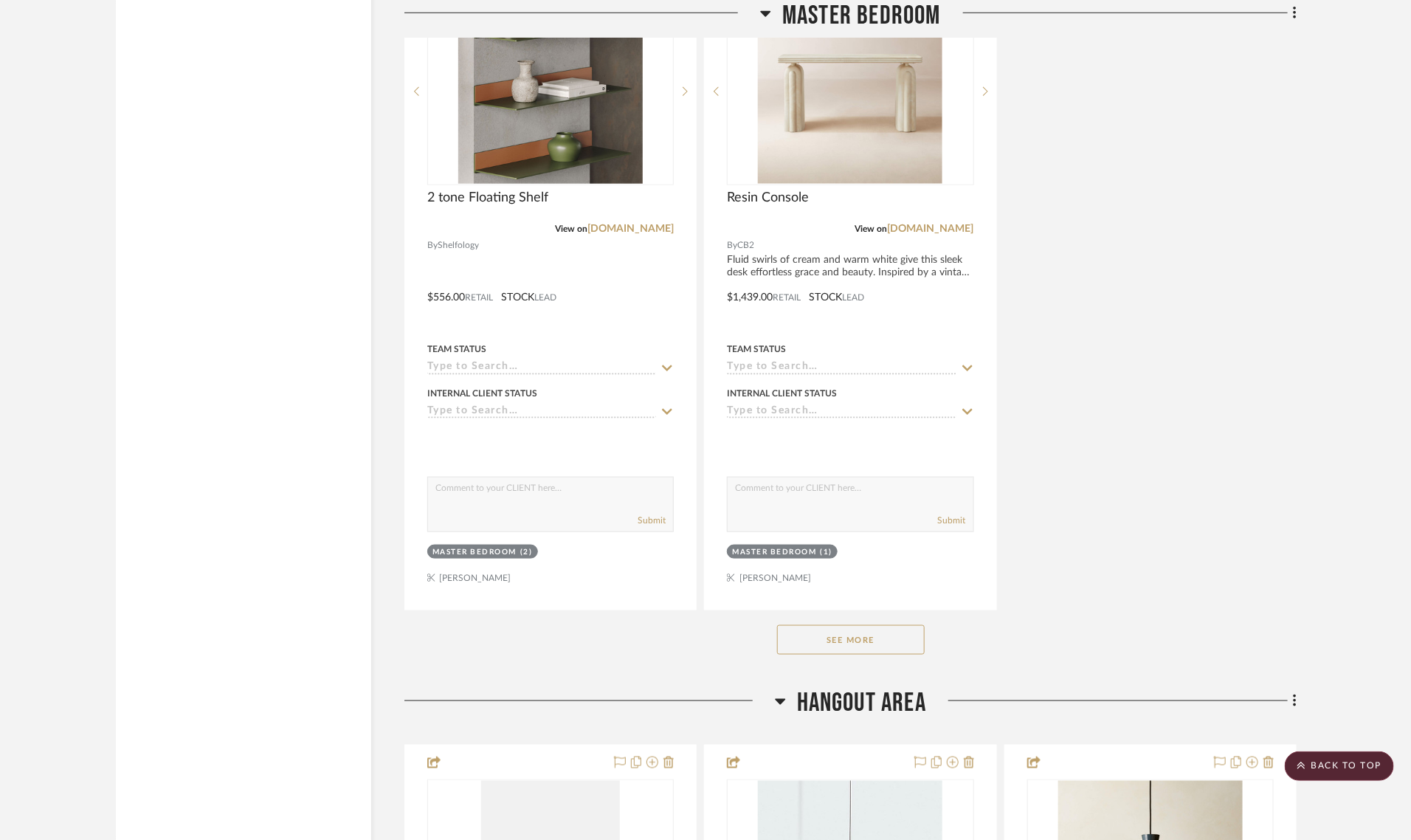
click at [814, 625] on button "See More" at bounding box center [850, 639] width 147 height 30
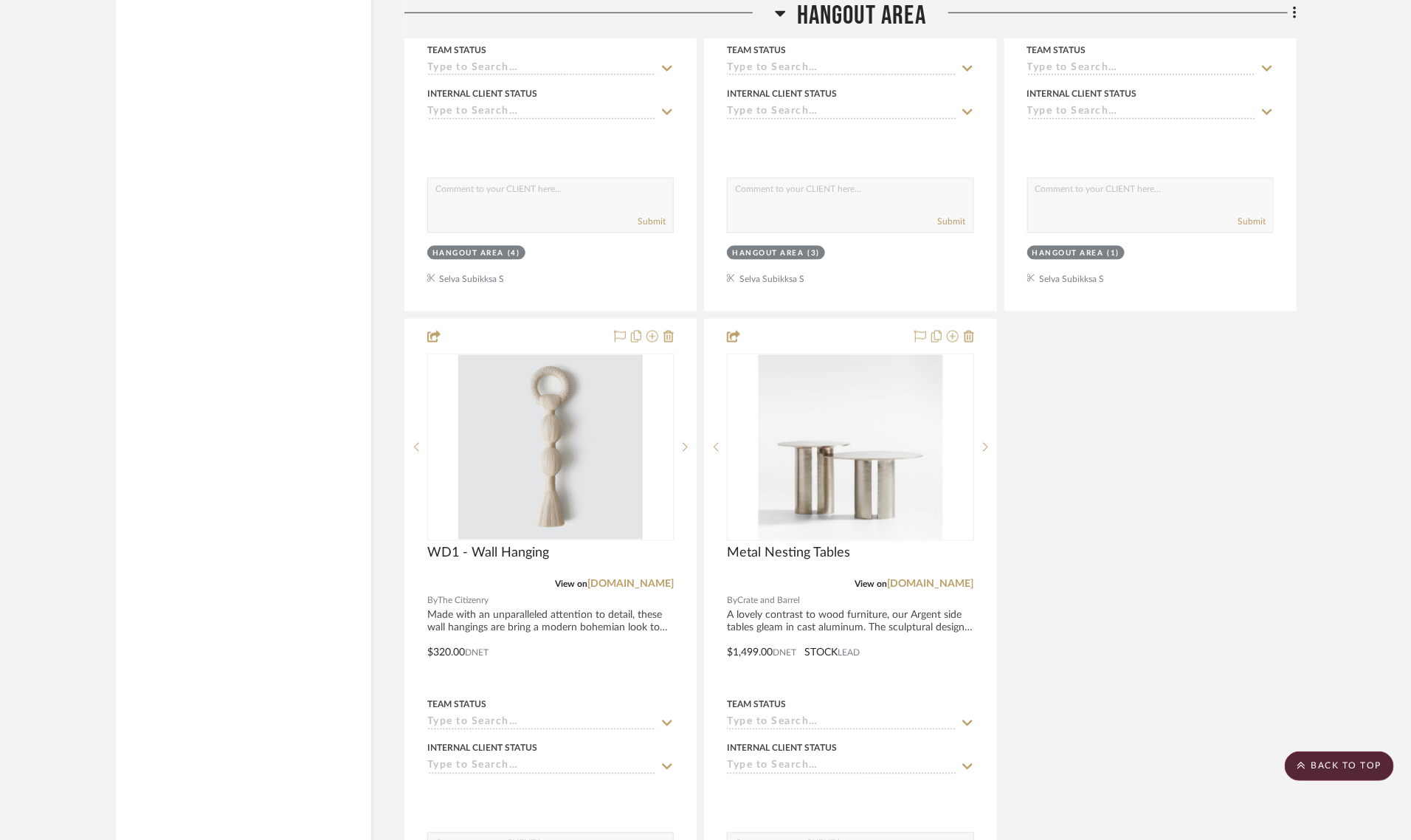
scroll to position [15494, 0]
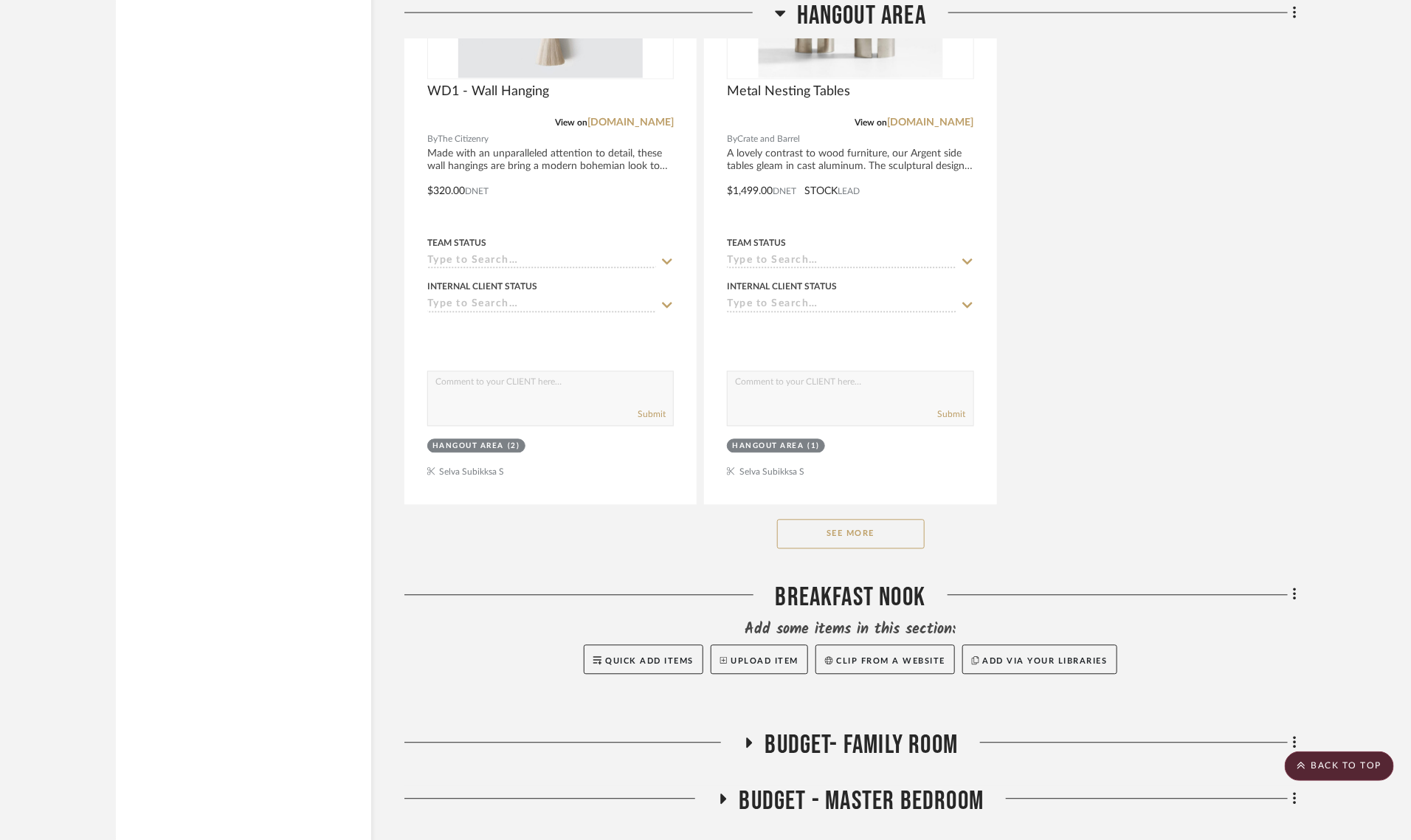
click at [819, 519] on button "See More" at bounding box center [850, 534] width 147 height 30
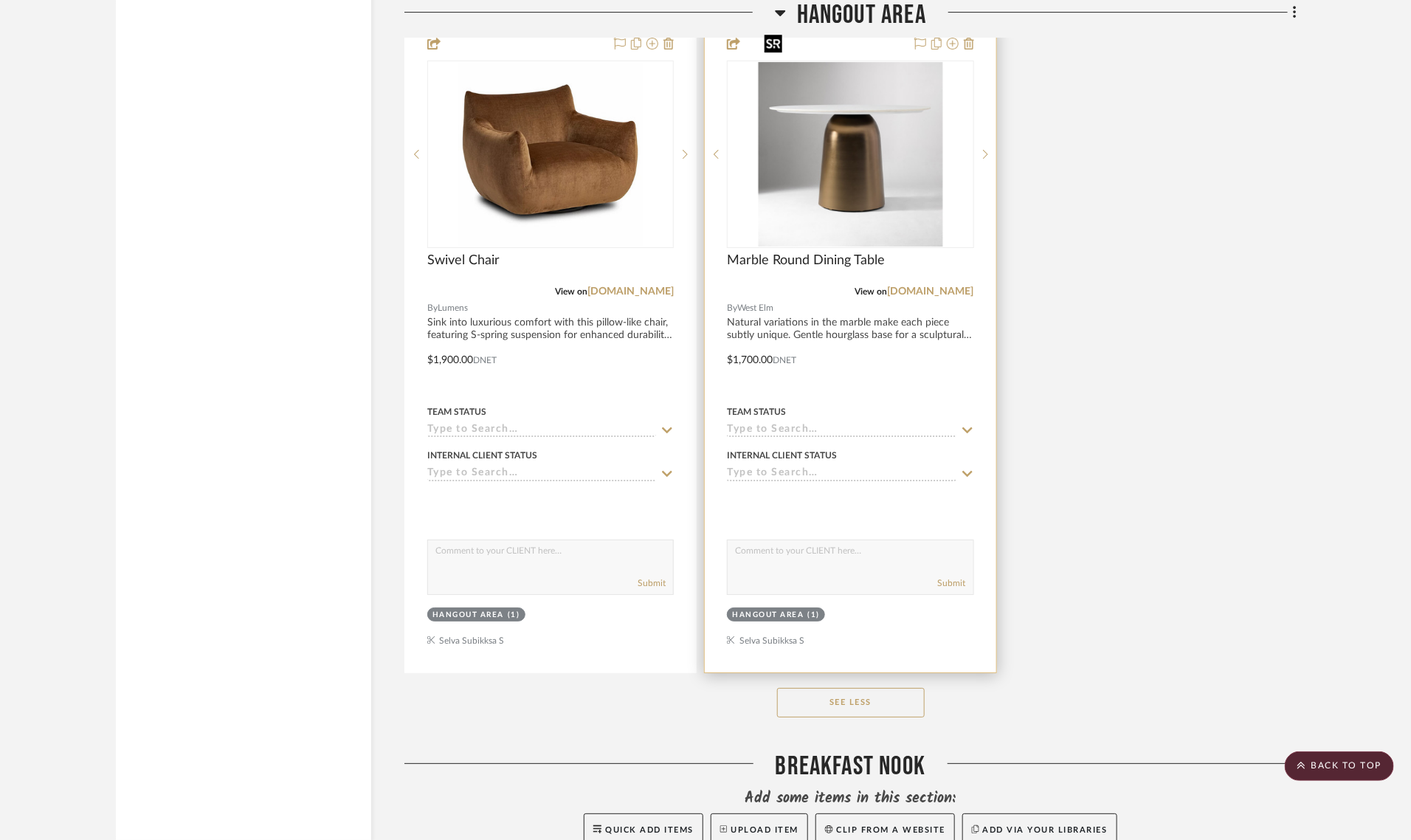
scroll to position [16878, 0]
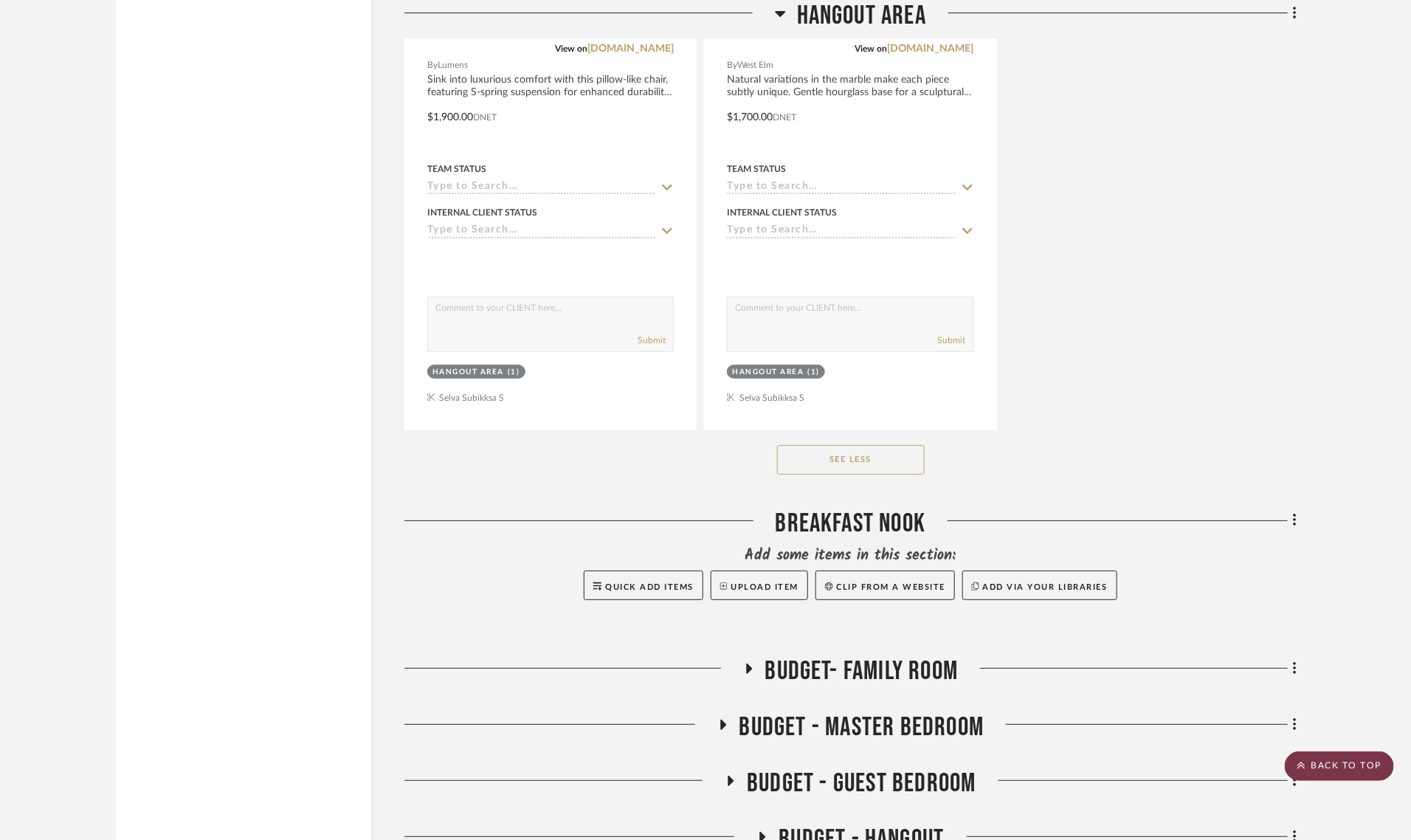
click at [1325, 761] on scroll-to-top-button "BACK TO TOP" at bounding box center [1339, 766] width 109 height 30
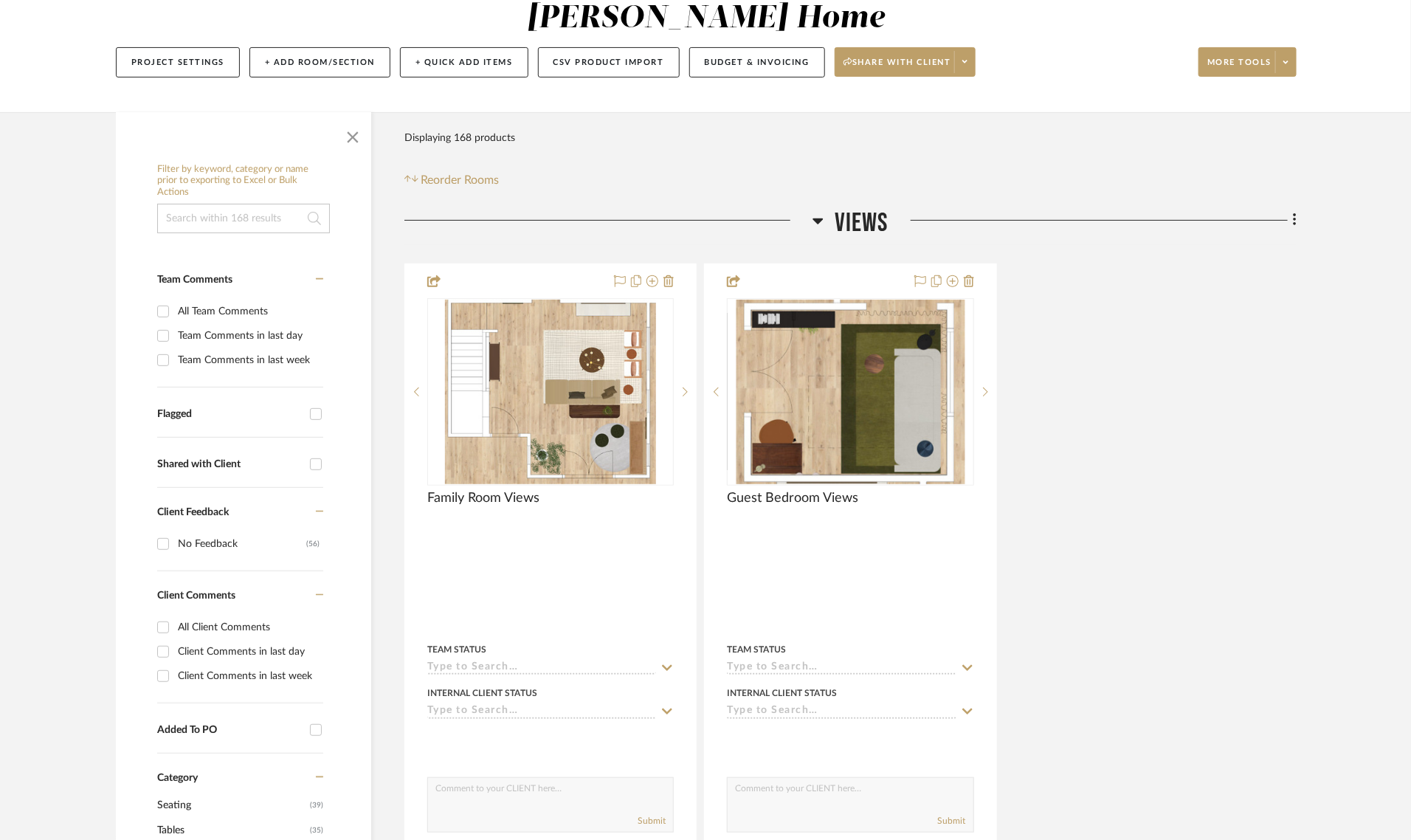
scroll to position [185, 0]
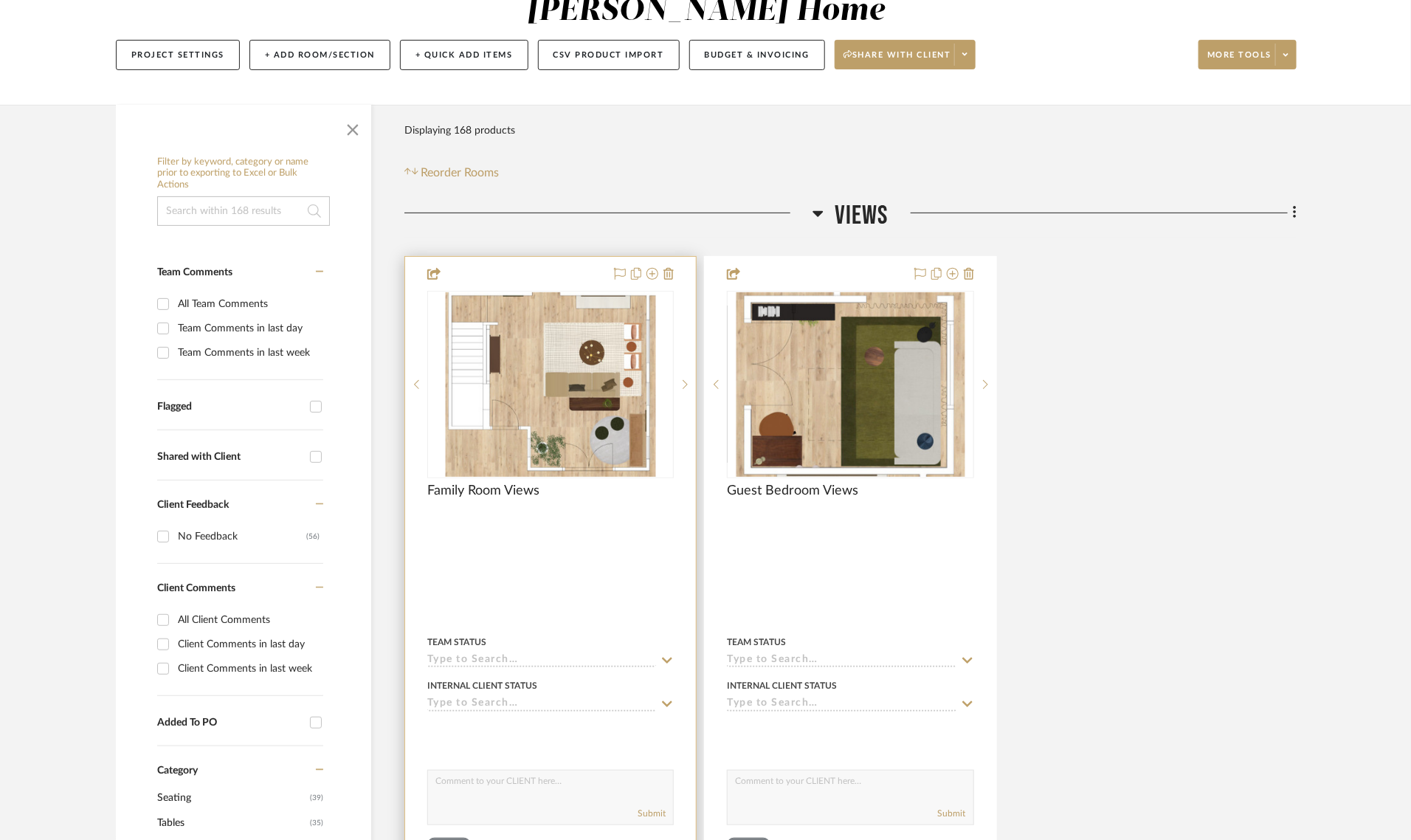
click at [510, 257] on div at bounding box center [550, 579] width 291 height 645
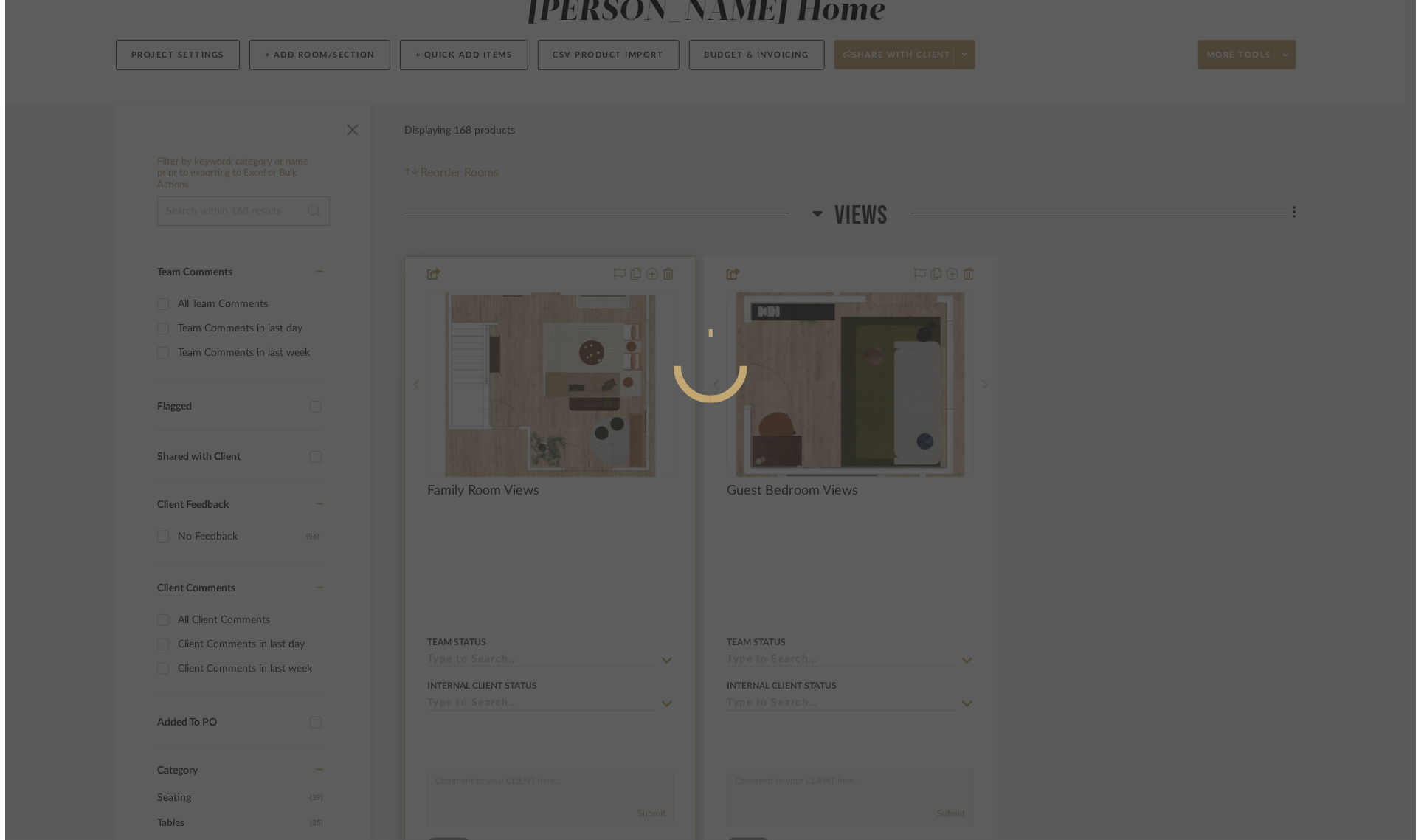
scroll to position [0, 0]
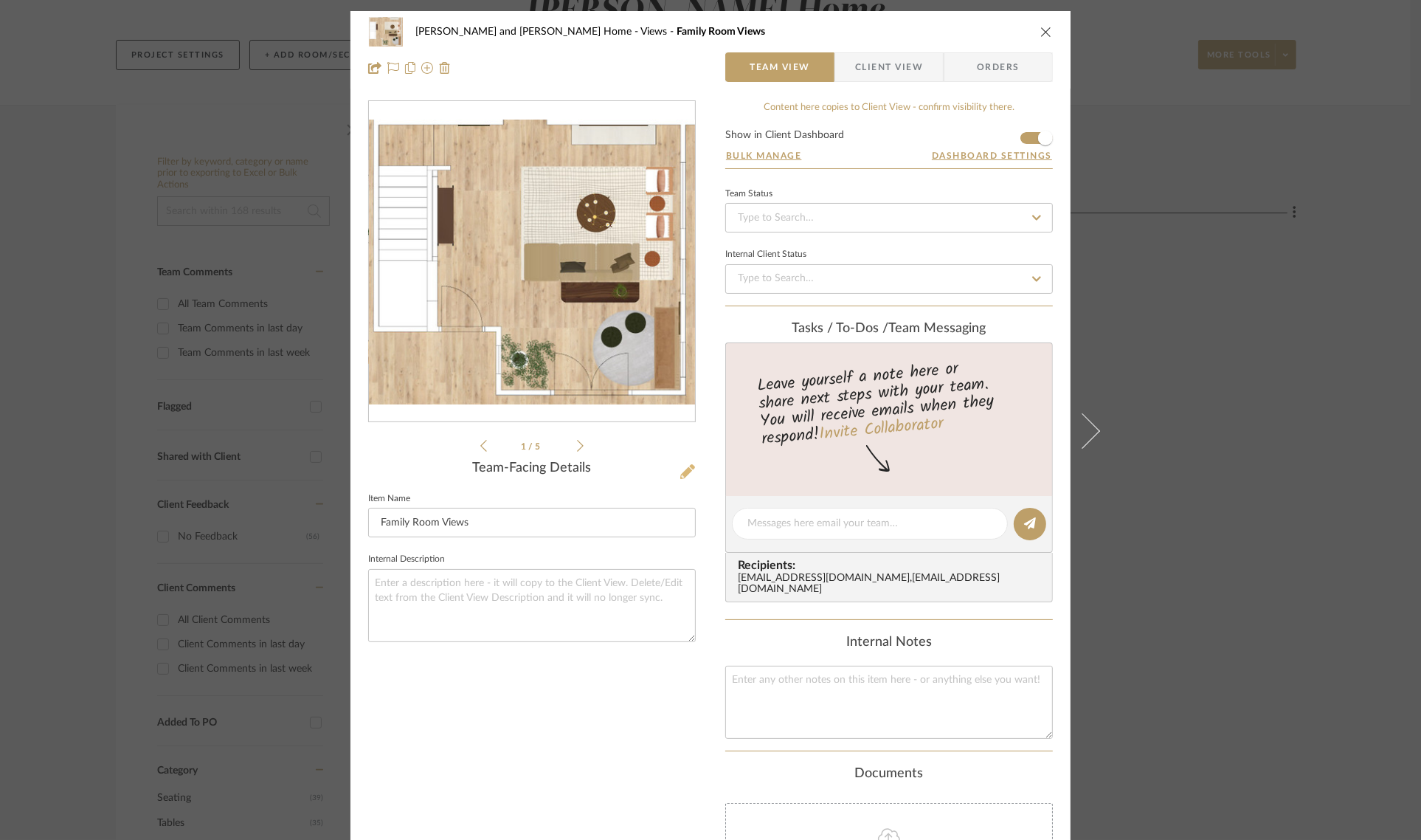
click at [686, 470] on icon at bounding box center [687, 471] width 15 height 15
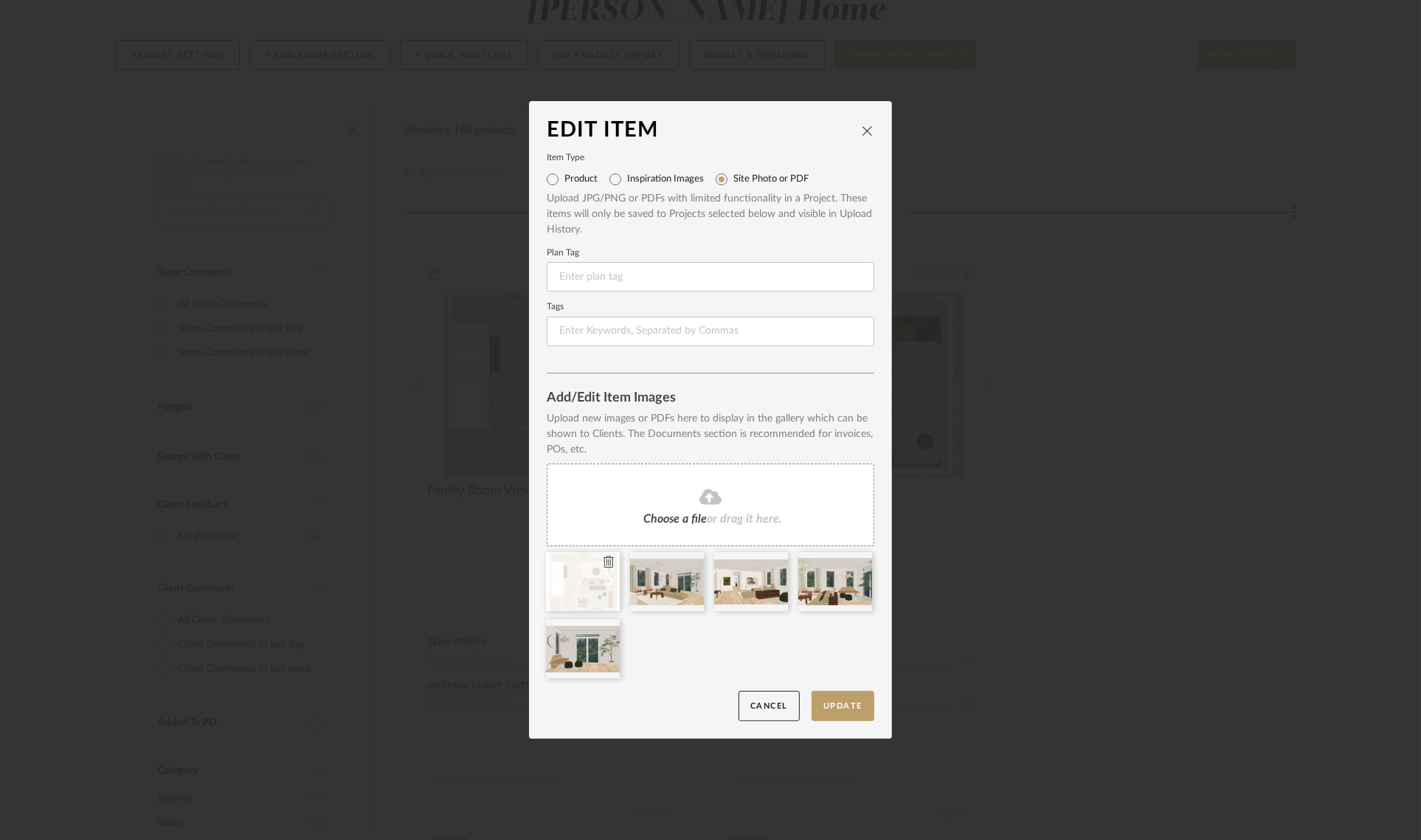
click at [605, 559] on icon at bounding box center [609, 561] width 11 height 11
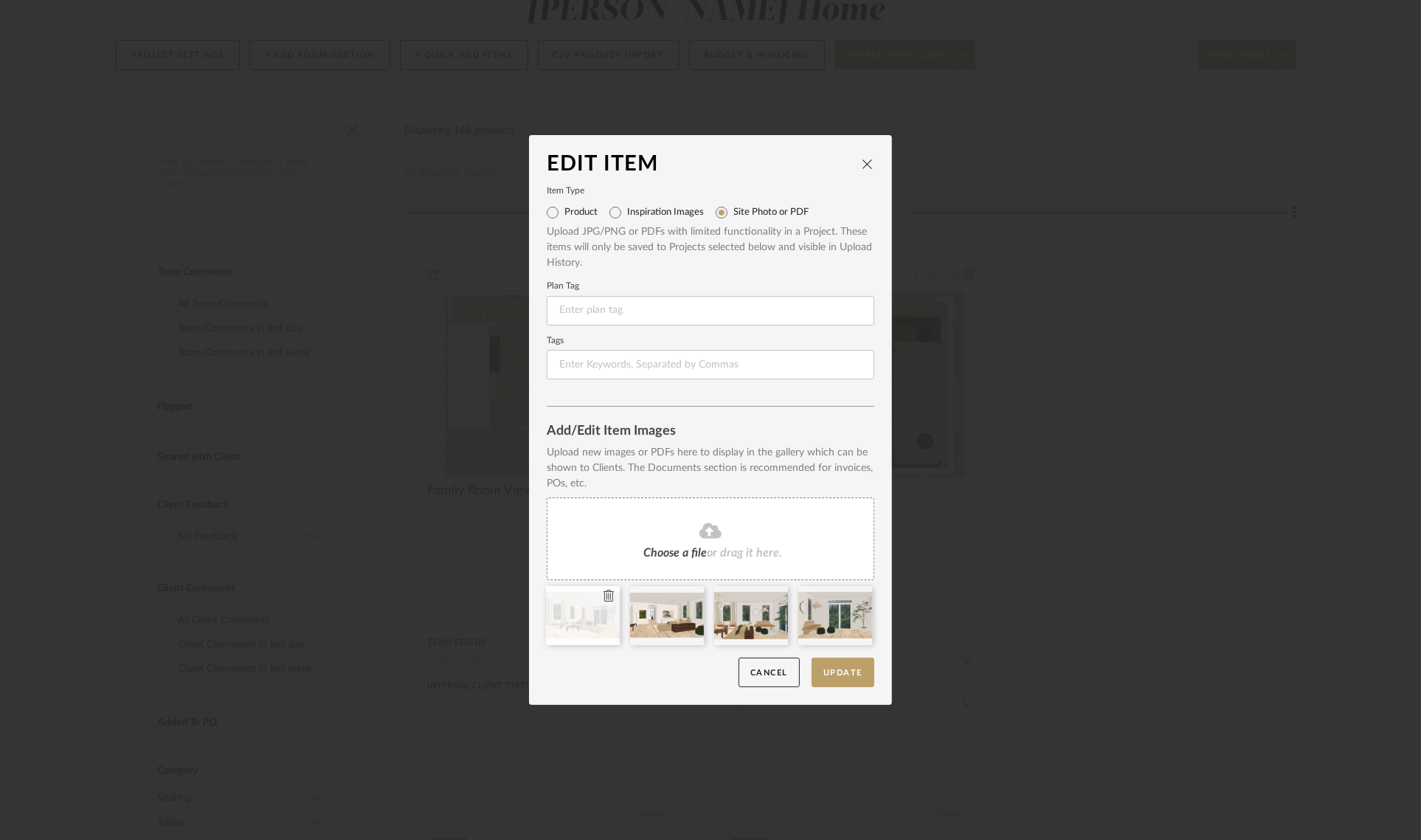
click at [603, 594] on icon at bounding box center [609, 595] width 11 height 11
click at [0, 0] on icon at bounding box center [0, 0] width 0 height 0
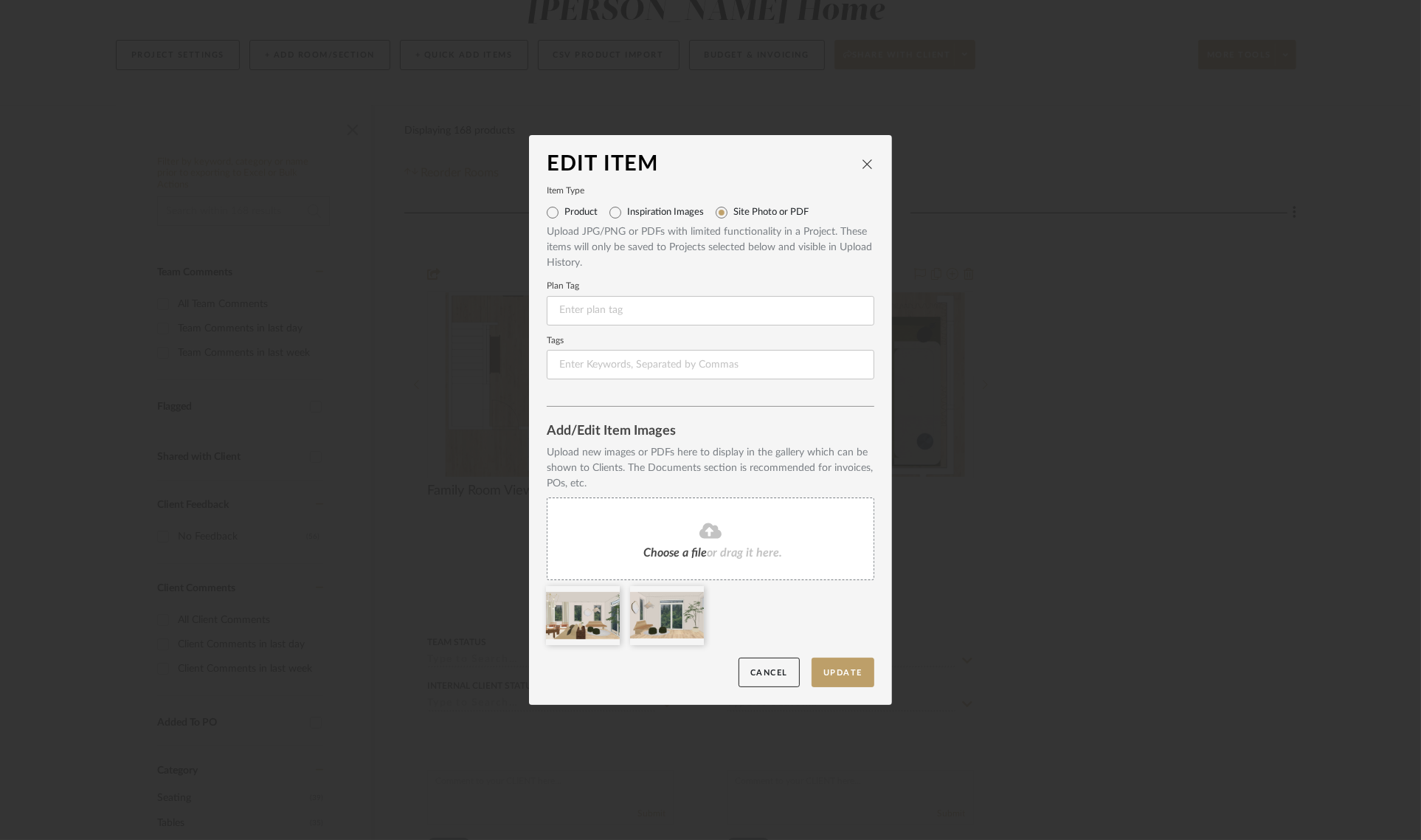
click at [0, 0] on icon at bounding box center [0, 0] width 0 height 0
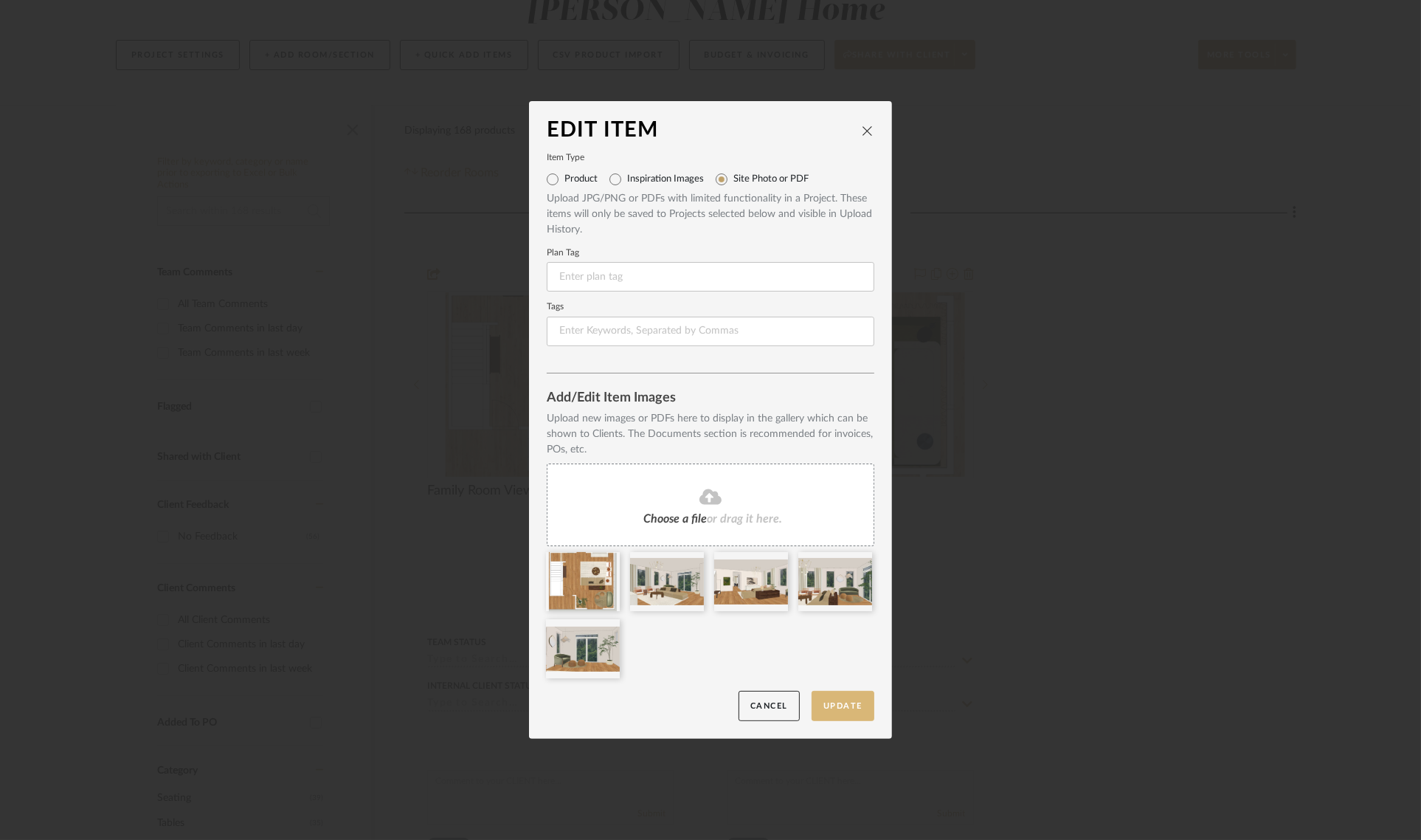
click at [838, 709] on button "Update" at bounding box center [843, 706] width 63 height 31
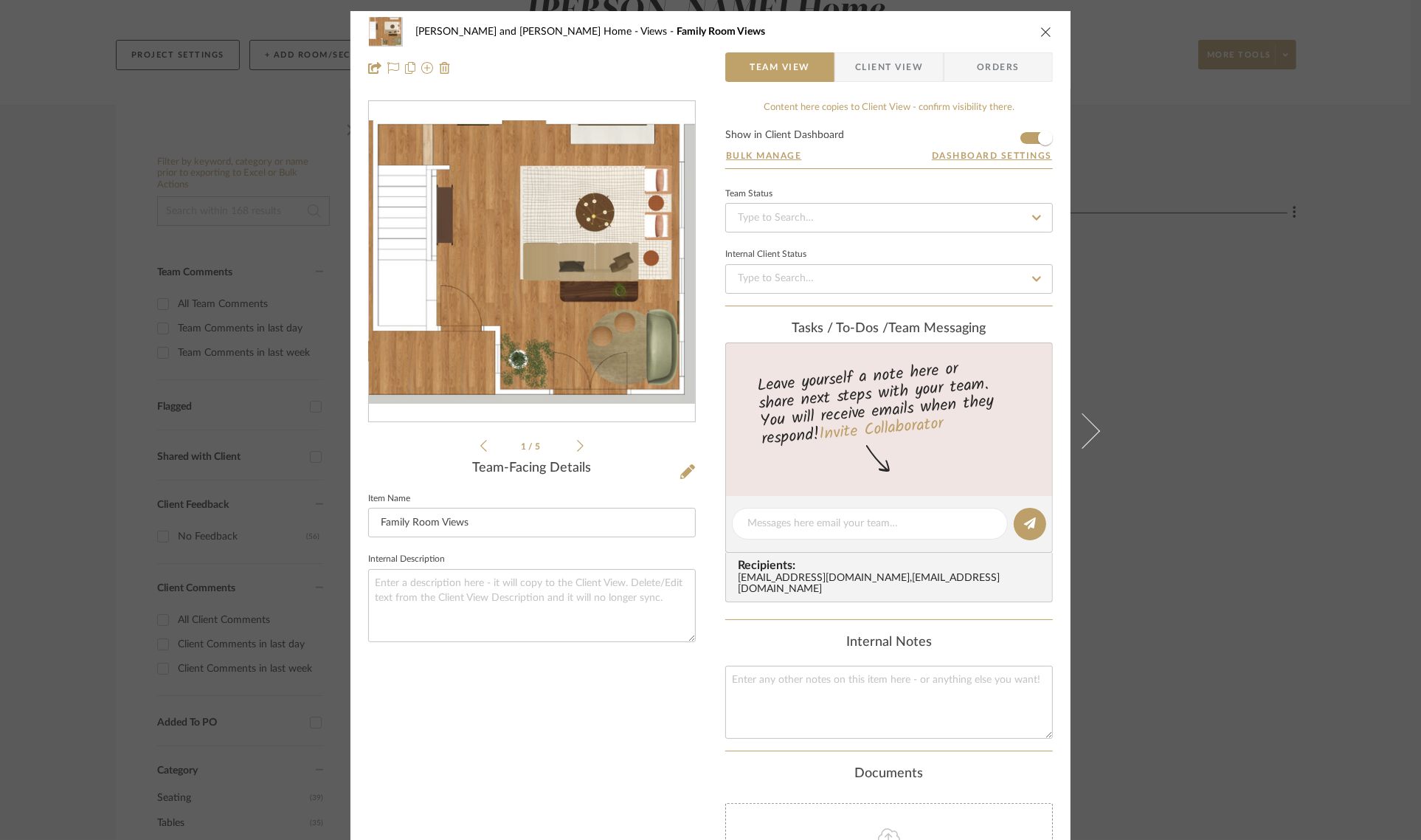
click at [1267, 285] on div "[PERSON_NAME] and [PERSON_NAME] Home Views Family Room Views Team View Client V…" at bounding box center [710, 420] width 1421 height 840
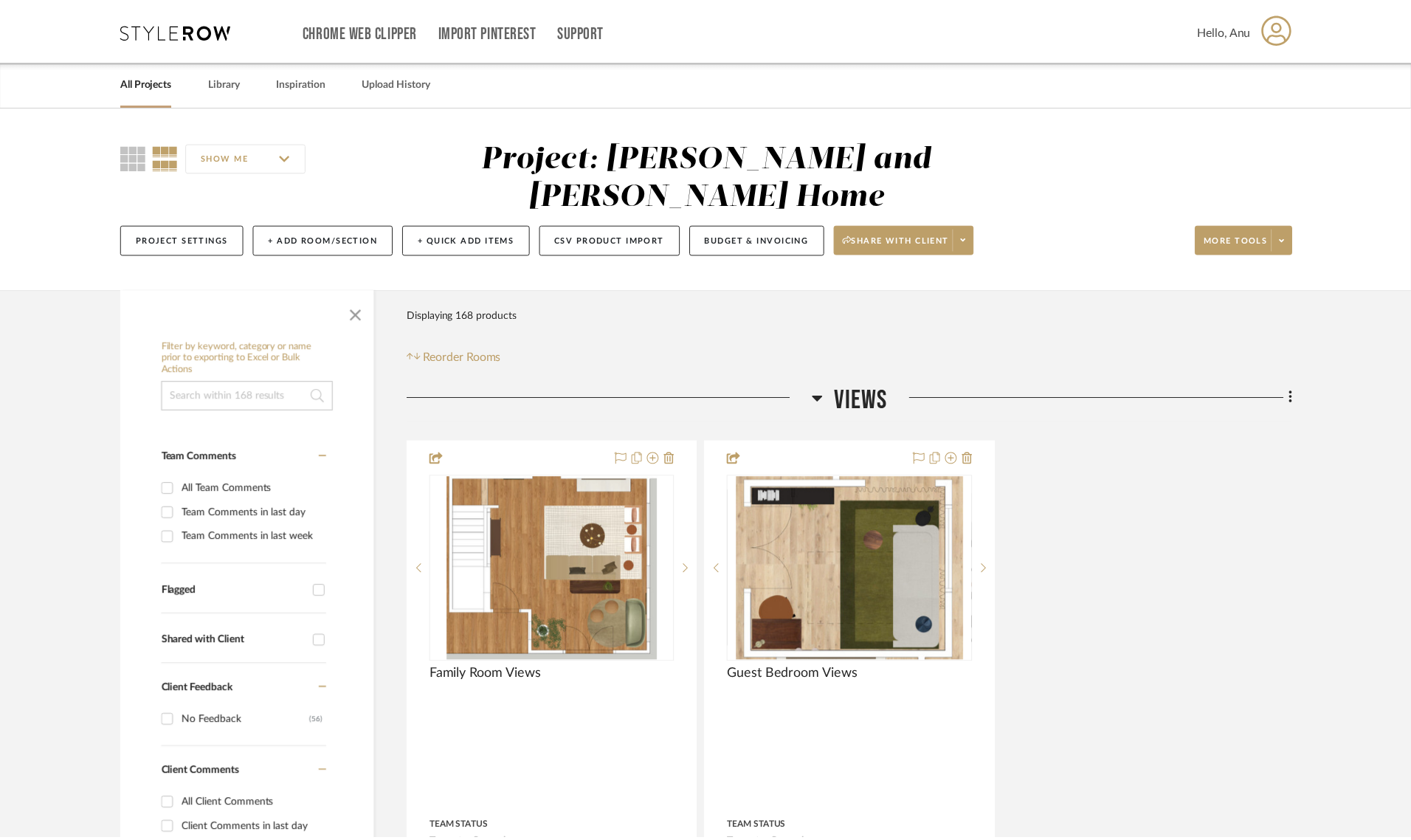
scroll to position [185, 0]
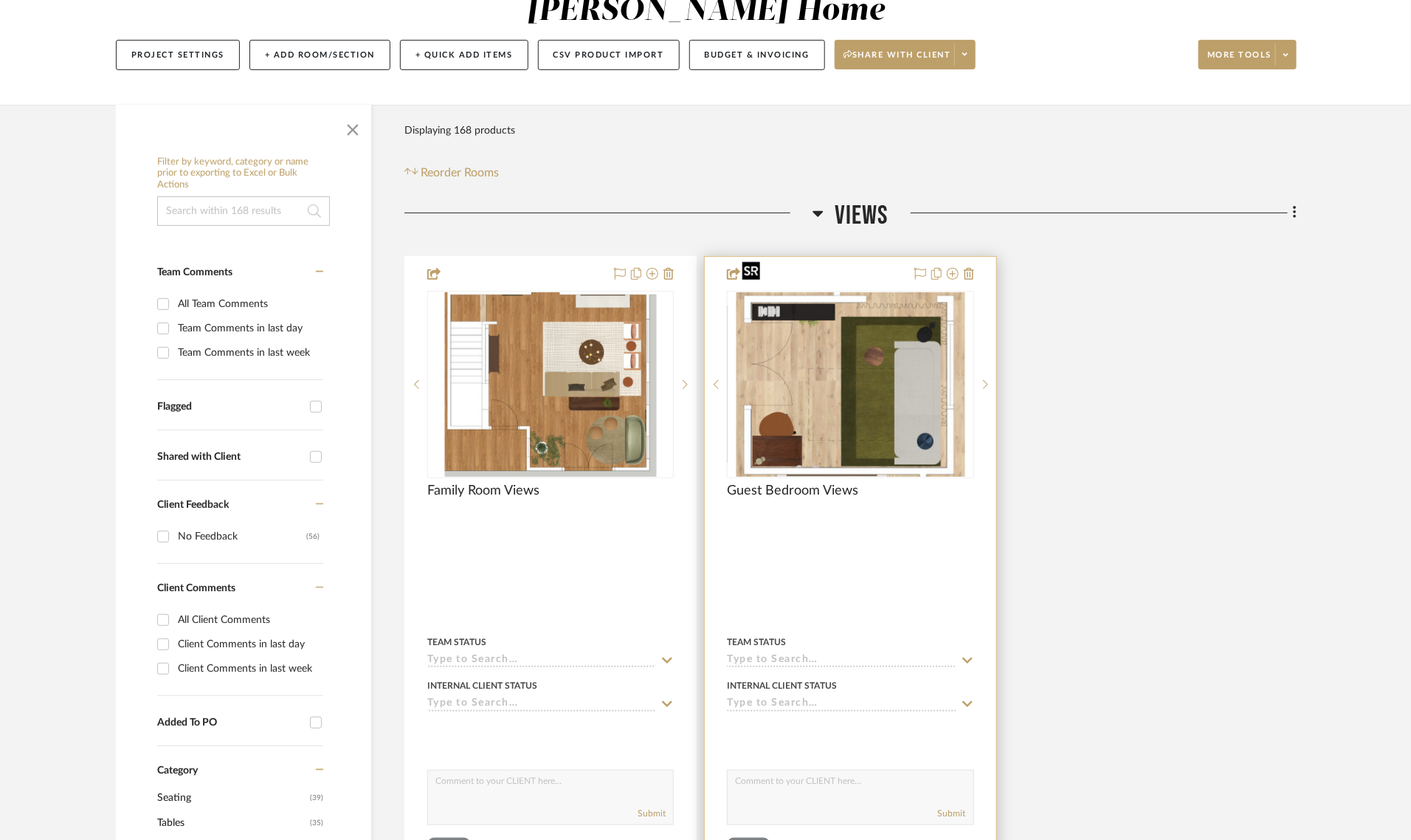
click at [883, 352] on img "0" at bounding box center [850, 385] width 229 height 185
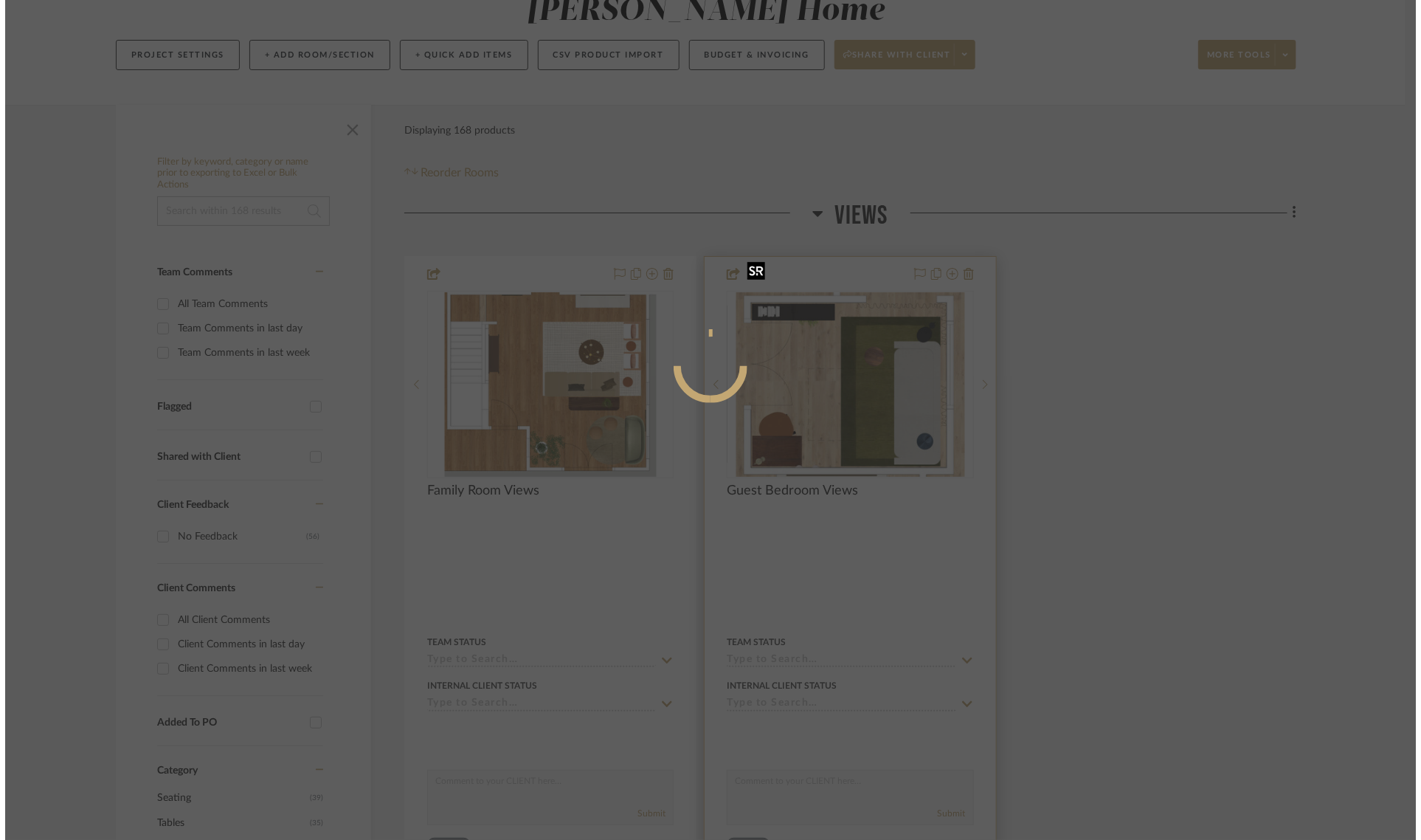
scroll to position [0, 0]
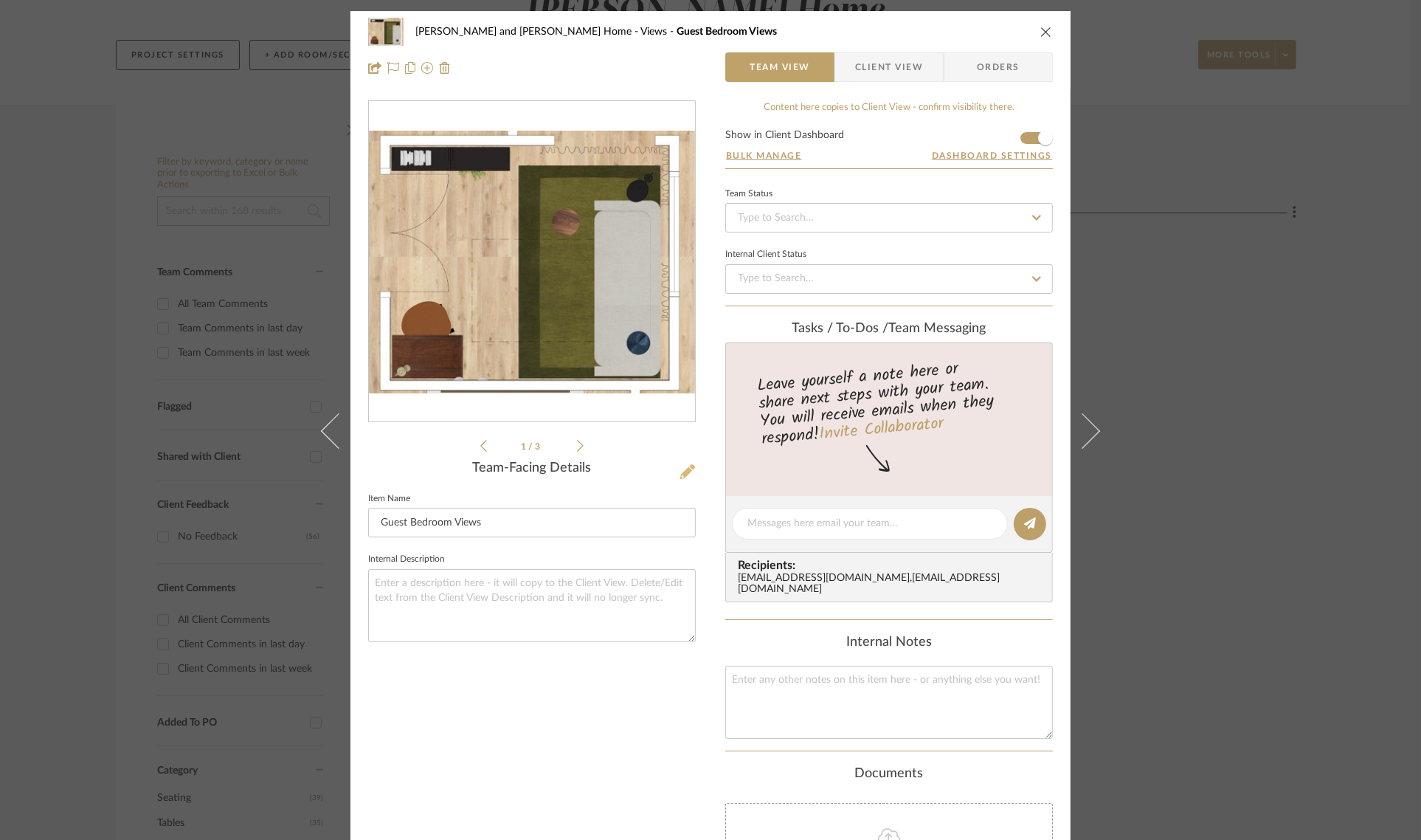
click at [684, 470] on icon at bounding box center [687, 471] width 15 height 15
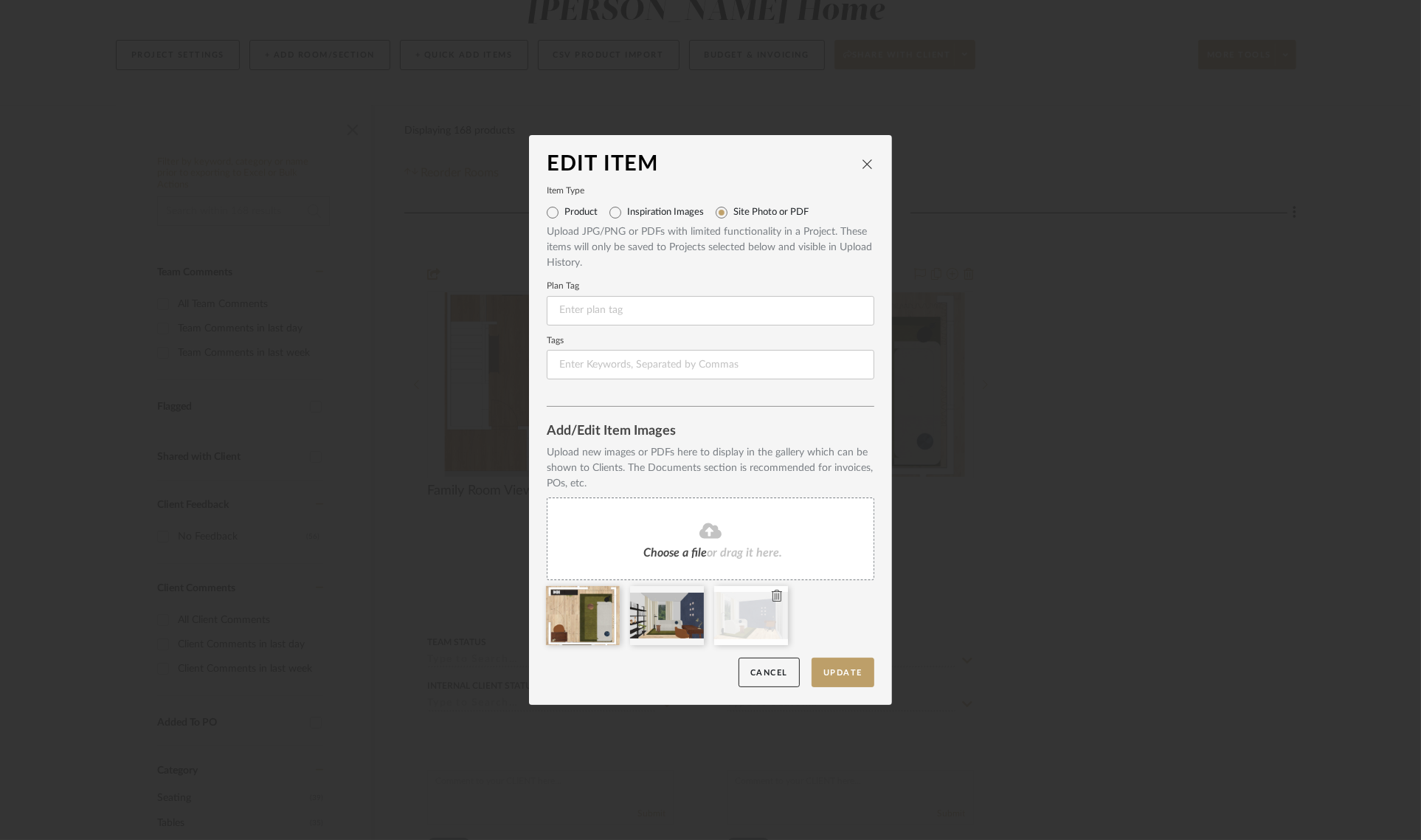
click at [772, 599] on icon at bounding box center [777, 595] width 11 height 11
click at [688, 591] on icon at bounding box center [693, 595] width 11 height 11
click at [605, 593] on icon at bounding box center [609, 595] width 11 height 11
click at [843, 671] on button "Update" at bounding box center [843, 673] width 63 height 31
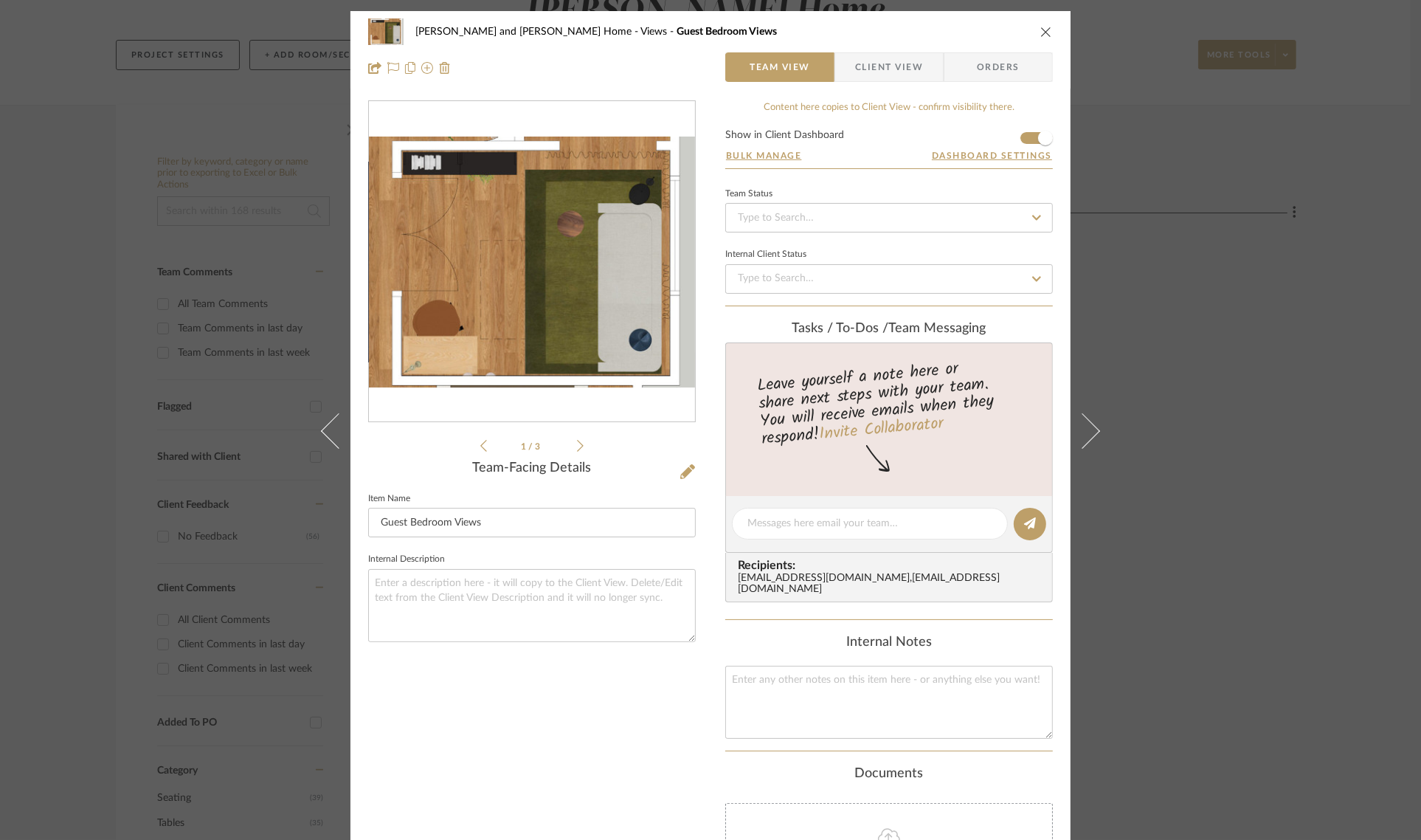
click at [1348, 365] on div "[PERSON_NAME] and [PERSON_NAME] Home Views Guest Bedroom Views Team View Client…" at bounding box center [710, 420] width 1421 height 840
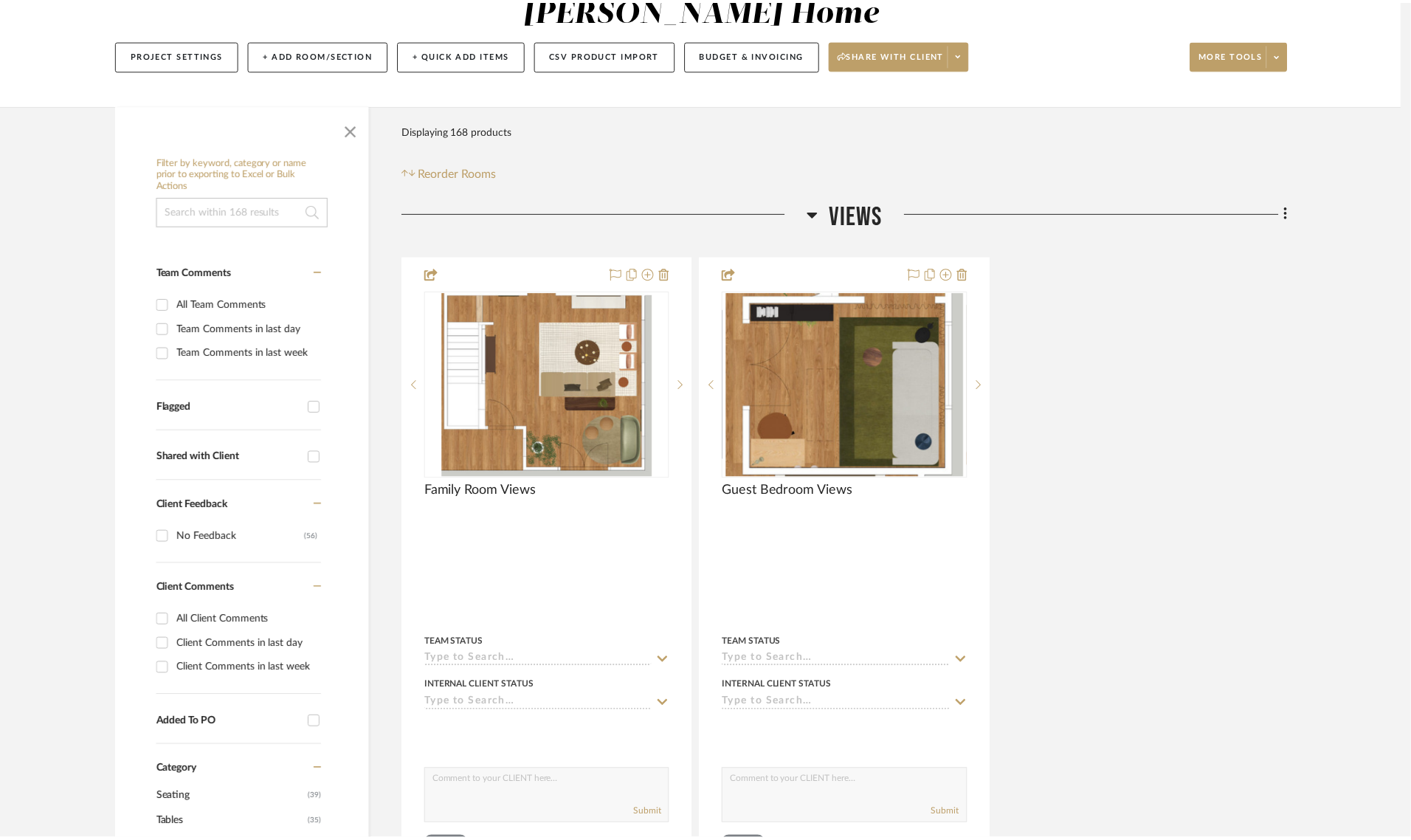
scroll to position [185, 0]
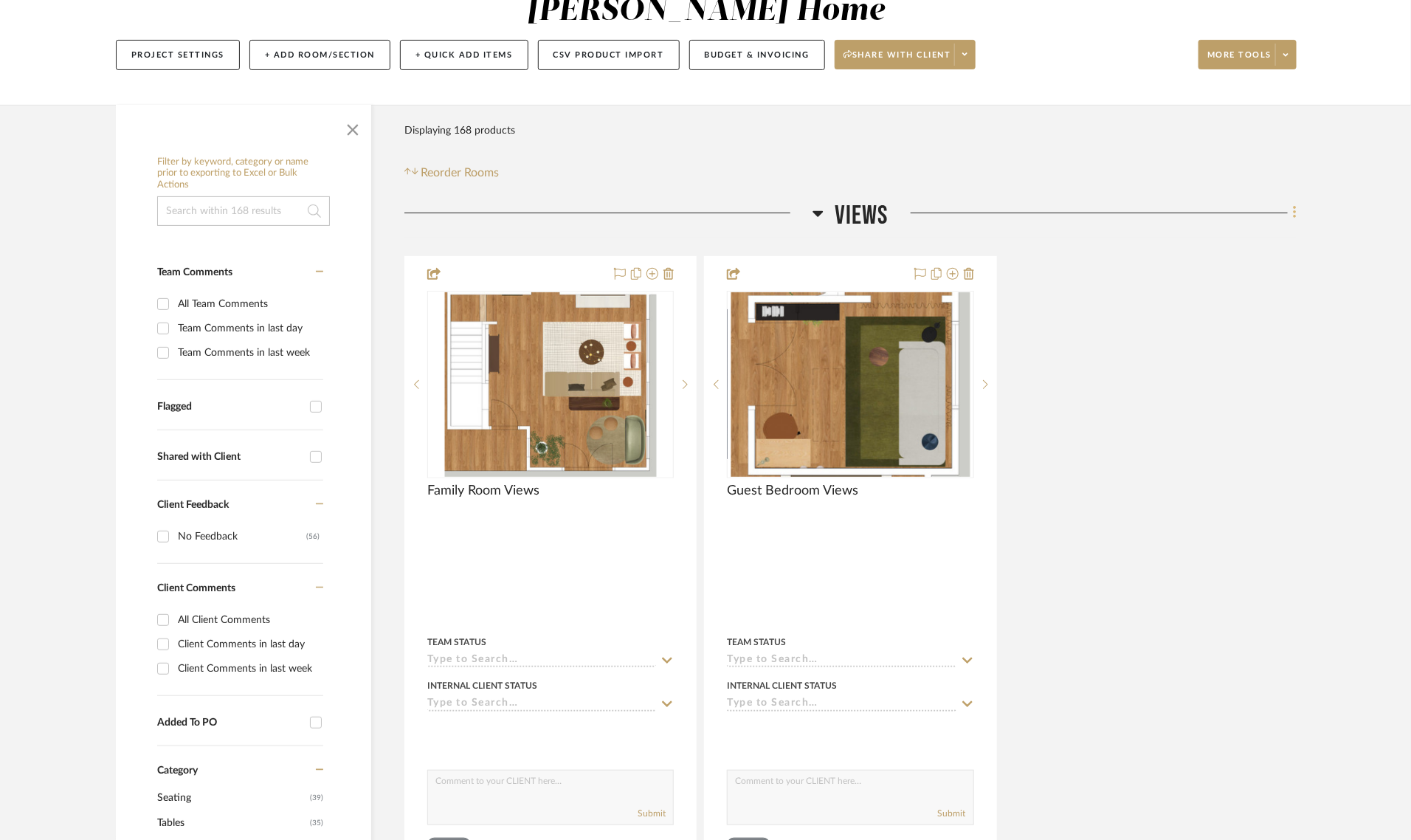
click at [1292, 202] on fa-icon at bounding box center [1293, 215] width 10 height 24
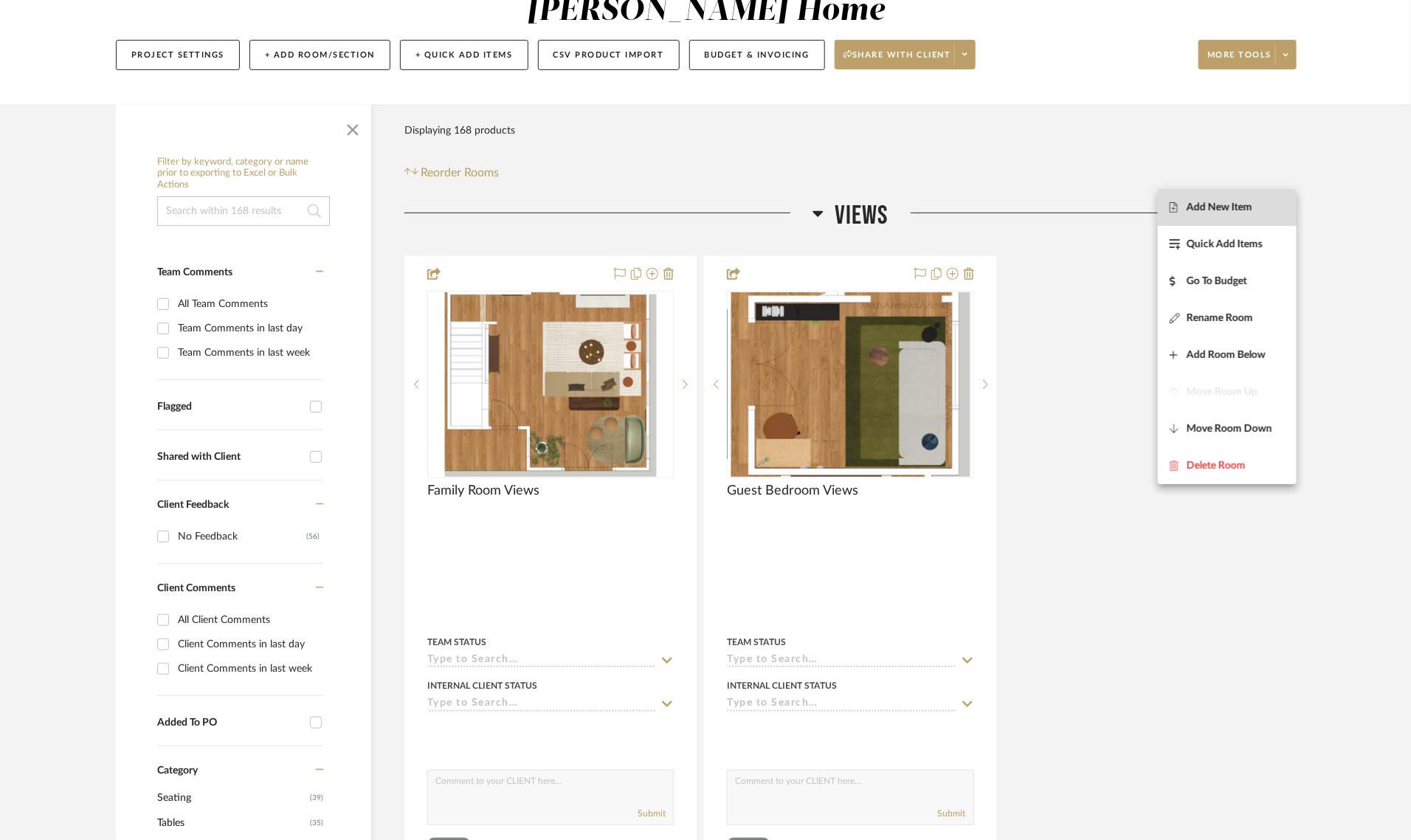
click at [1231, 214] on button "Add New Item" at bounding box center [1228, 207] width 139 height 37
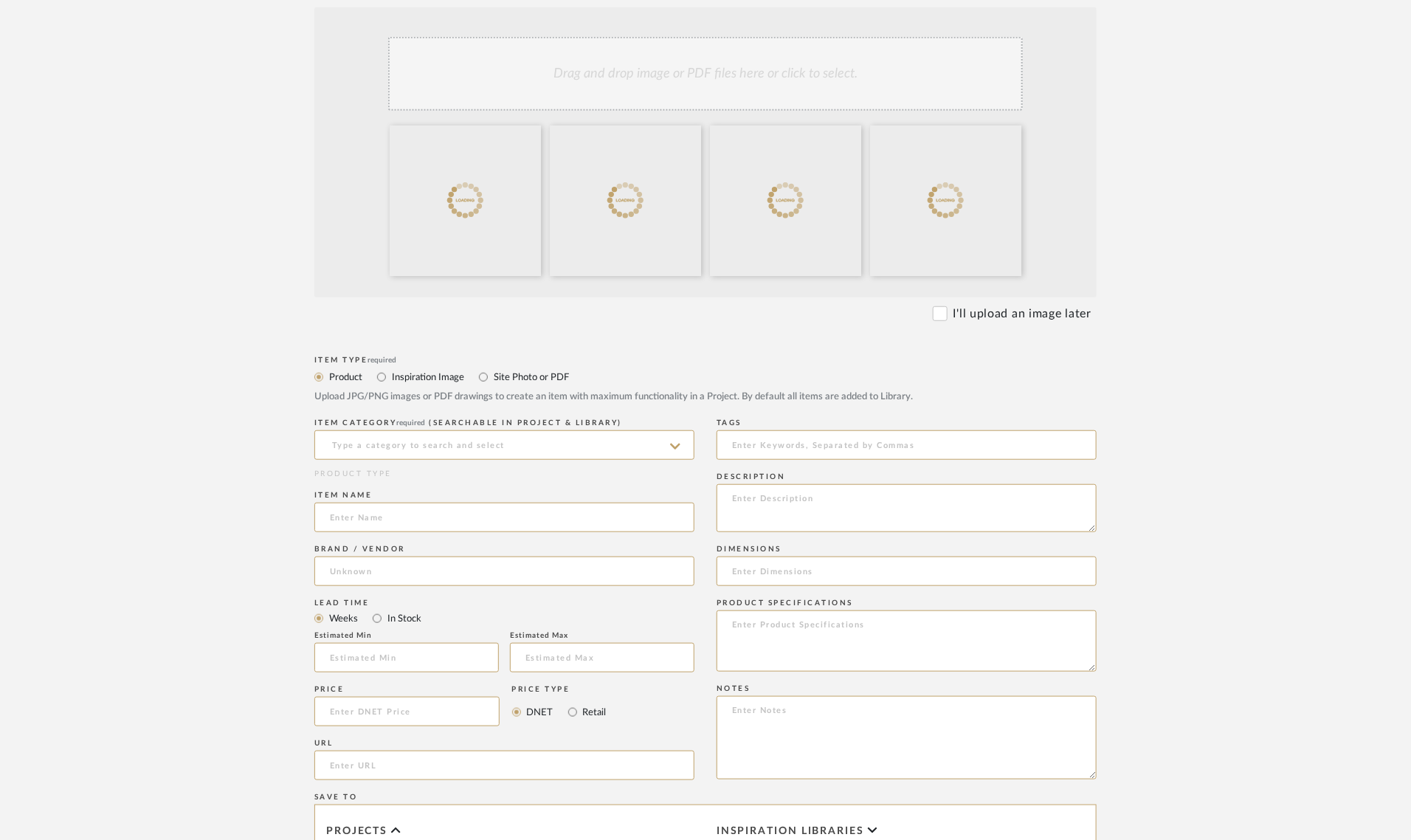
scroll to position [369, 0]
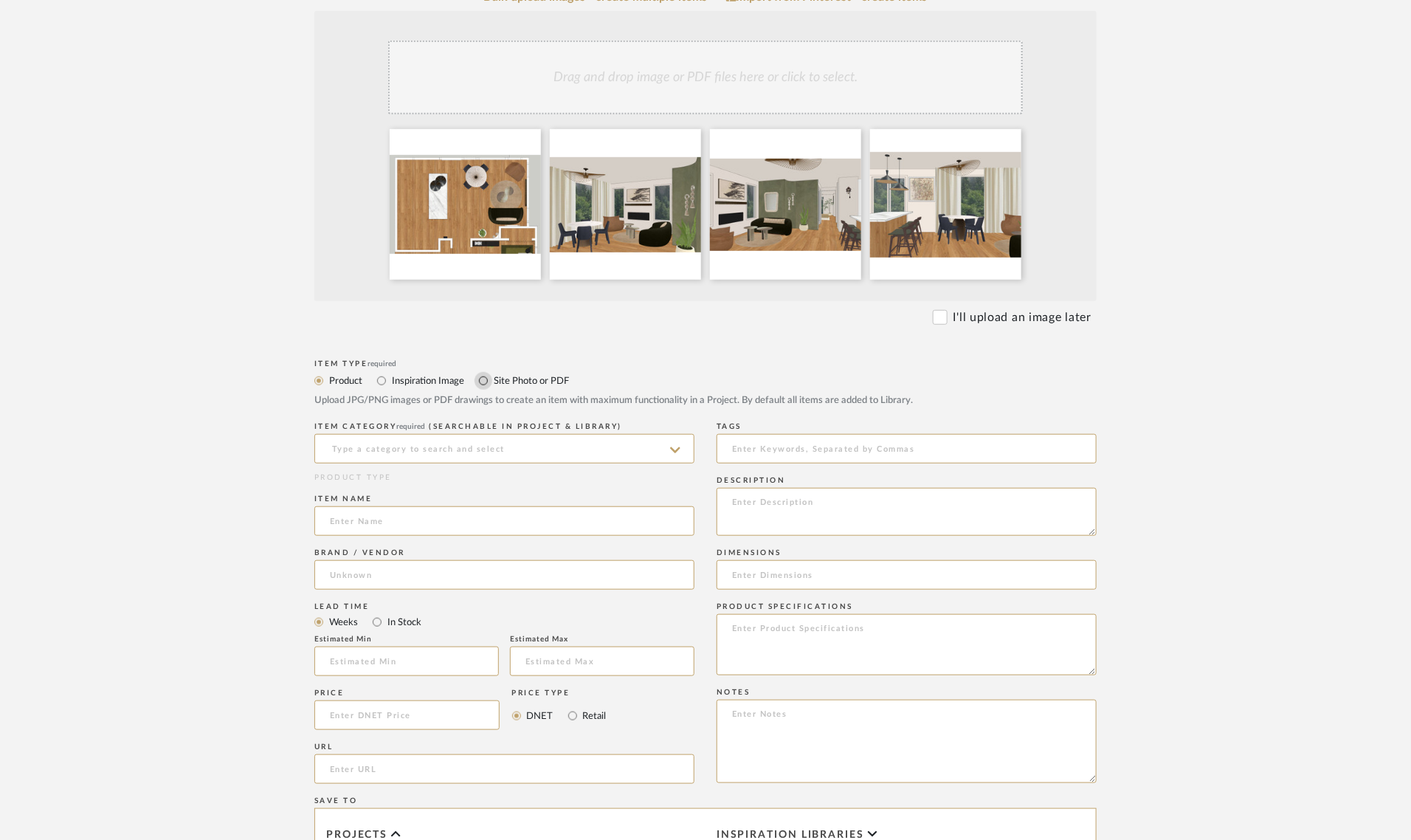
click at [484, 376] on input "Site Photo or PDF" at bounding box center [483, 380] width 18 height 18
radio input "true"
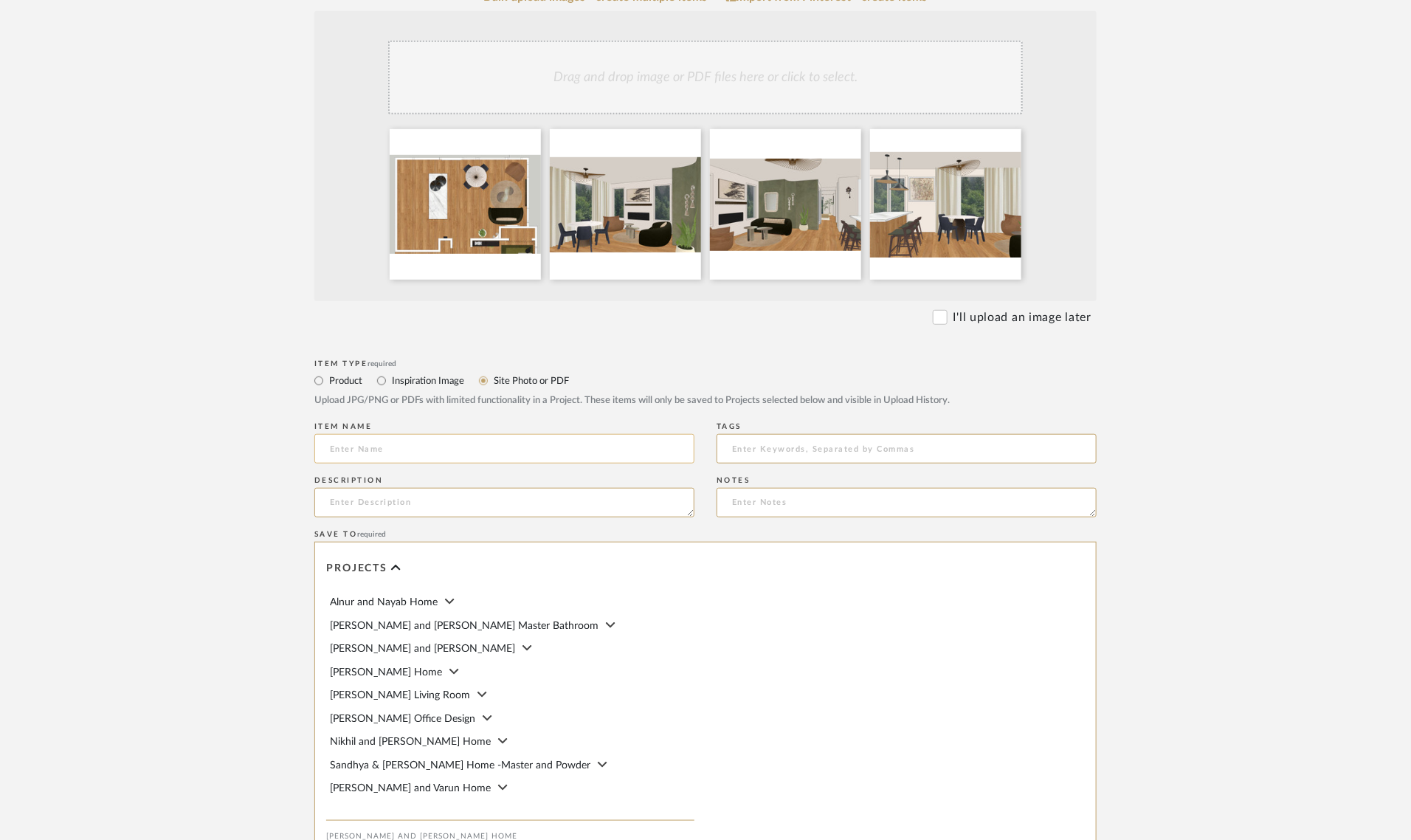
click at [364, 445] on input at bounding box center [505, 448] width 380 height 30
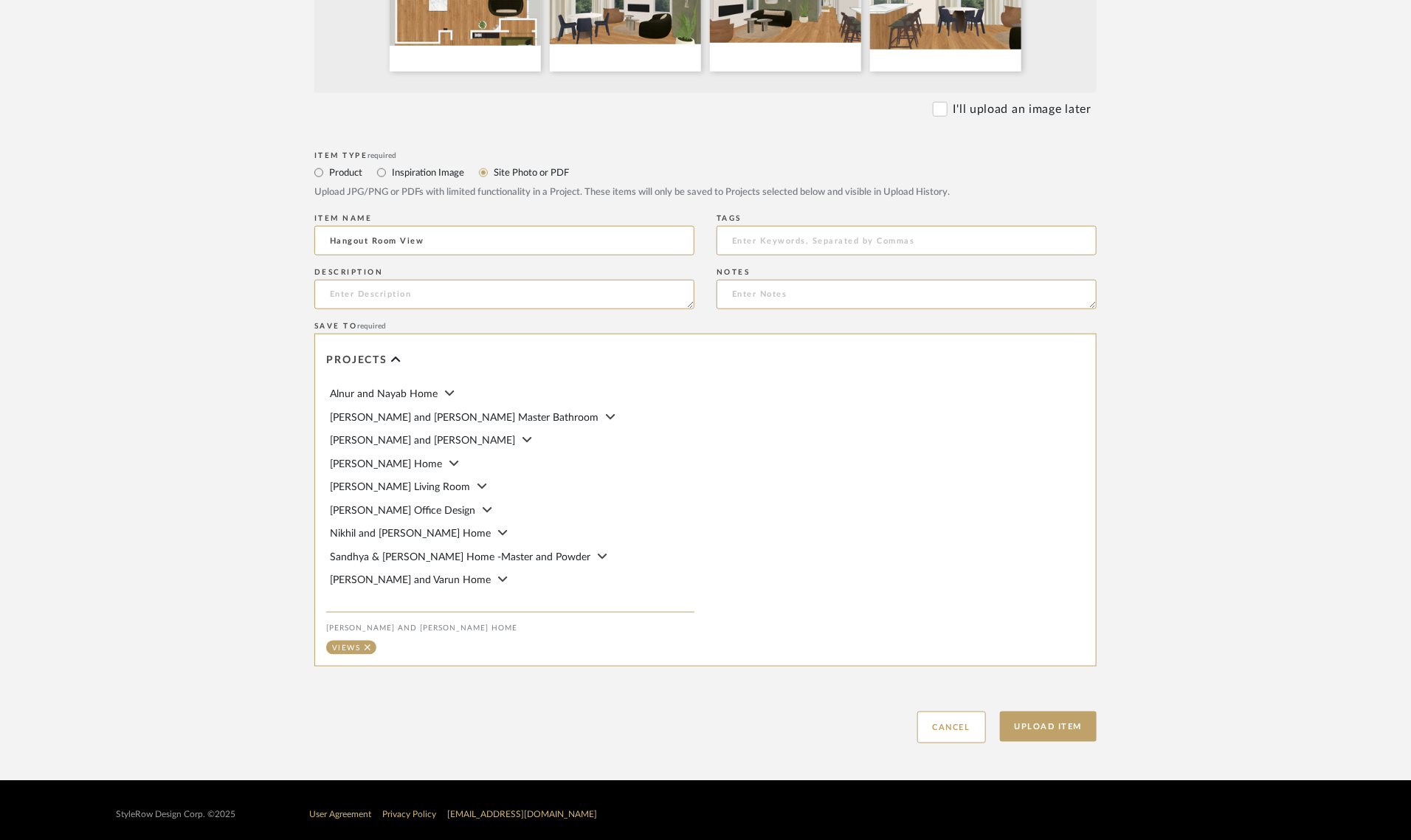
scroll to position [587, 0]
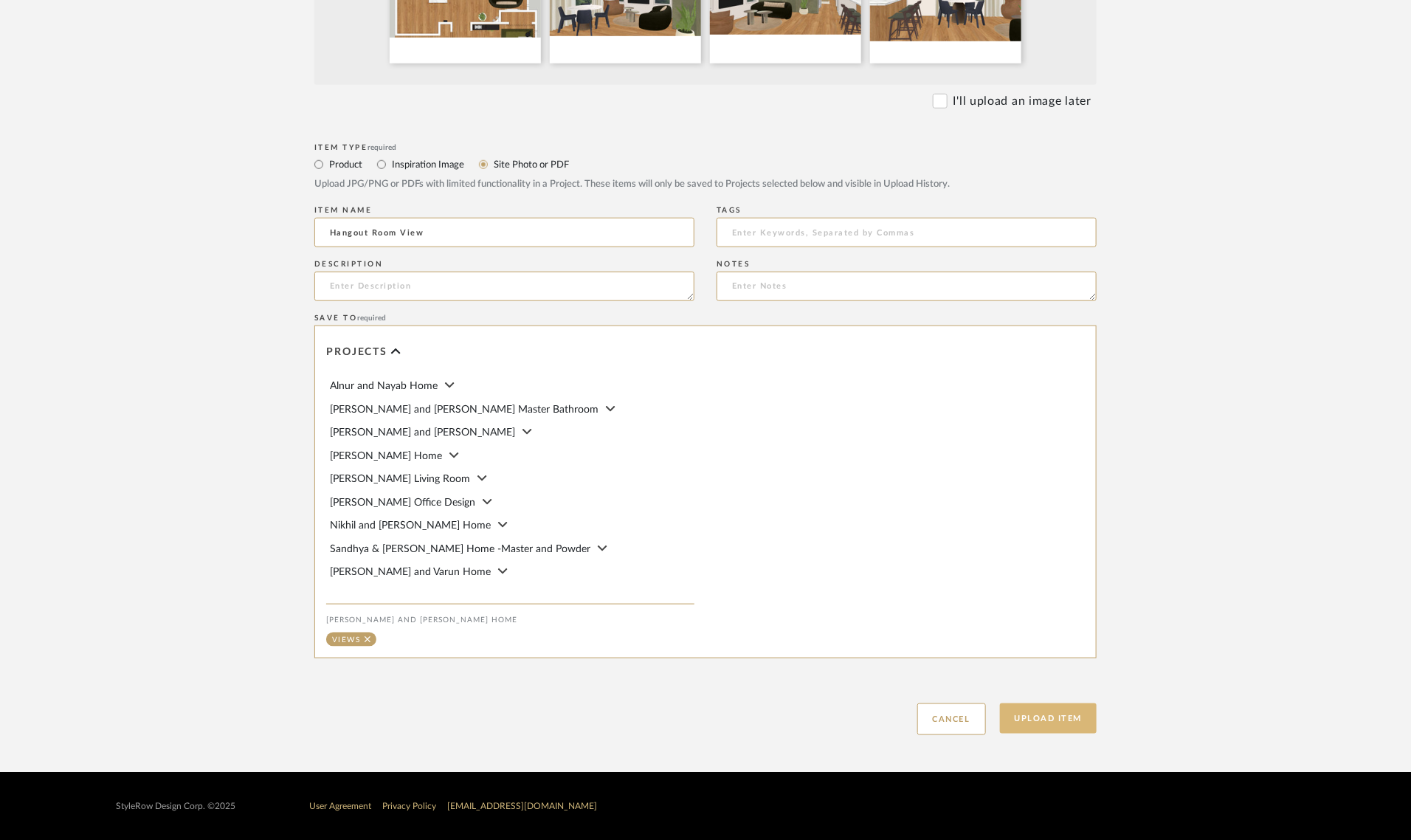
type input "Hangout Room View"
click at [1048, 716] on button "Upload Item" at bounding box center [1049, 719] width 98 height 31
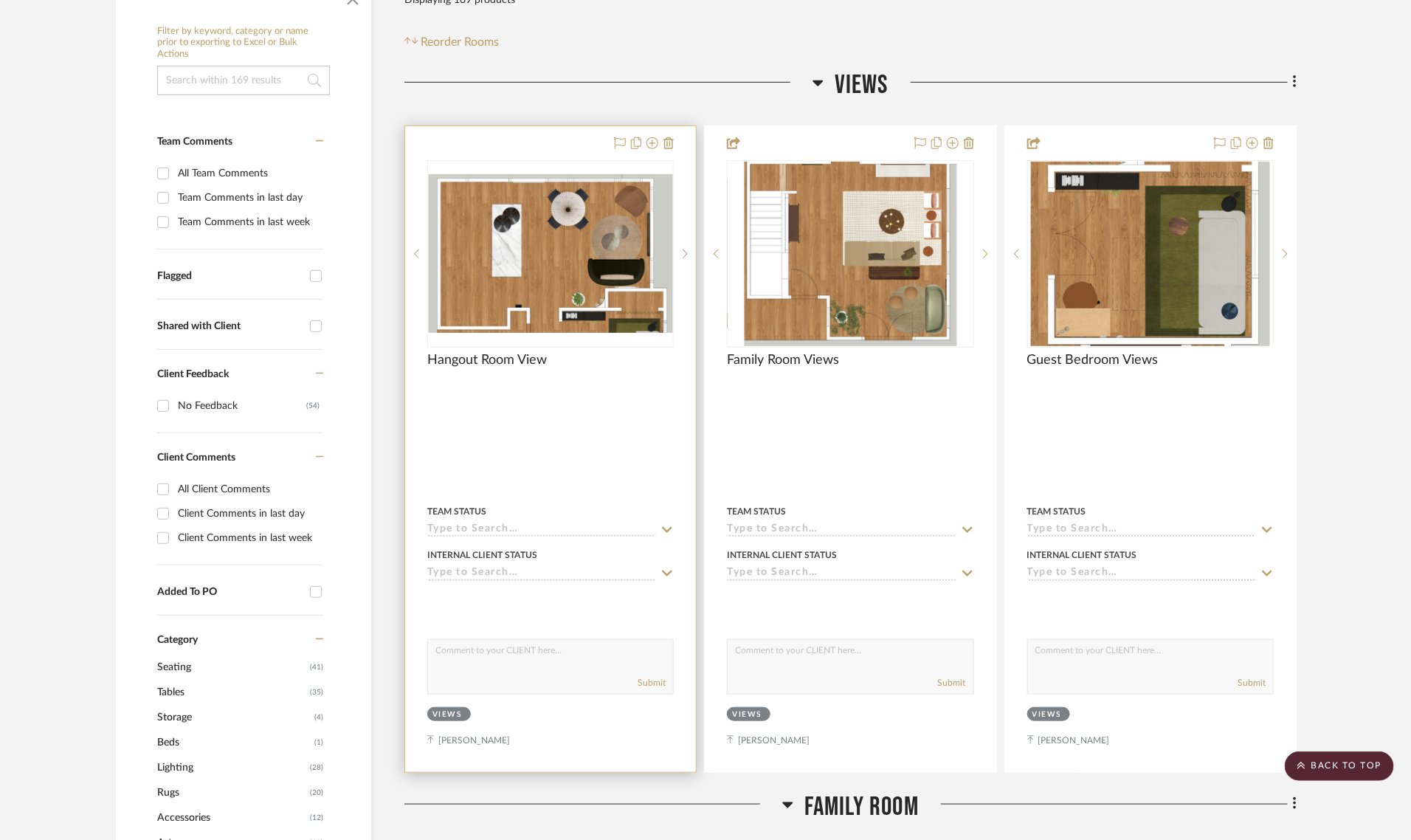
scroll to position [285, 0]
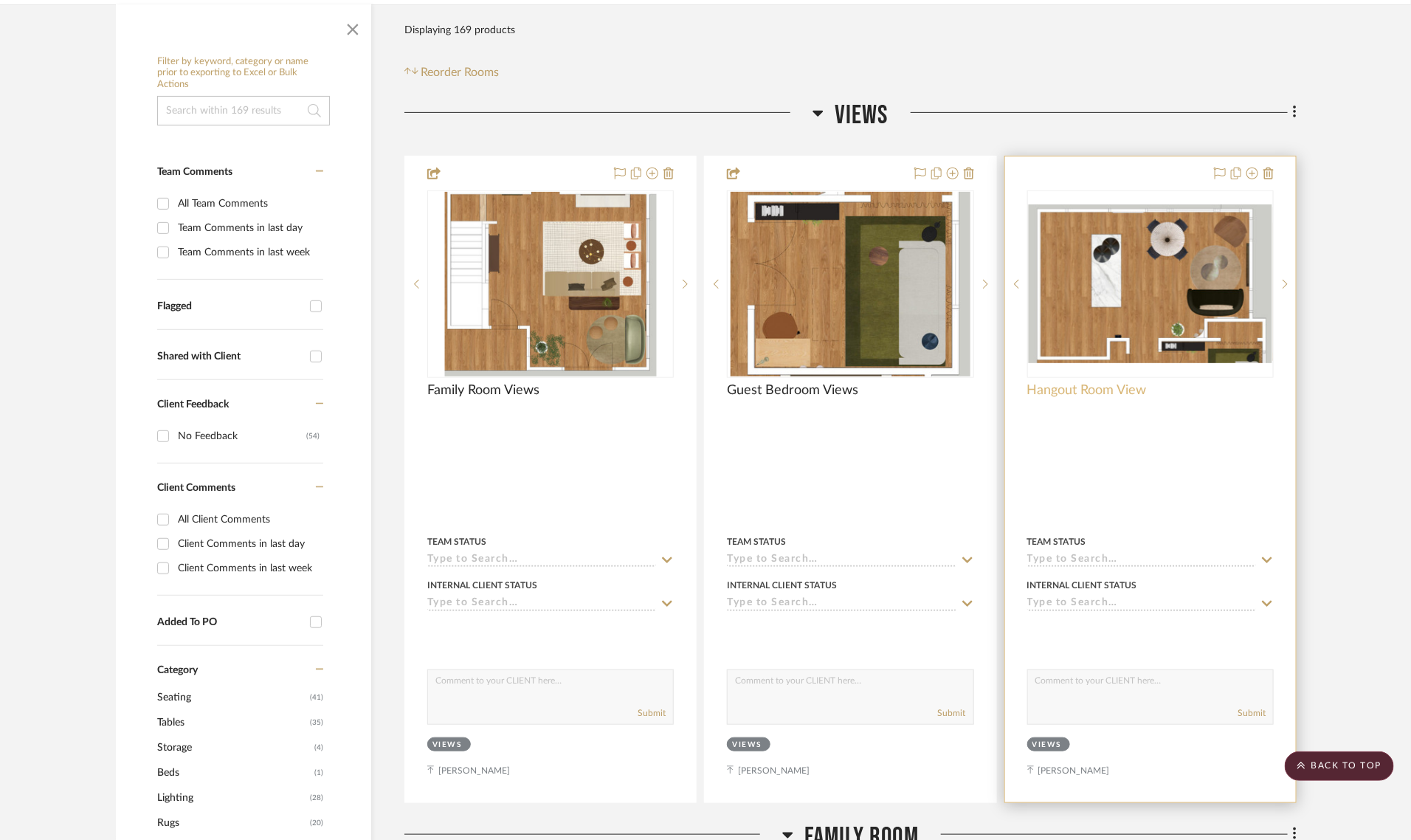
click at [1130, 382] on span "Hangout Room View" at bounding box center [1087, 389] width 120 height 16
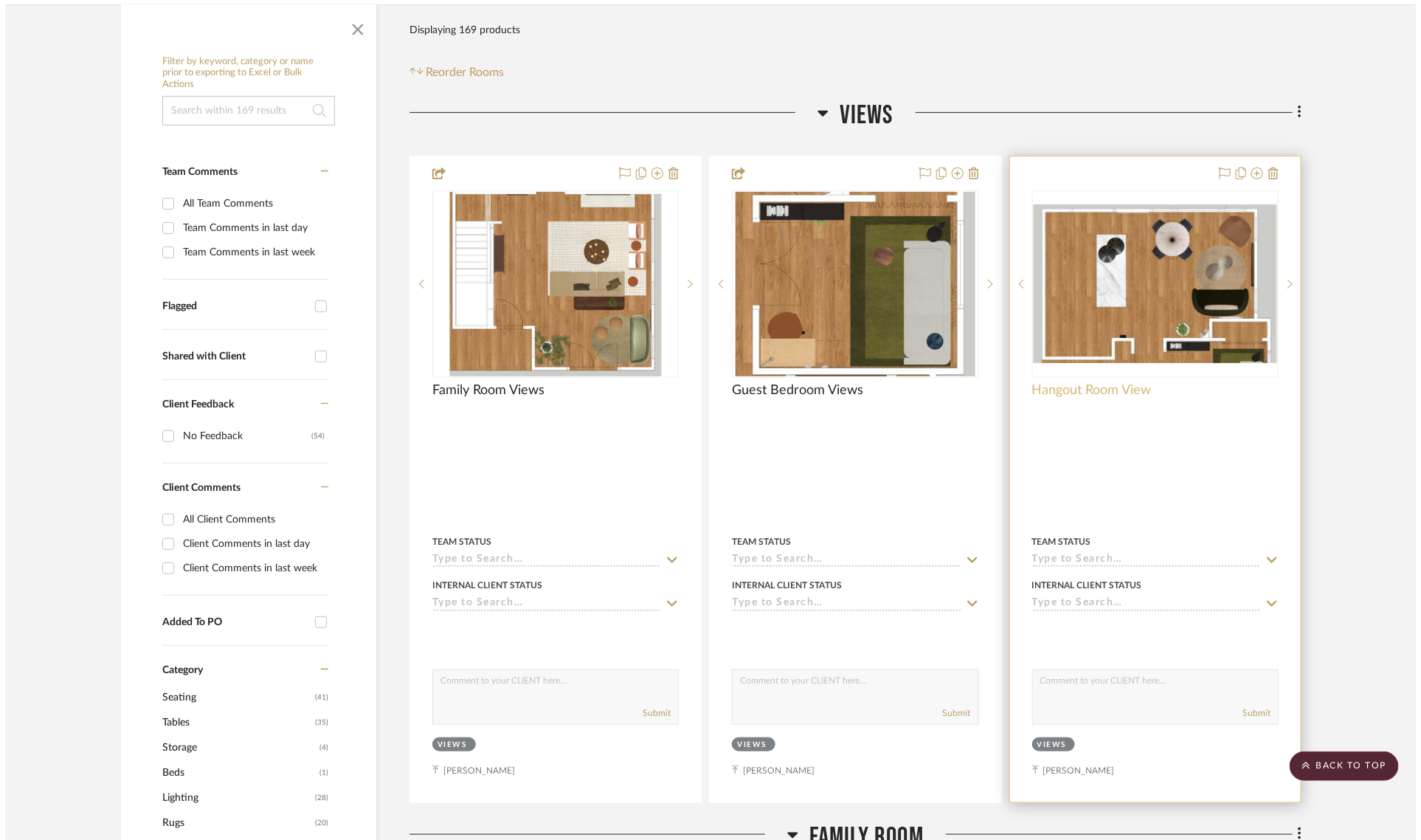
scroll to position [0, 0]
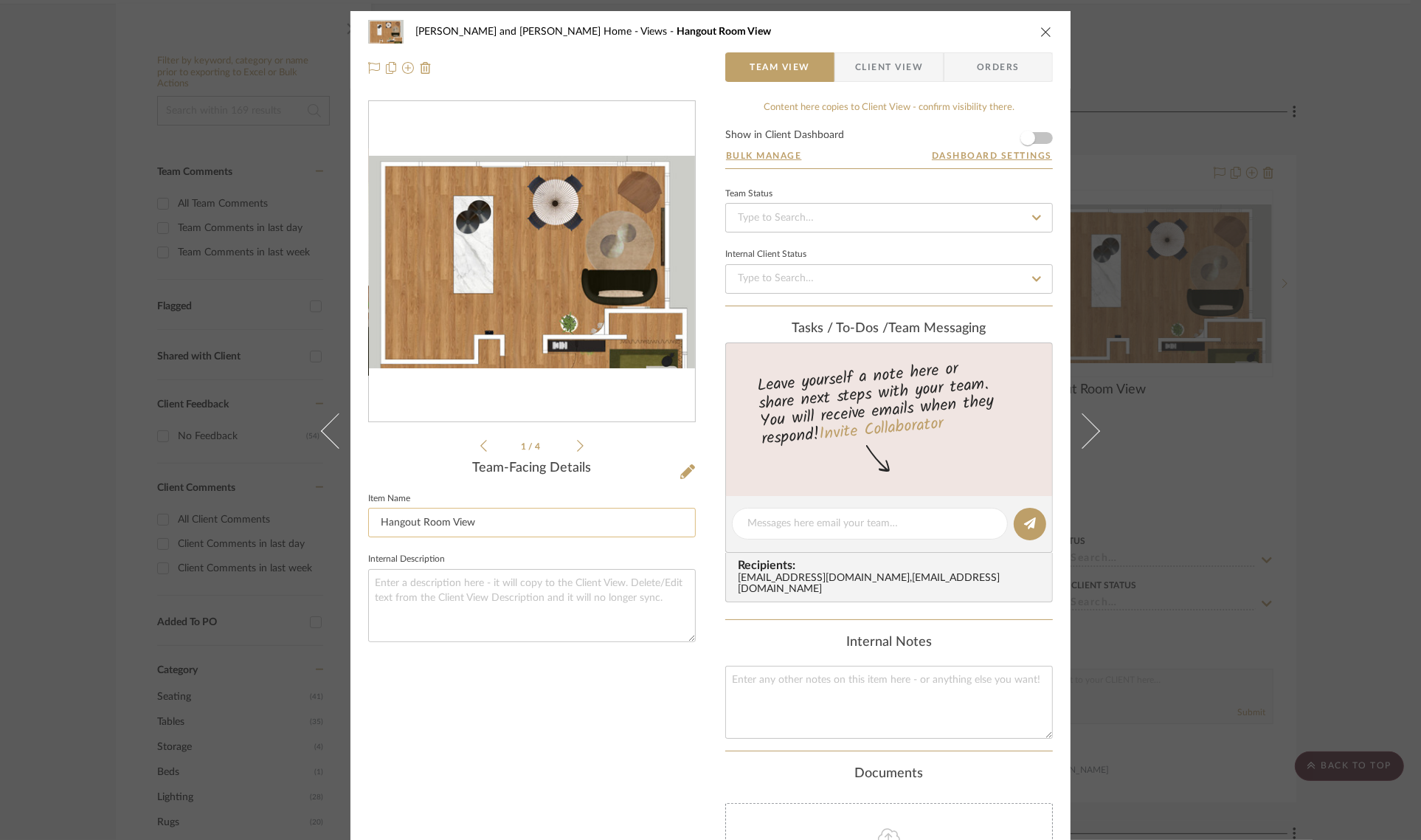
click at [506, 519] on input "Hangout Room View" at bounding box center [531, 522] width 328 height 30
type input "Hangout Room Views"
click at [510, 683] on div "1 / 4 Team-Facing Details Item Name Hangout Room Views Internal Description" at bounding box center [531, 546] width 328 height 892
click at [1384, 264] on div "[PERSON_NAME] and [PERSON_NAME] Home Views Hangout Room Views Team View Client …" at bounding box center [710, 420] width 1421 height 840
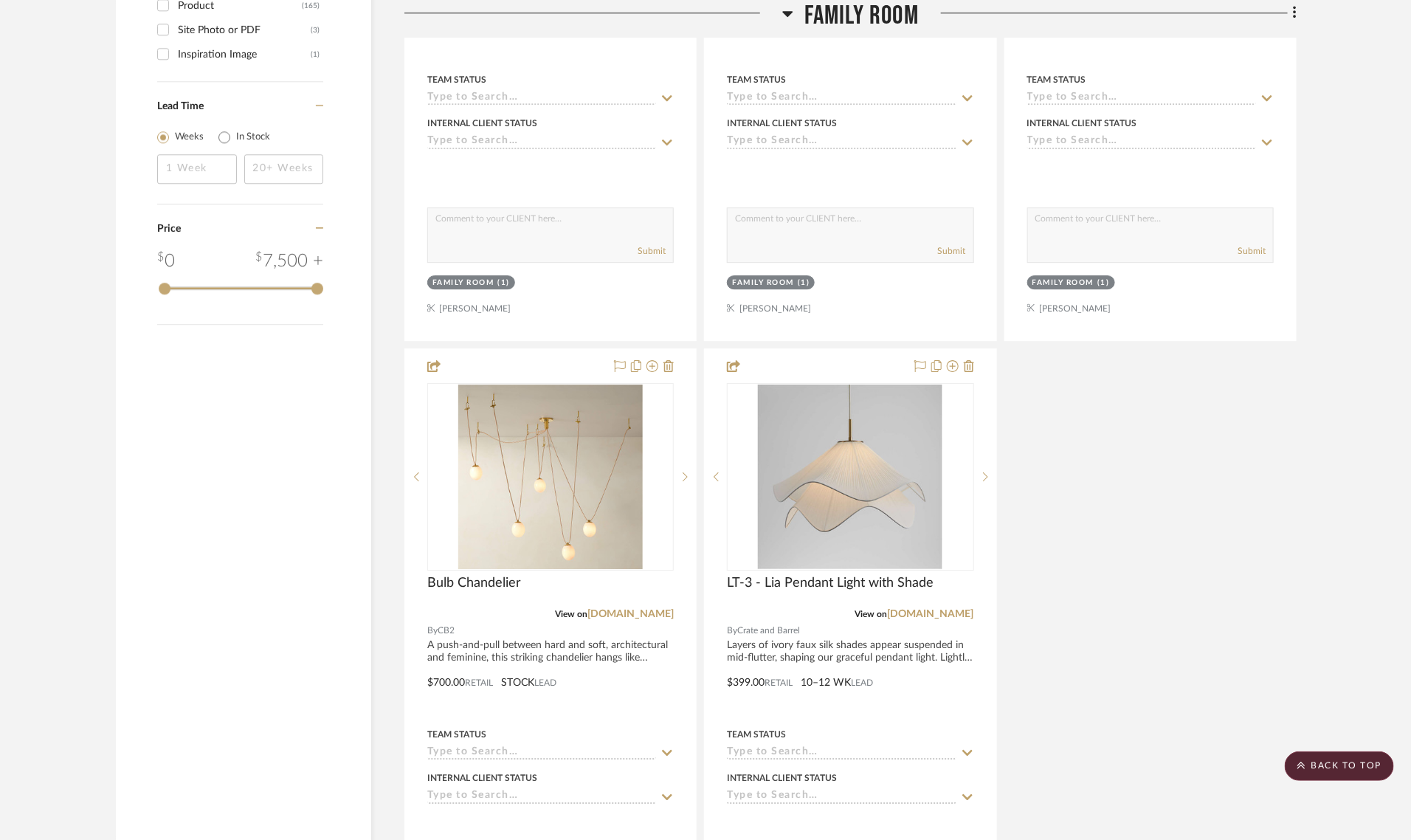
scroll to position [2314, 0]
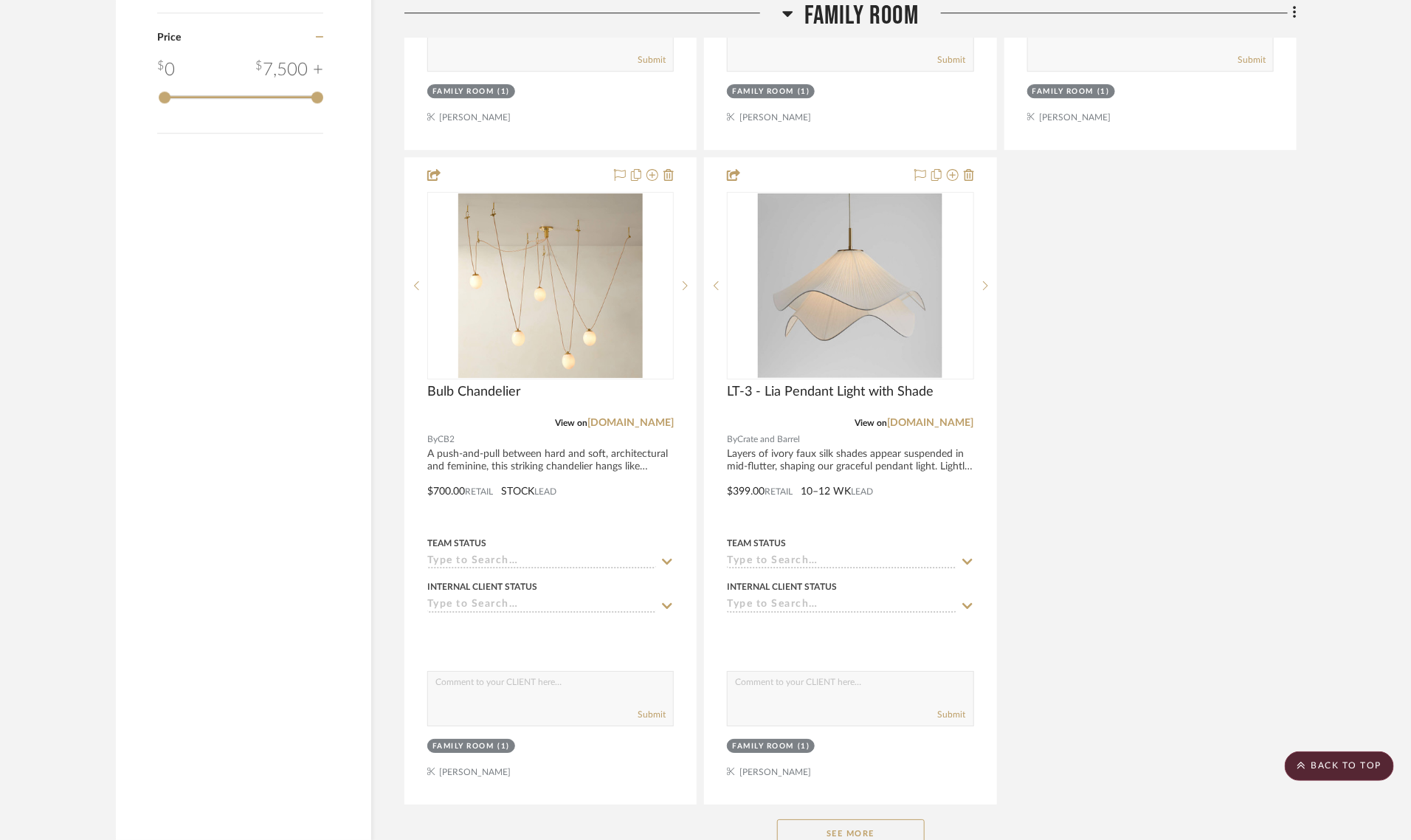
click at [845, 819] on button "See More" at bounding box center [850, 833] width 147 height 30
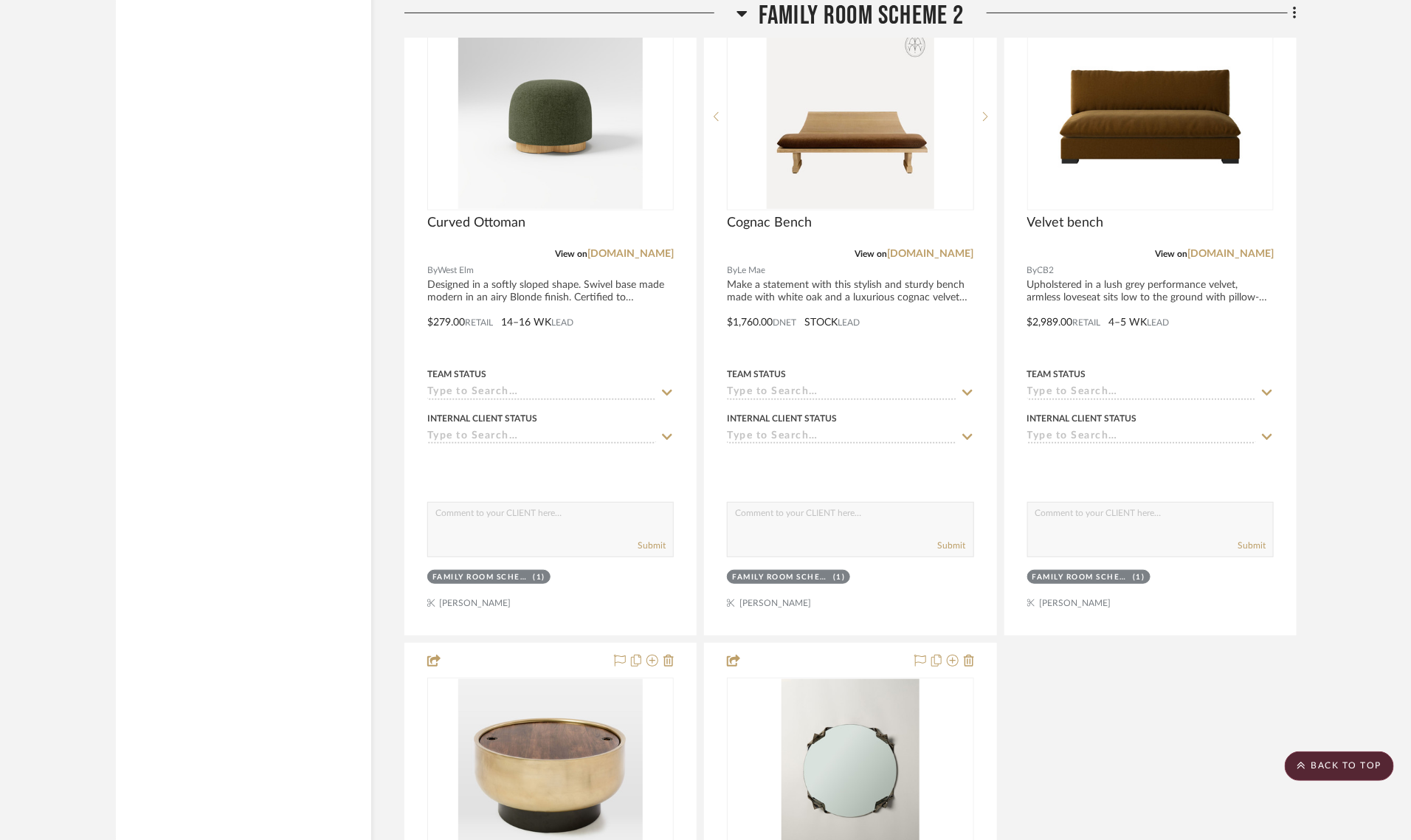
scroll to position [5358, 0]
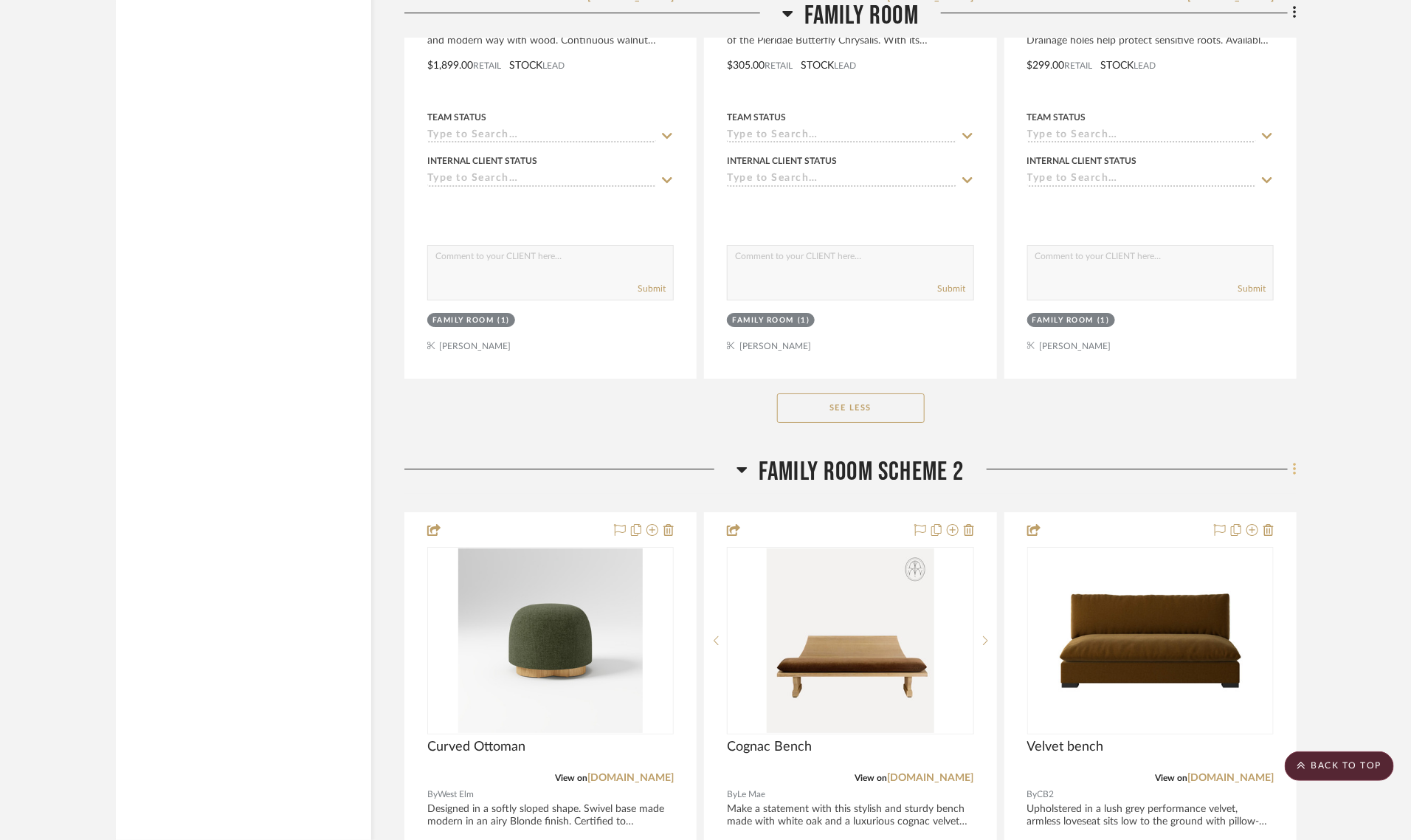
click at [1296, 461] on icon at bounding box center [1296, 469] width 5 height 16
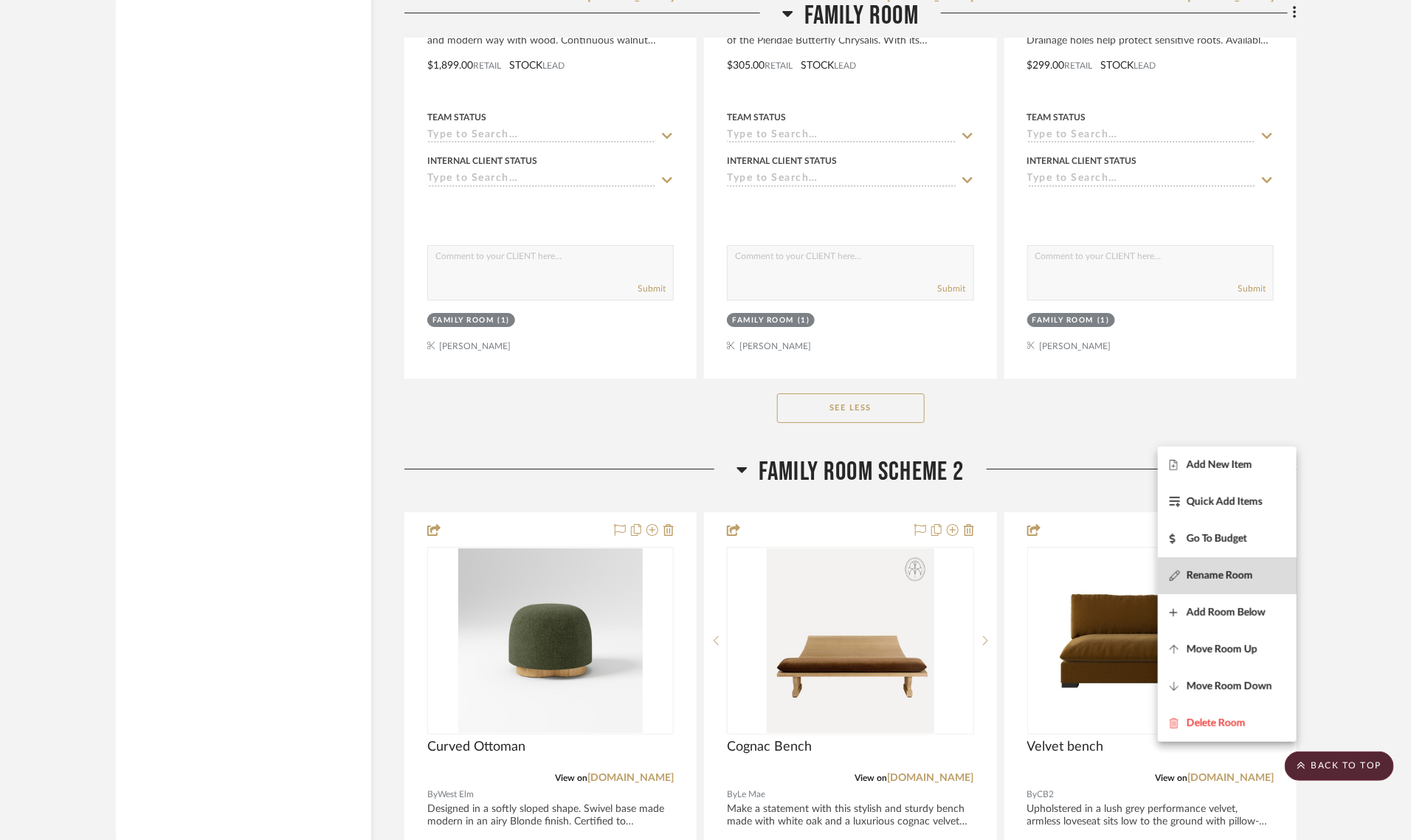
click at [1205, 577] on span "Rename Room" at bounding box center [1220, 575] width 66 height 12
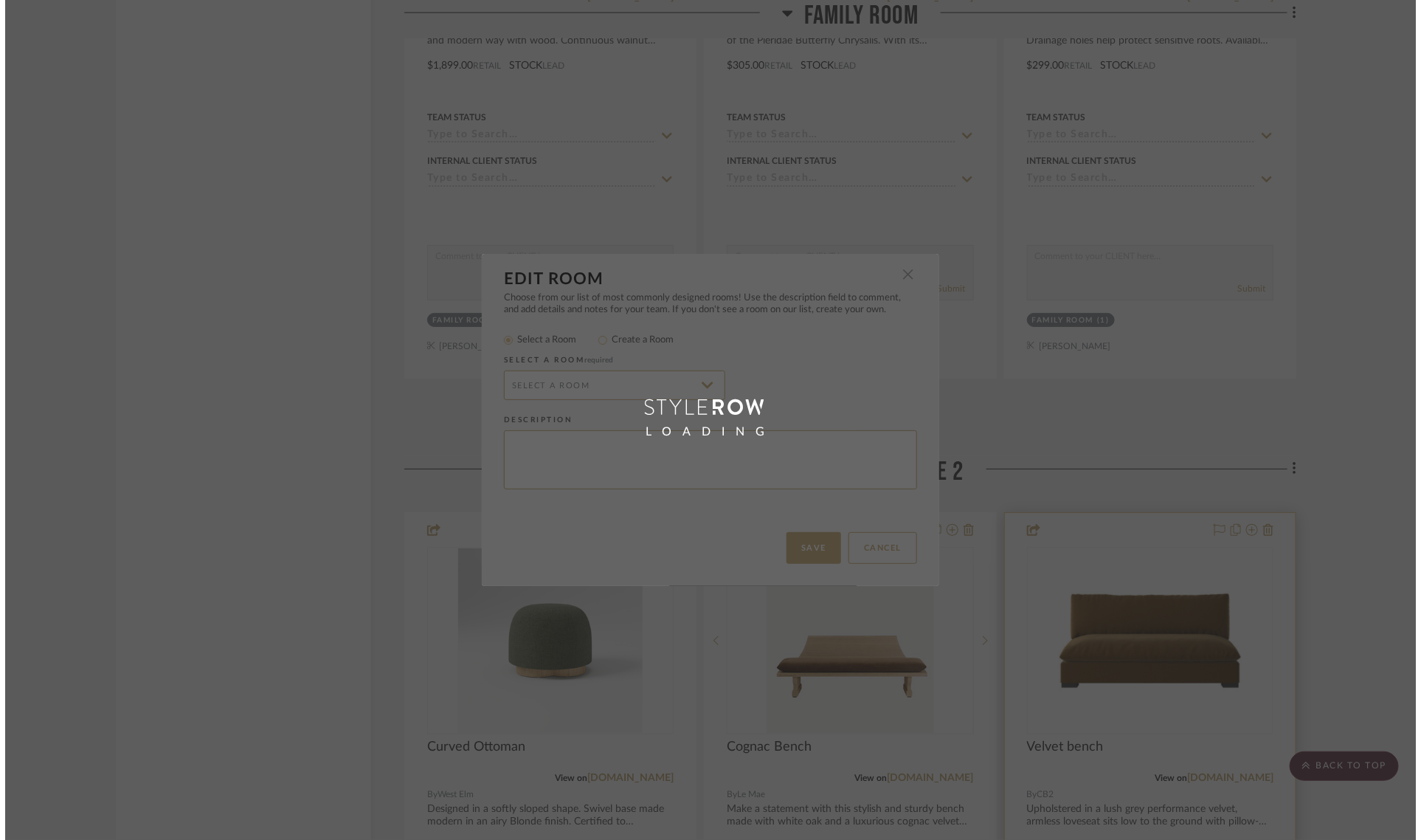
scroll to position [0, 0]
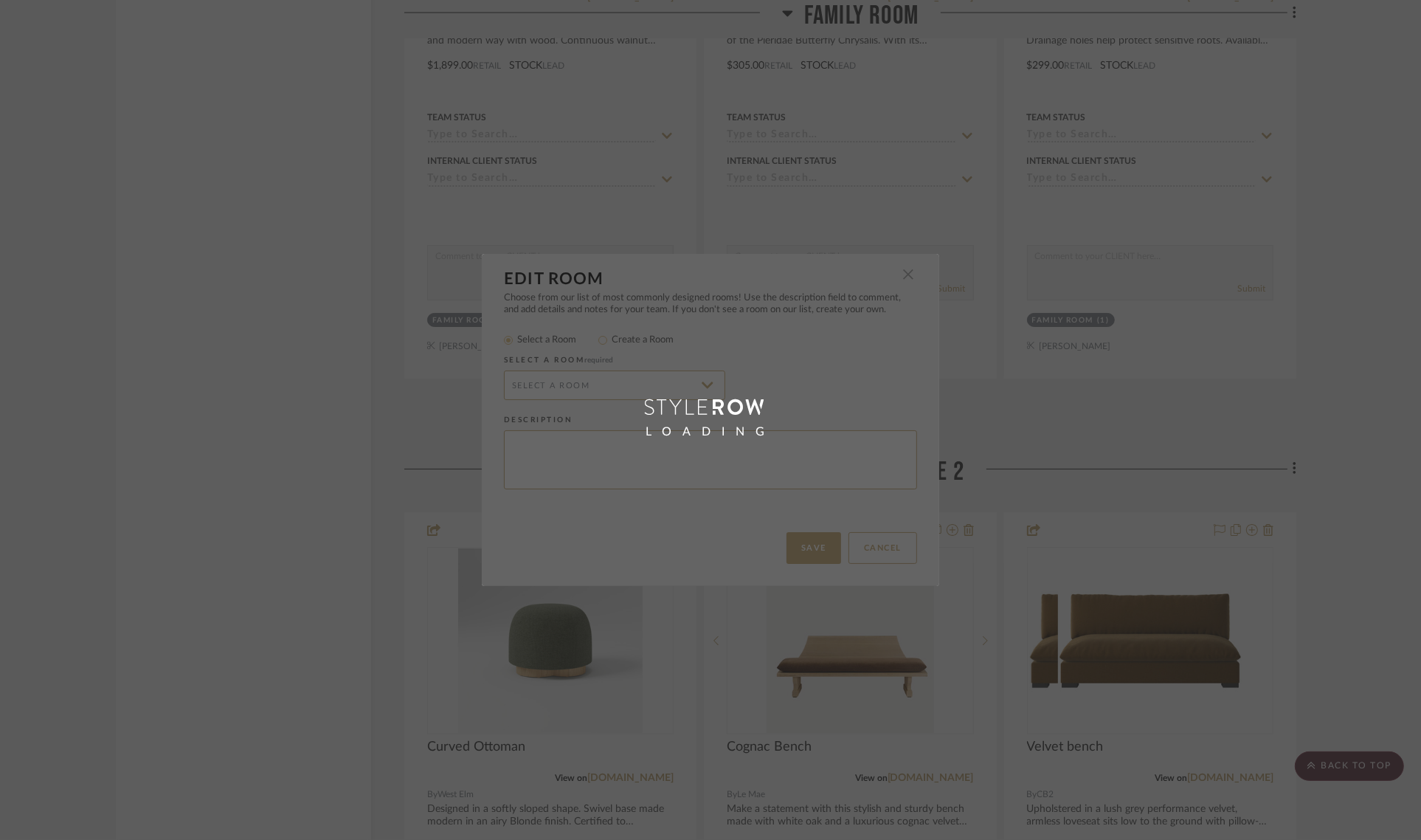
radio input "false"
radio input "true"
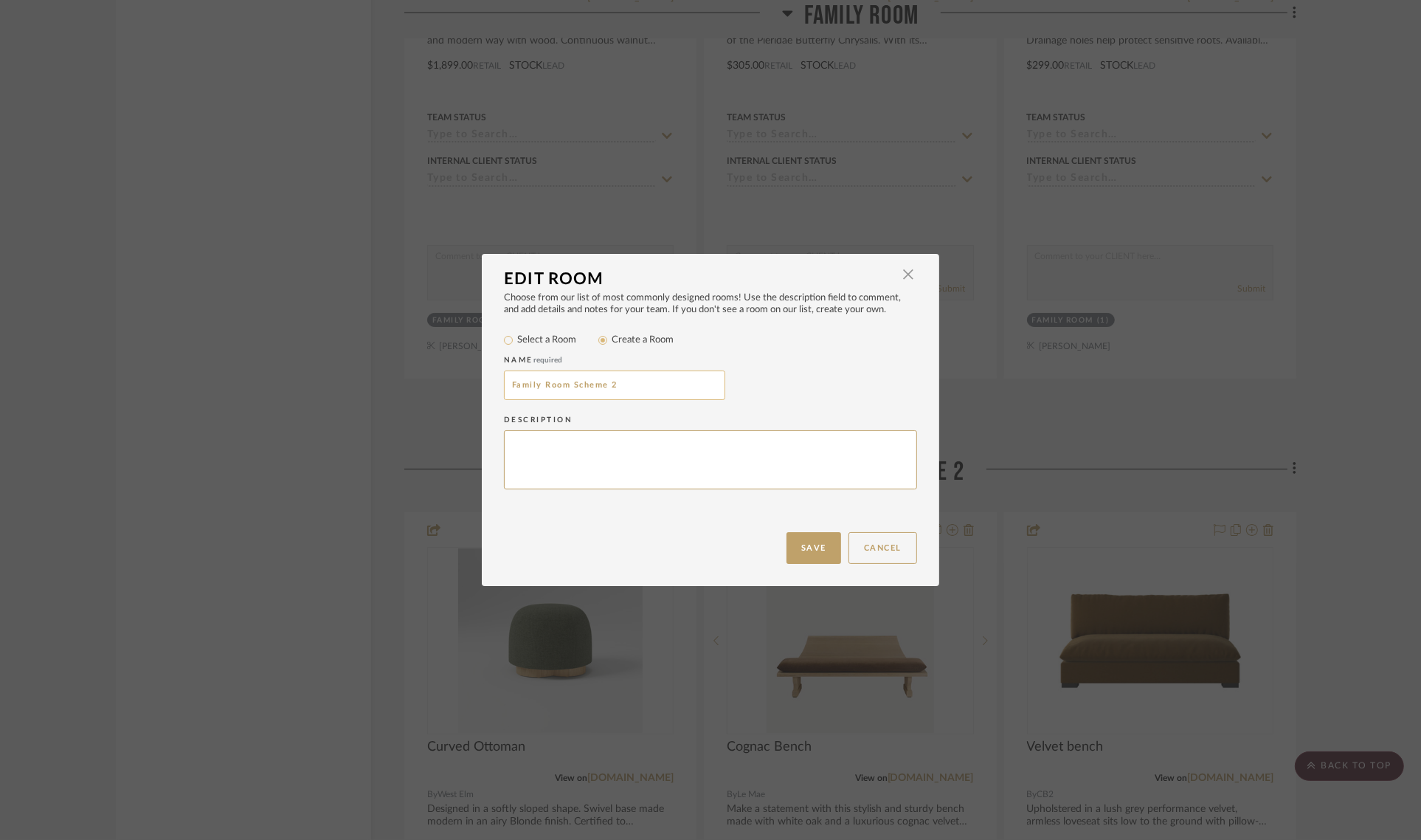
click at [643, 377] on input "Family Room Scheme 2" at bounding box center [615, 385] width 221 height 30
type input "Family Room Options"
click at [812, 551] on button "Save" at bounding box center [813, 548] width 54 height 32
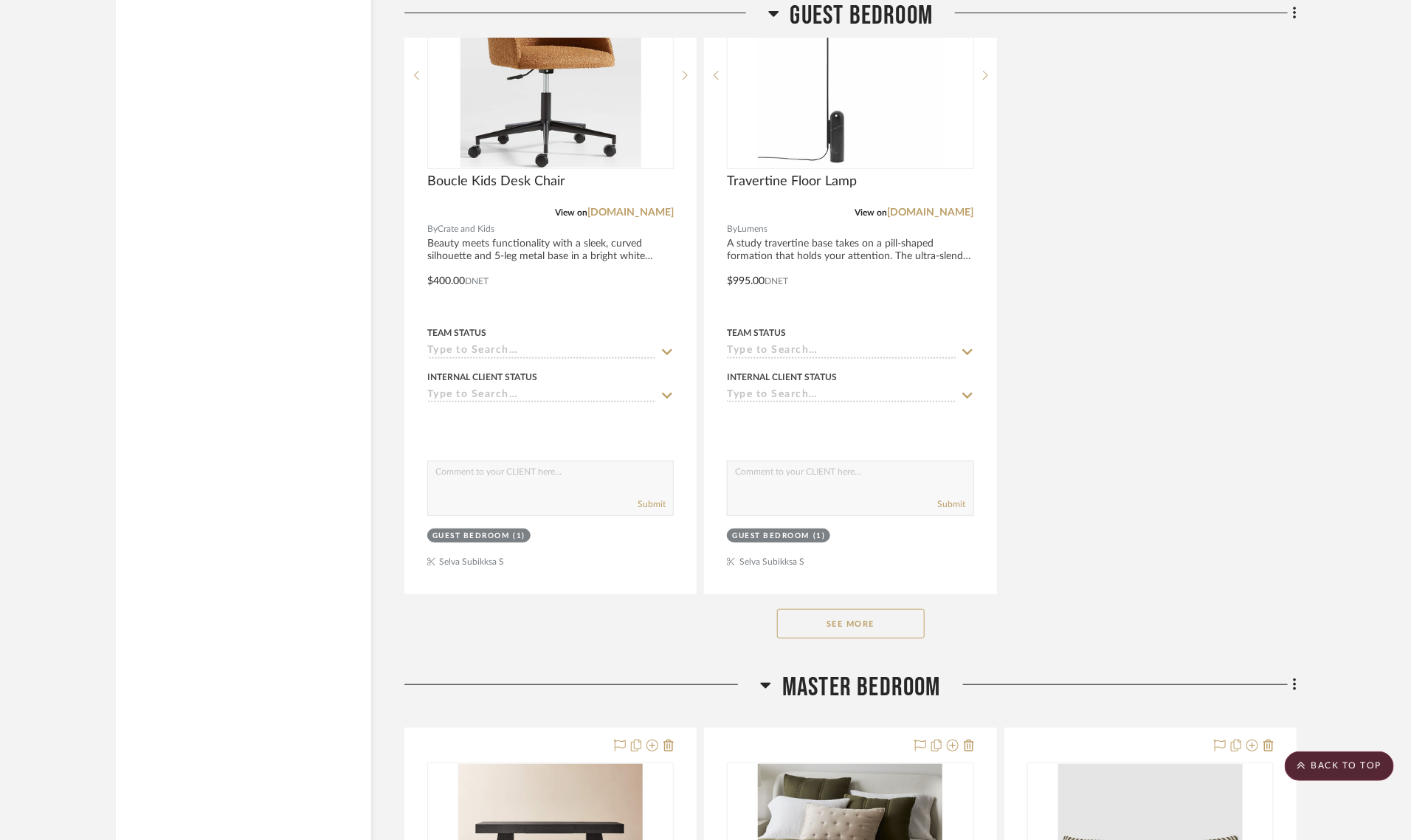
scroll to position [8770, 0]
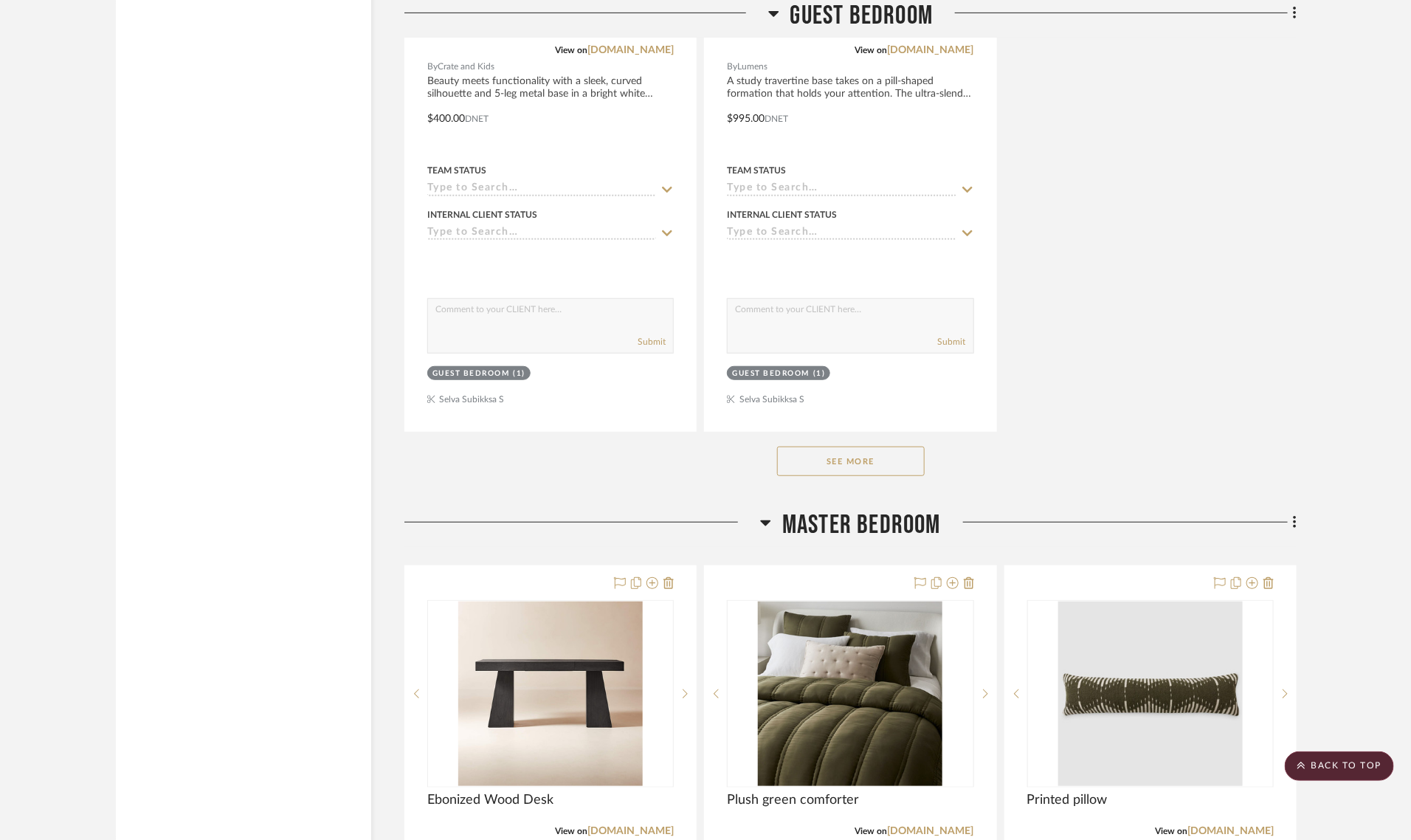
click at [788, 447] on button "See More" at bounding box center [850, 461] width 147 height 30
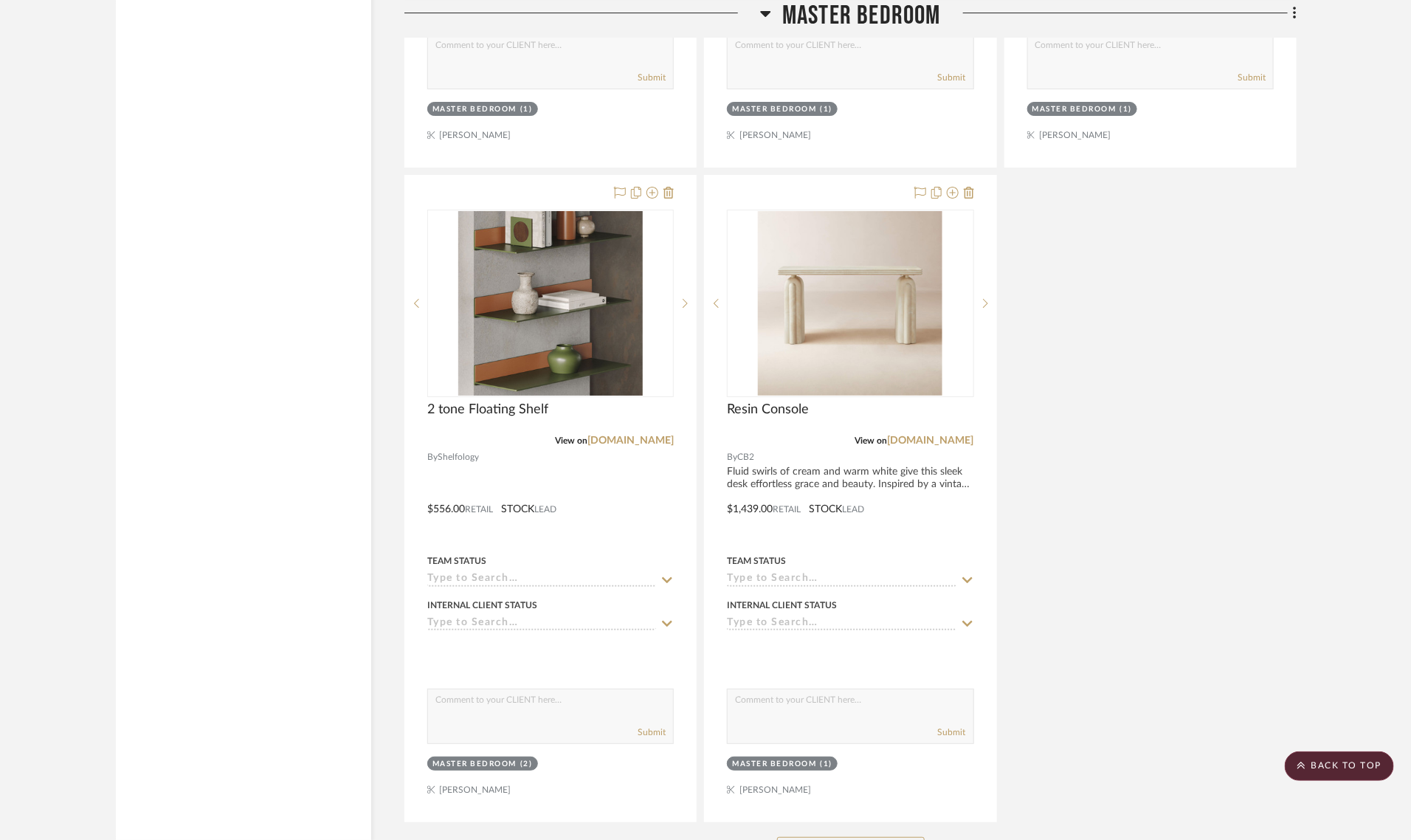
scroll to position [11445, 0]
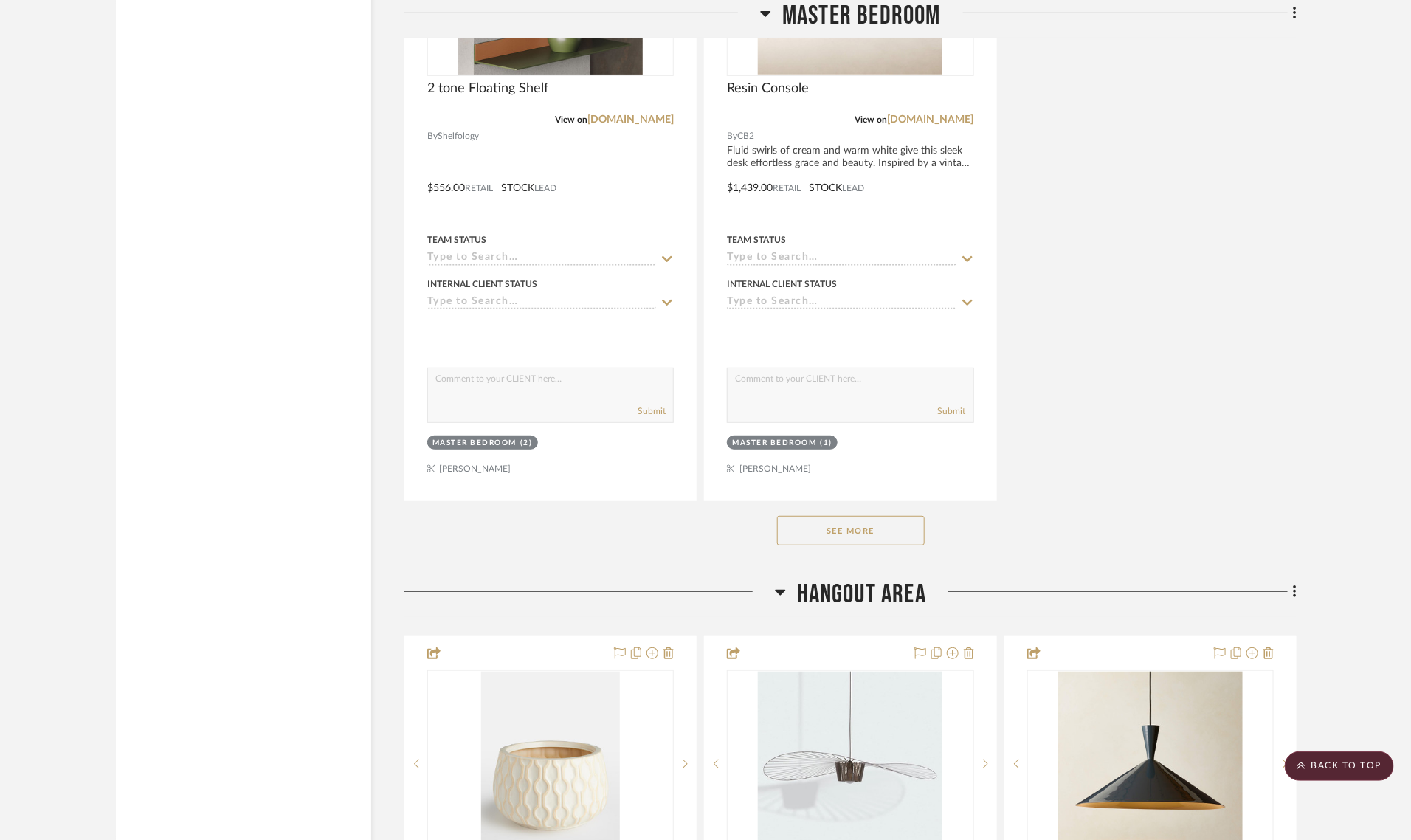
click at [856, 515] on button "See More" at bounding box center [850, 530] width 147 height 30
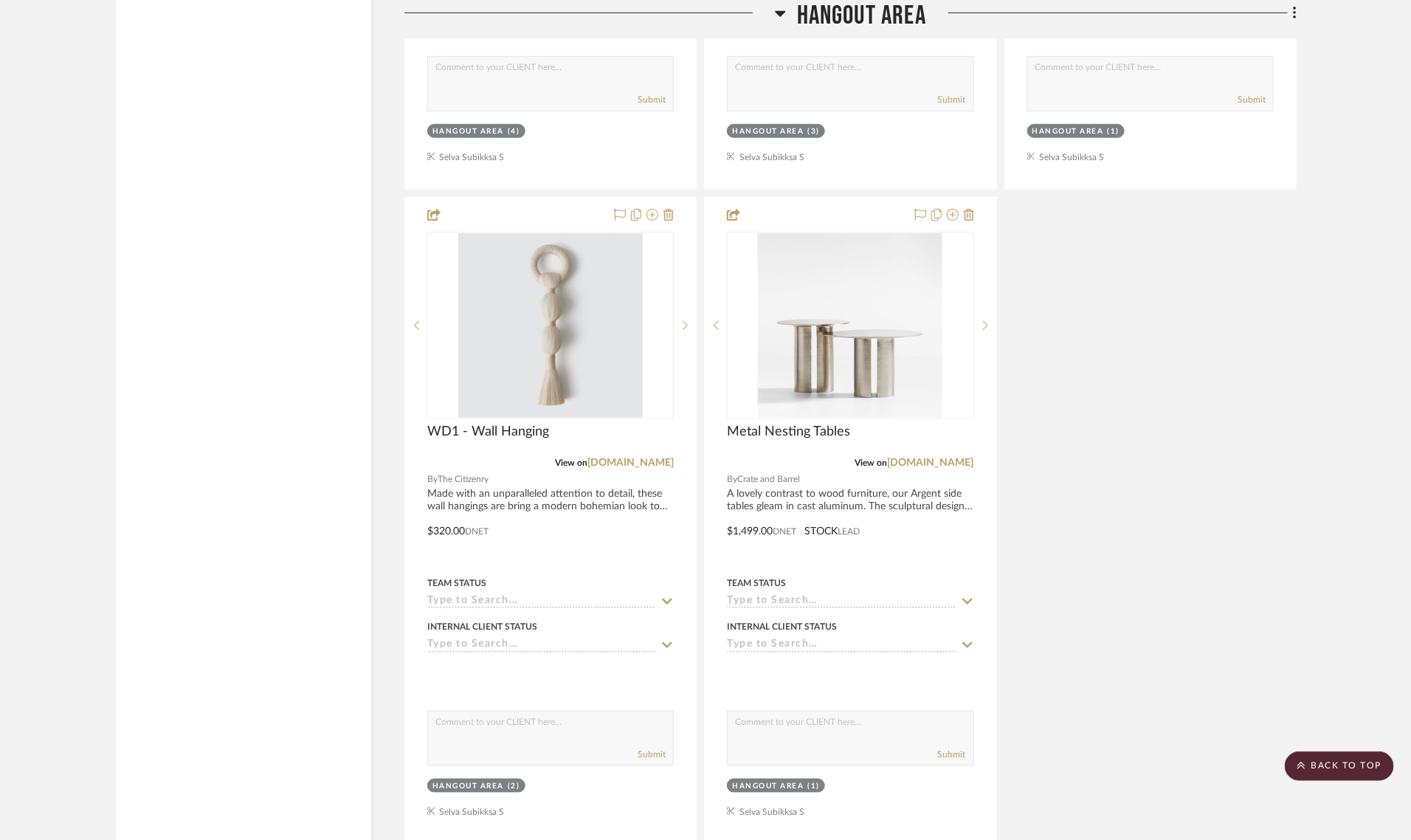
scroll to position [14857, 0]
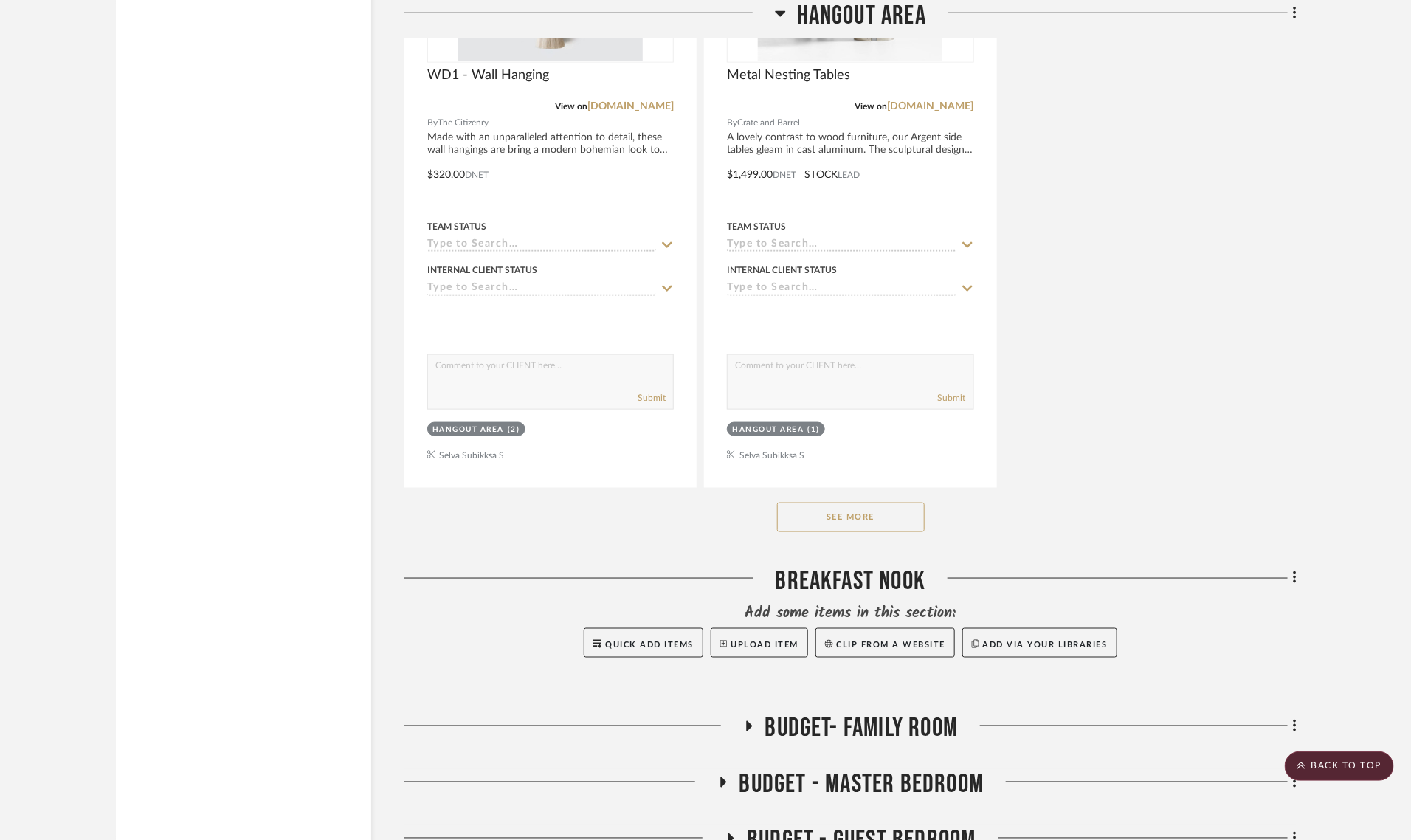
click at [854, 502] on button "See More" at bounding box center [850, 517] width 147 height 30
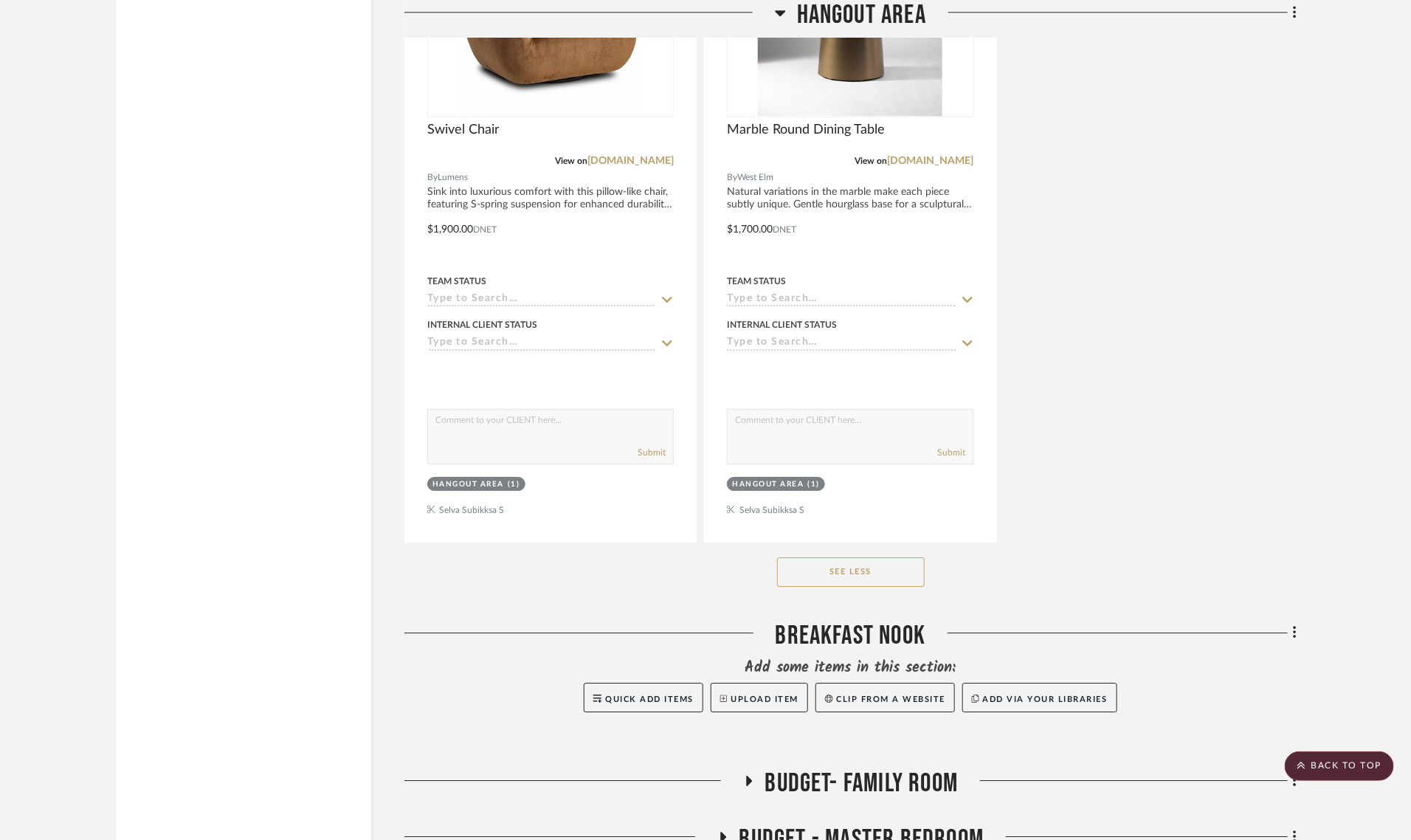
scroll to position [15964, 0]
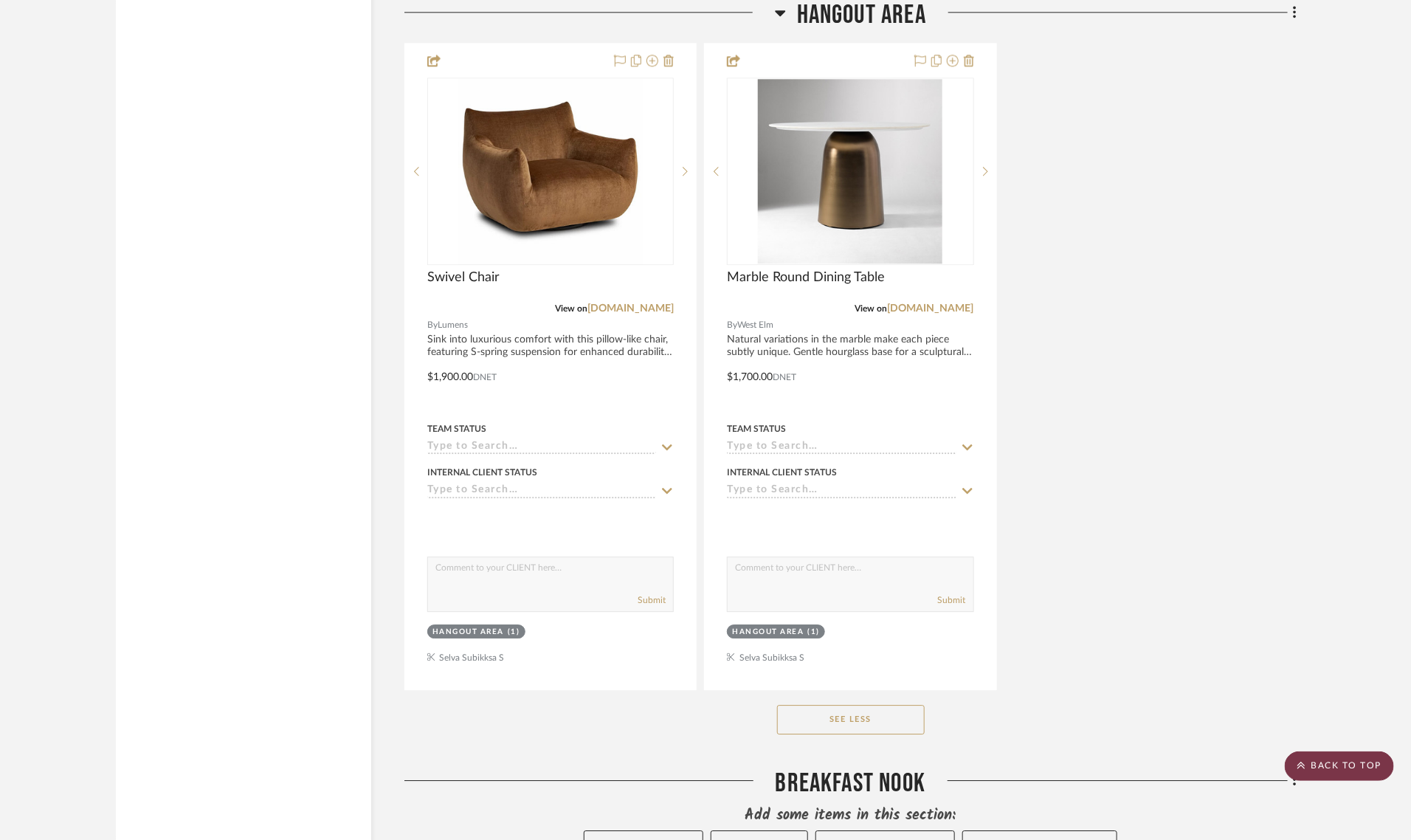
click at [1365, 764] on scroll-to-top-button "BACK TO TOP" at bounding box center [1339, 766] width 109 height 30
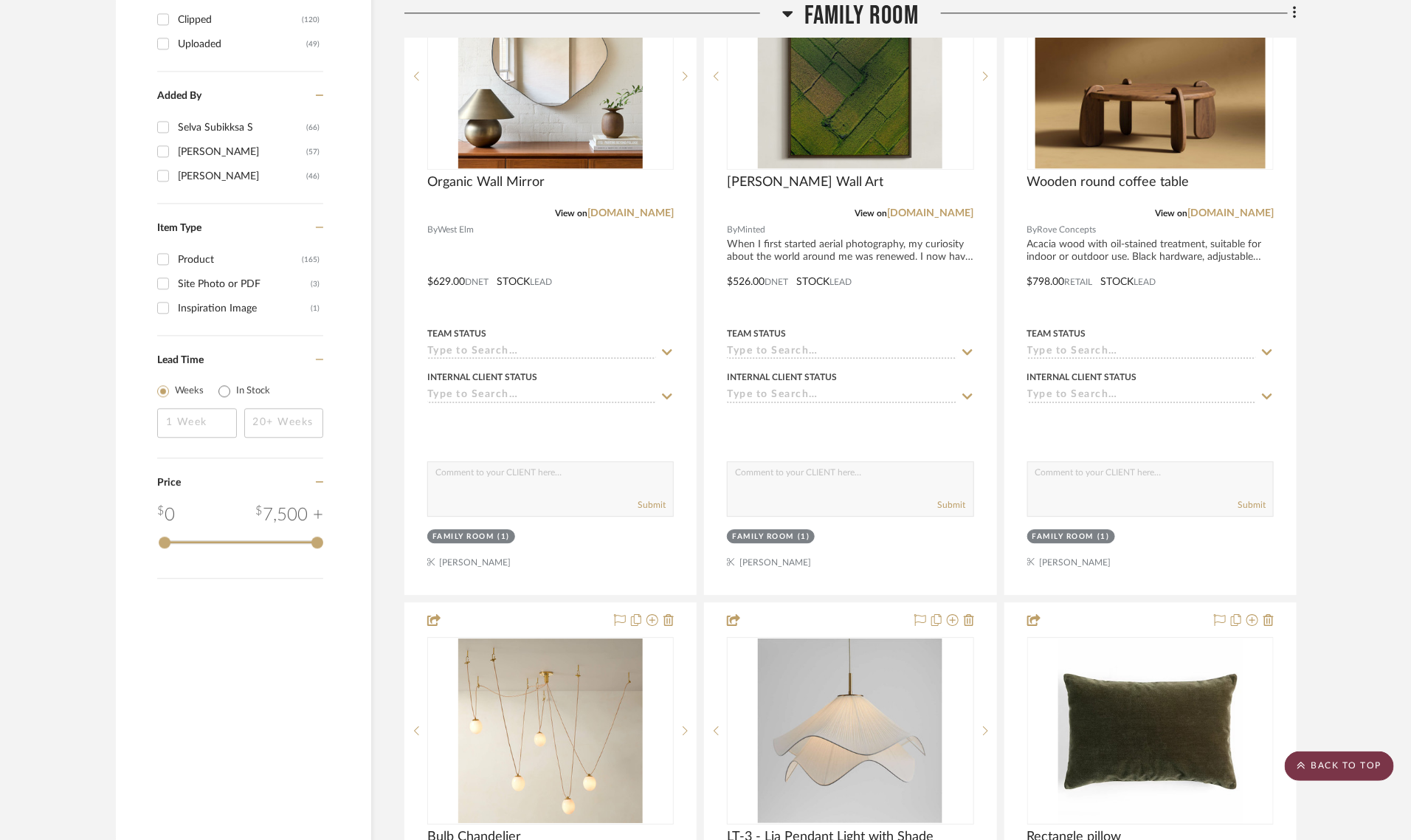
scroll to position [0, 0]
